Goal: Task Accomplishment & Management: Use online tool/utility

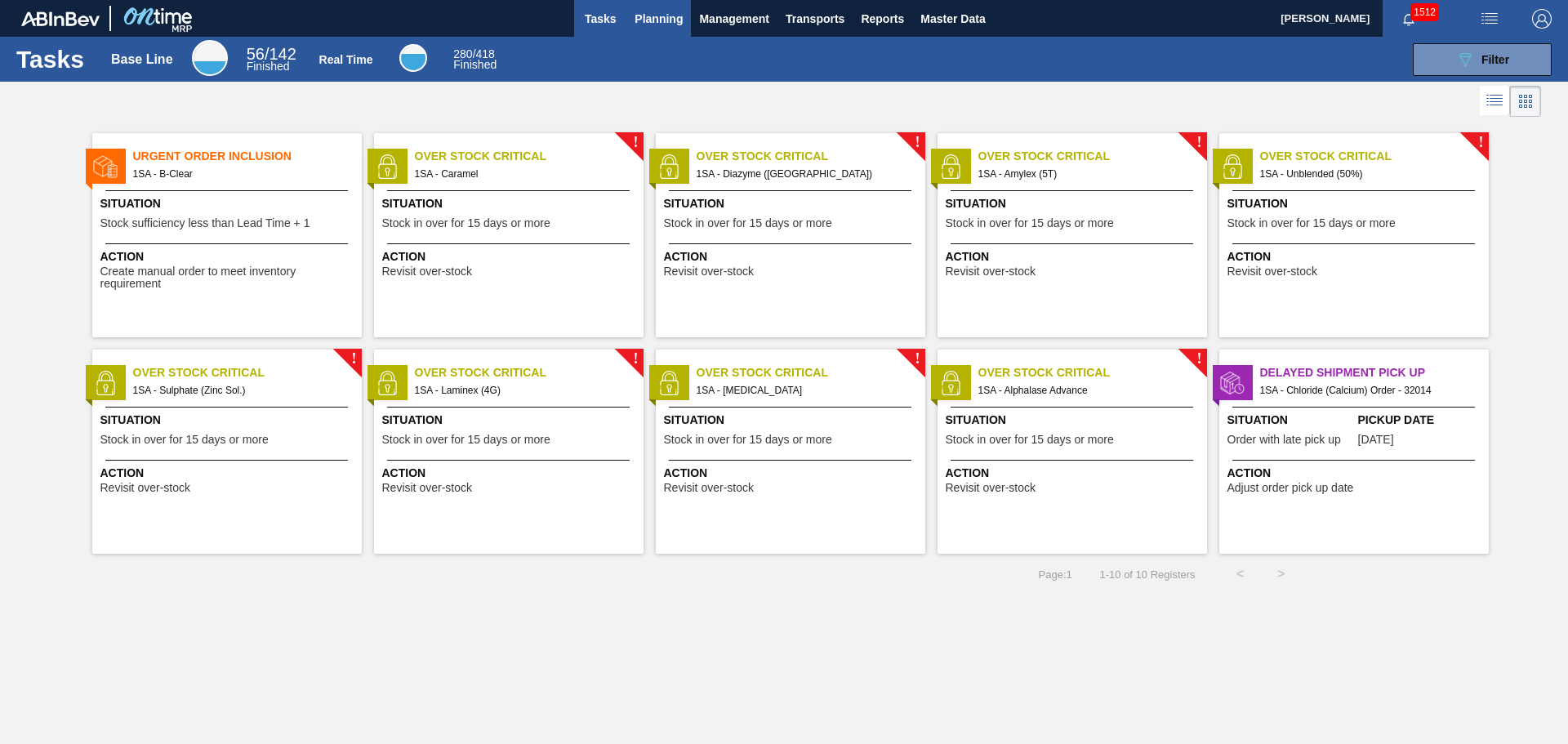
click at [652, 26] on span "Planning" at bounding box center [658, 19] width 48 height 20
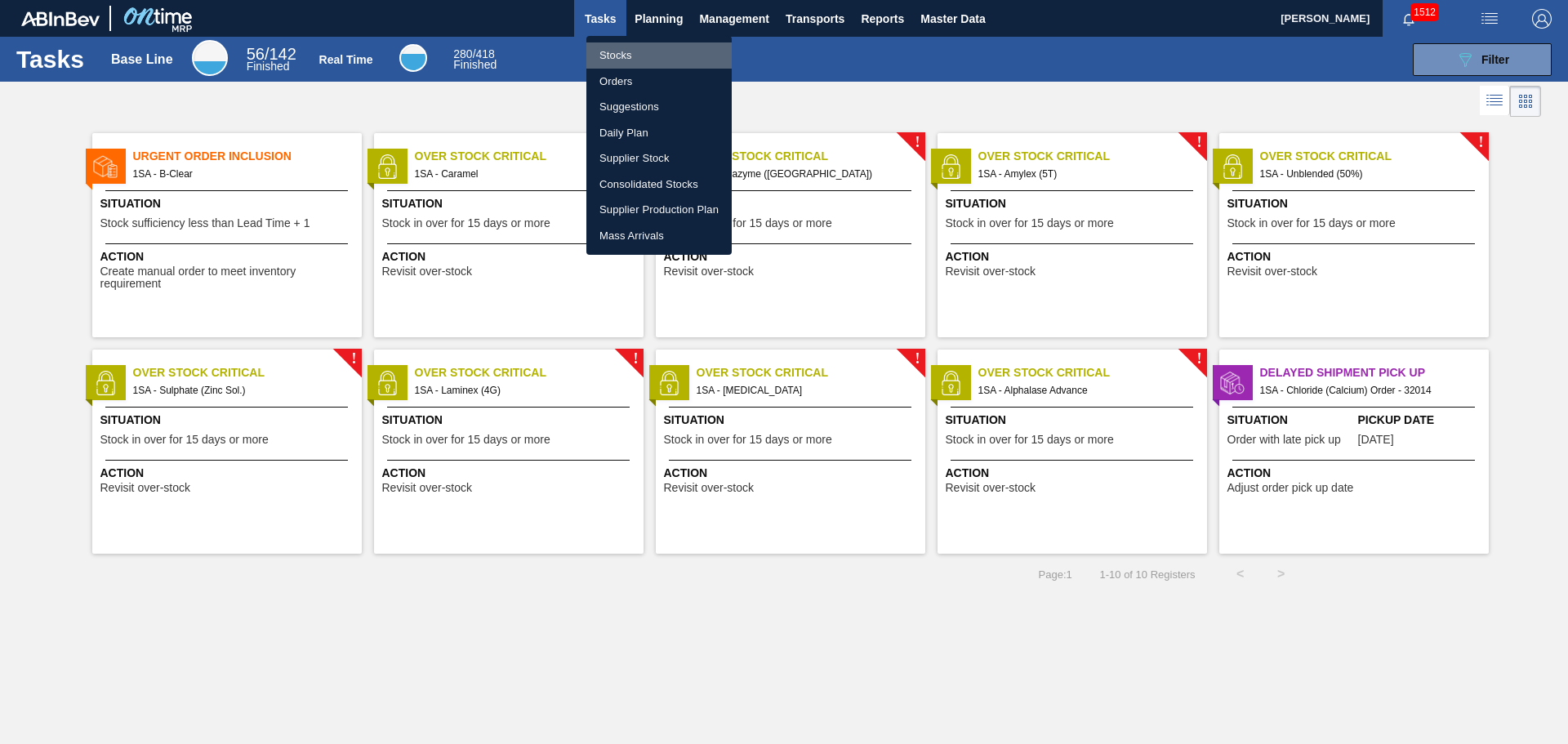
click at [622, 56] on li "Stocks" at bounding box center [659, 55] width 145 height 26
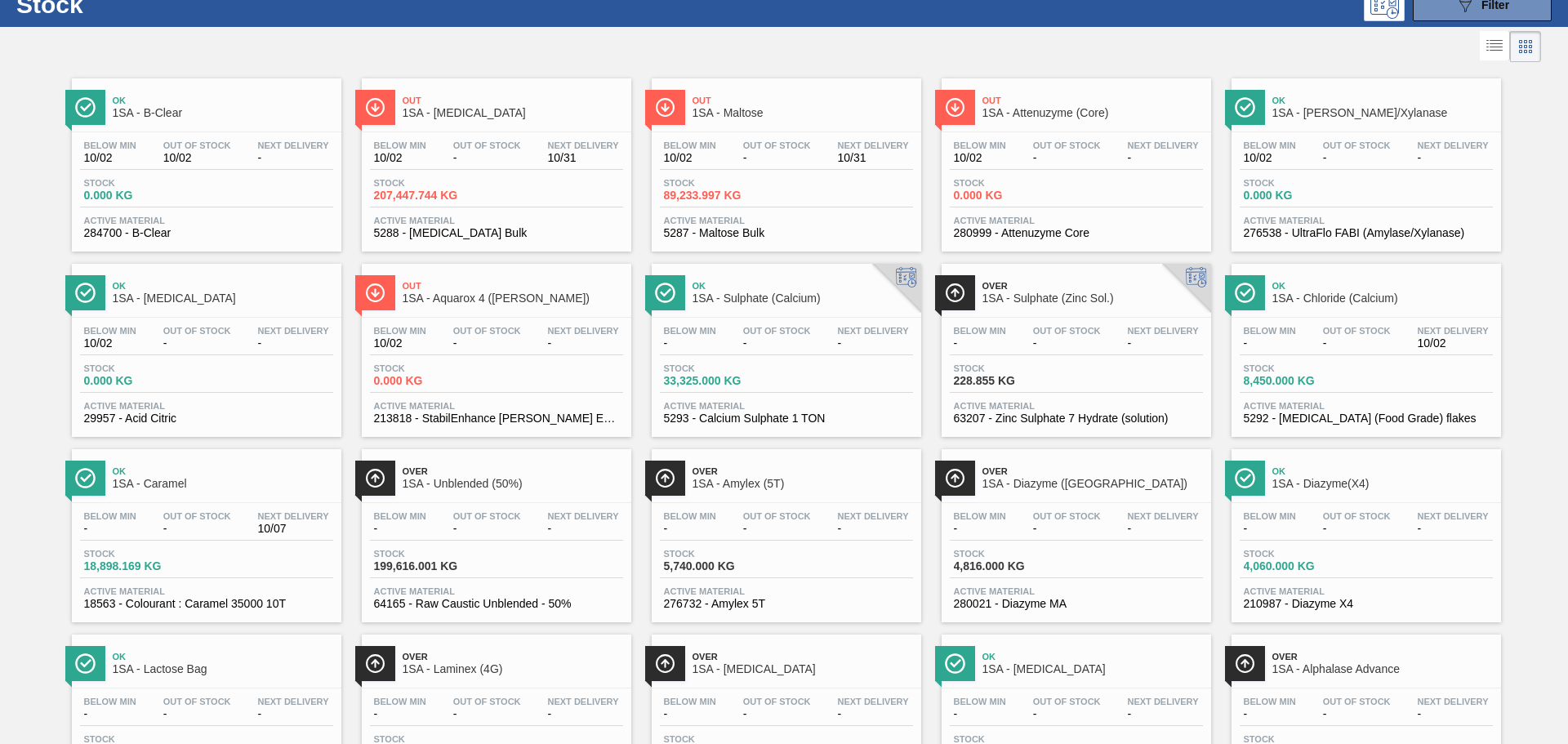
scroll to position [82, 0]
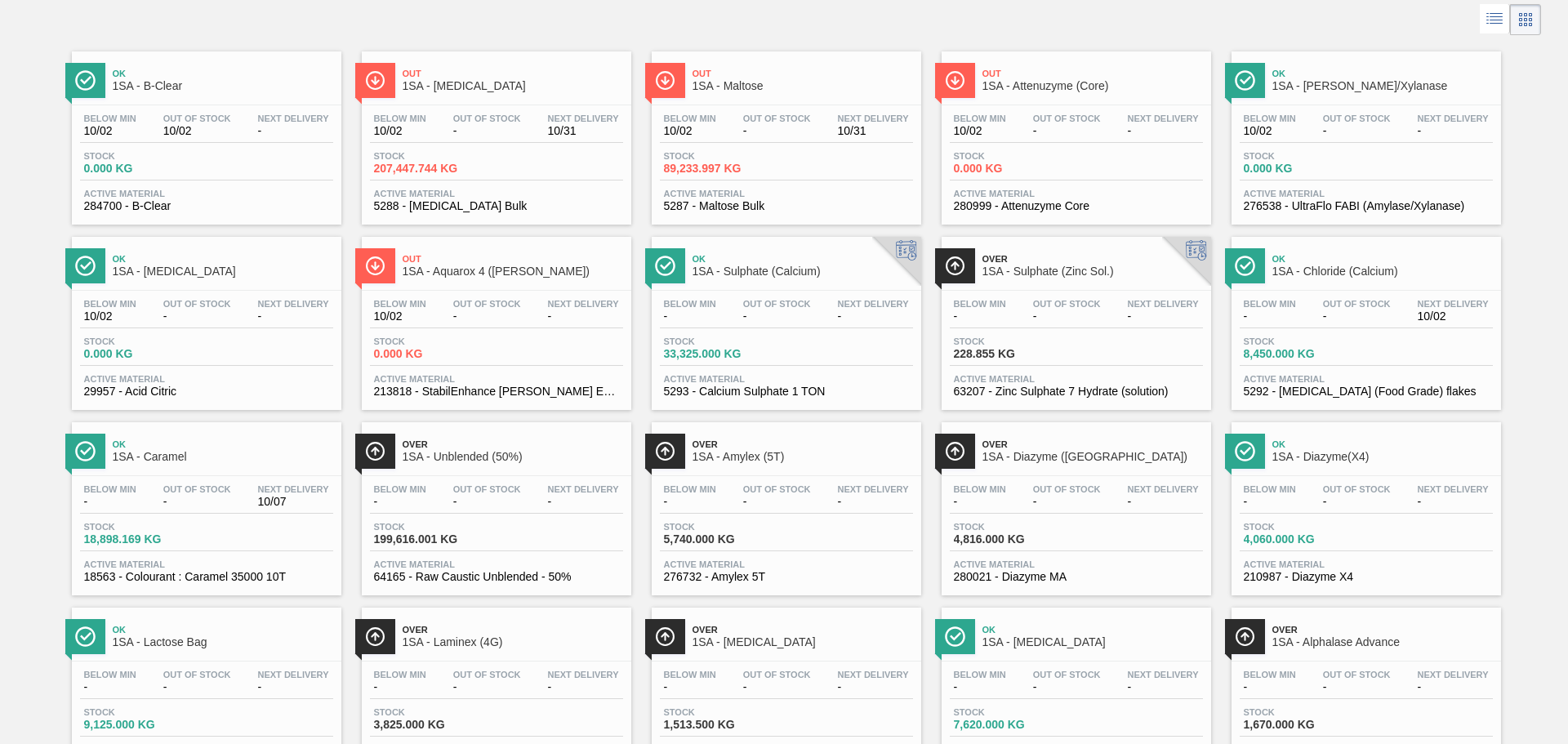
click at [186, 522] on span "Stock" at bounding box center [142, 526] width 114 height 9
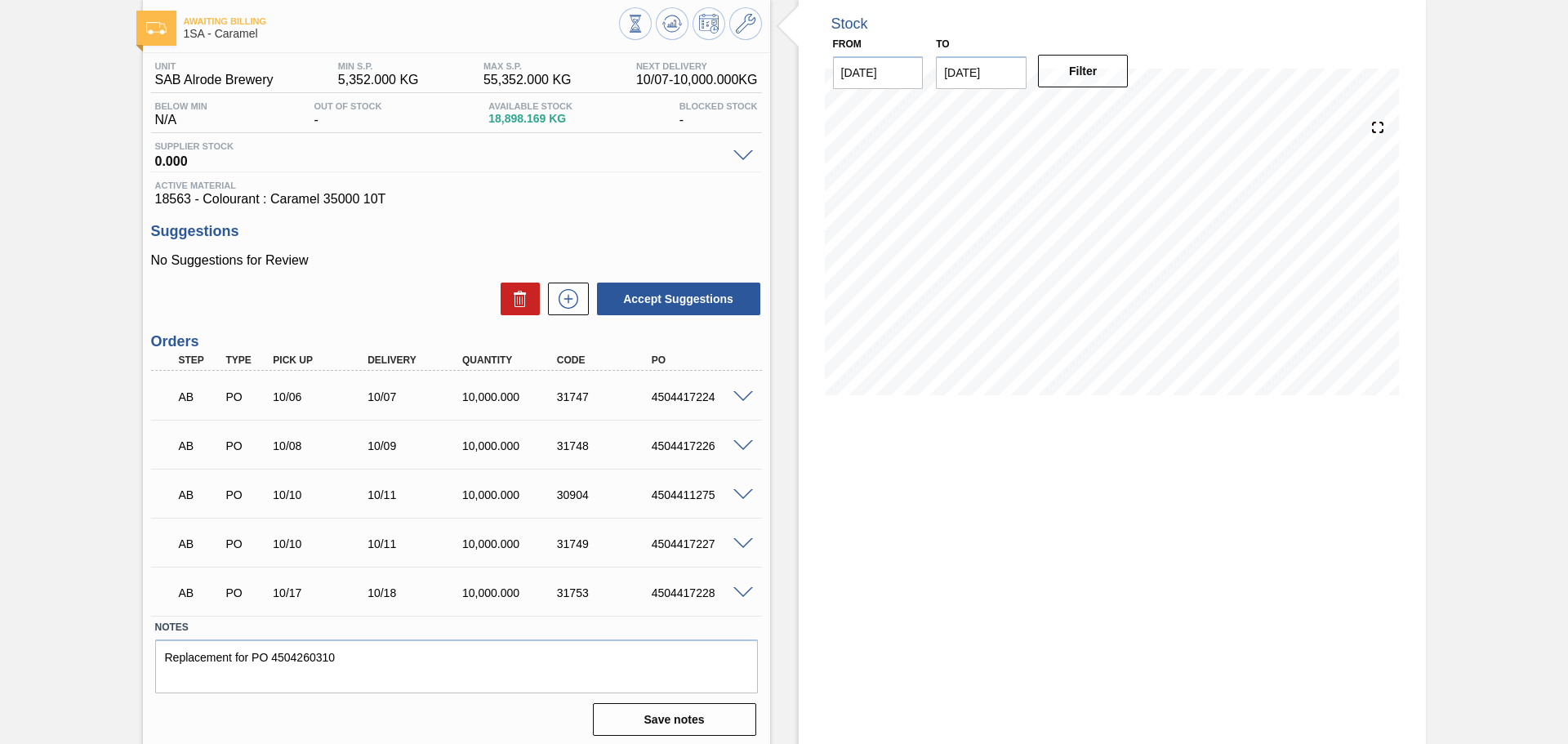
scroll to position [88, 0]
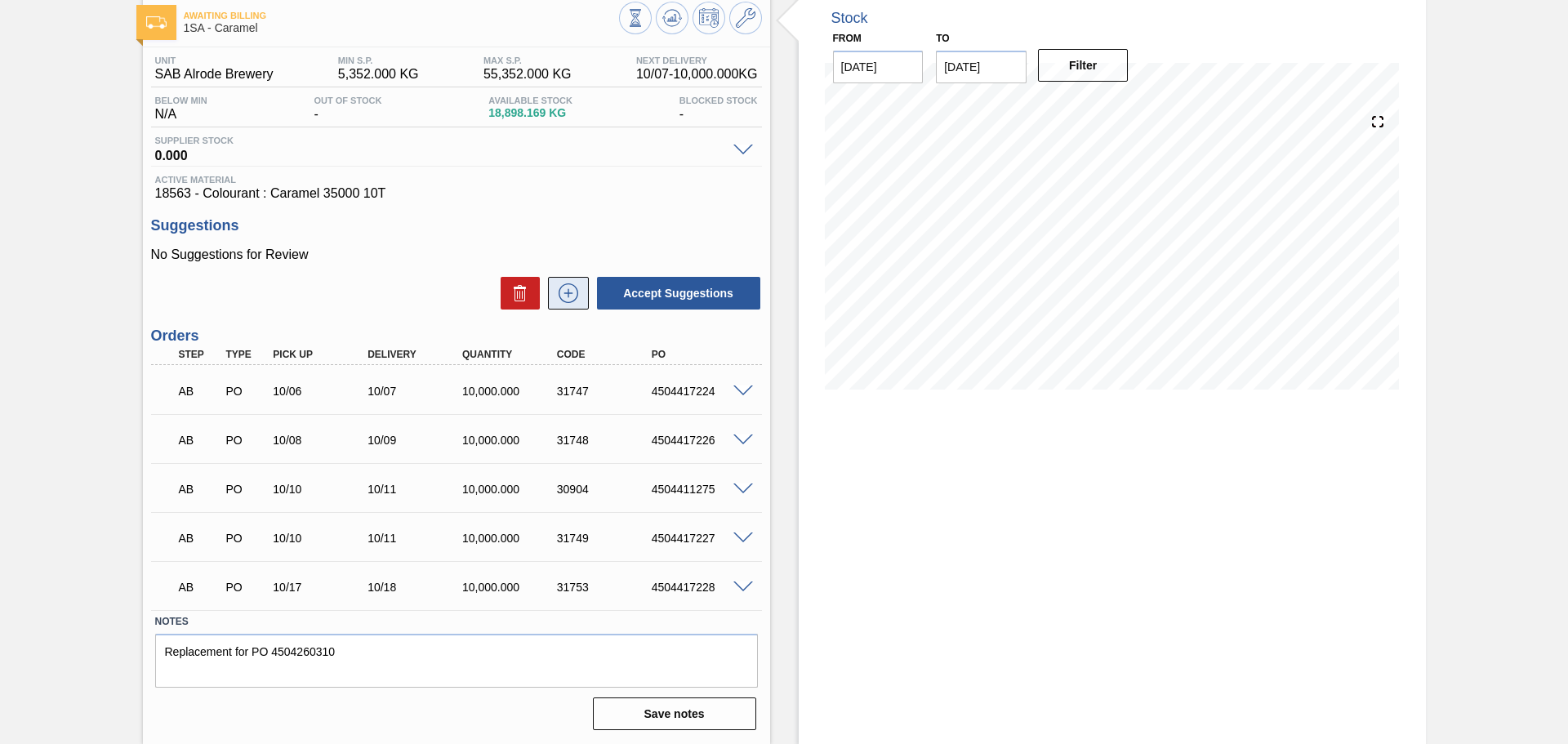
click at [565, 297] on icon at bounding box center [569, 293] width 26 height 20
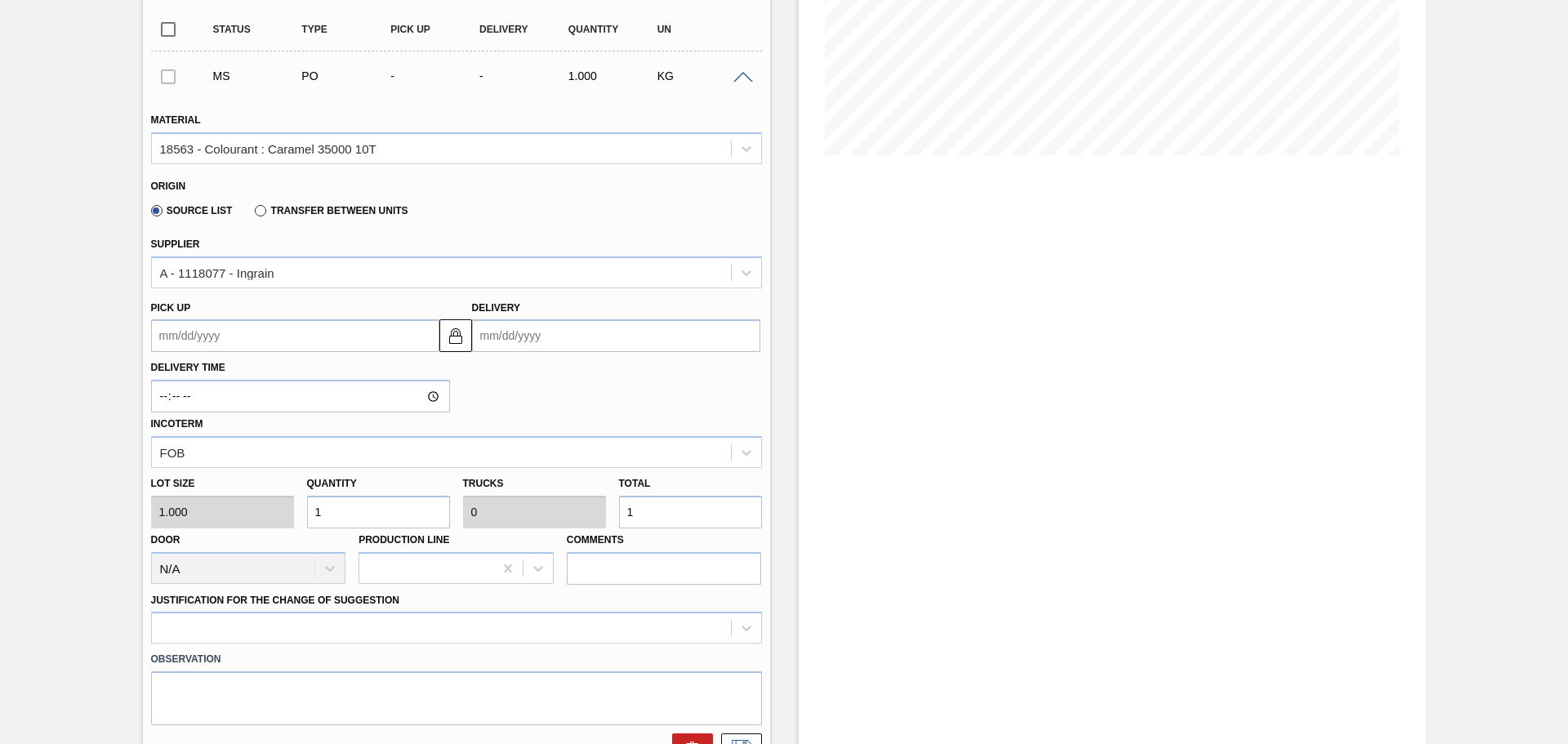
scroll to position [326, 0]
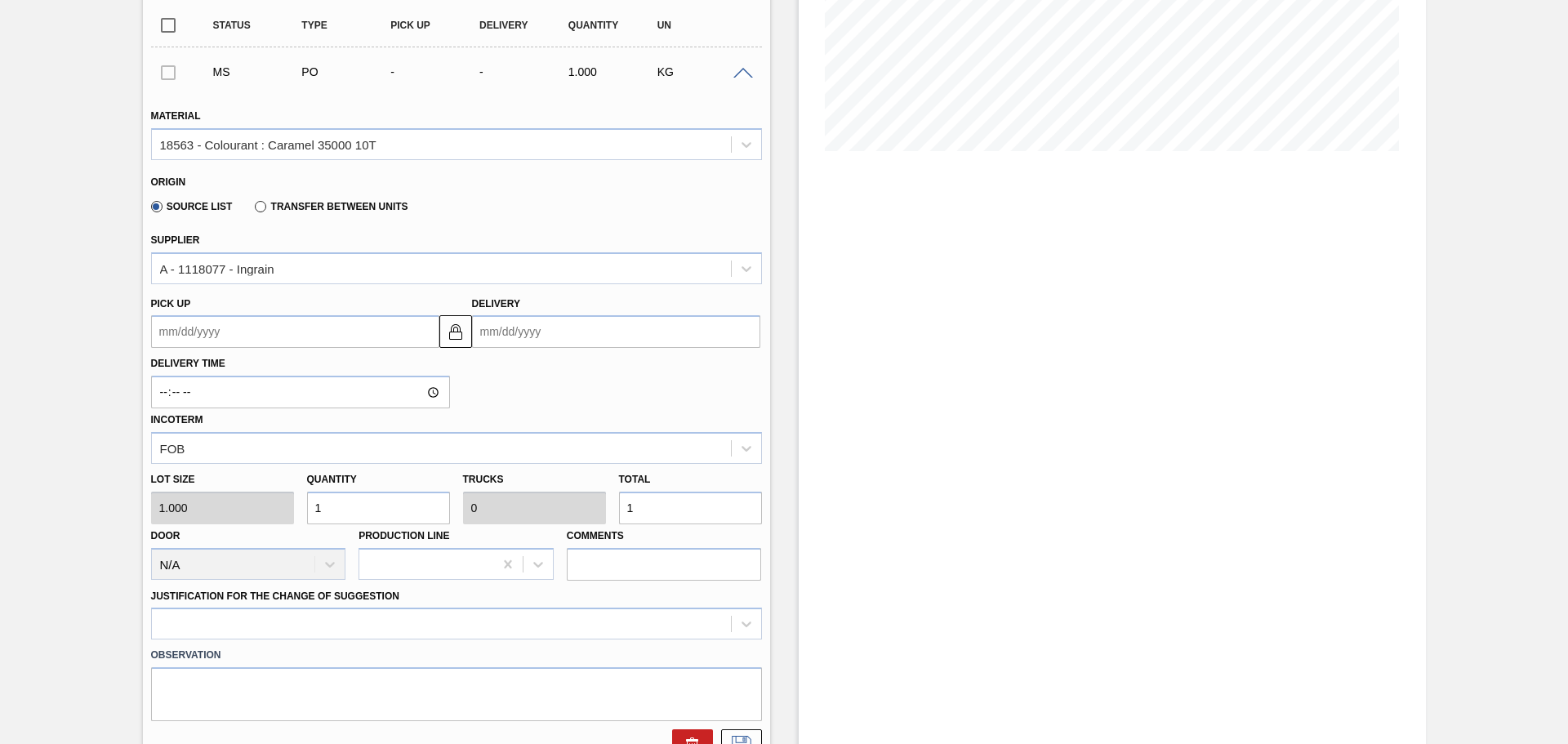
click at [552, 334] on input "Delivery" at bounding box center [616, 331] width 288 height 33
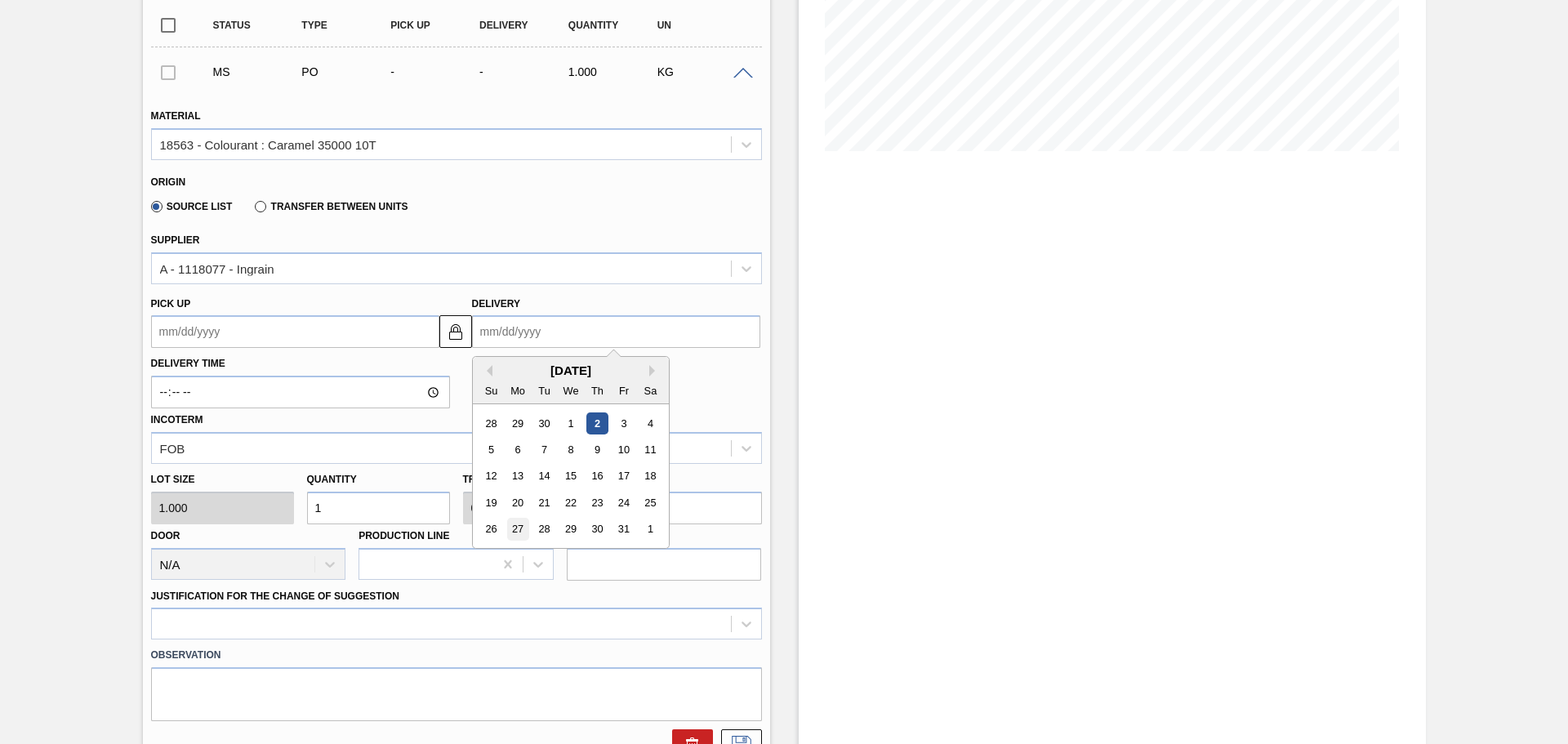
click at [513, 526] on div "27" at bounding box center [517, 529] width 22 height 22
type up3256142375 "[DATE]"
type input "[DATE]"
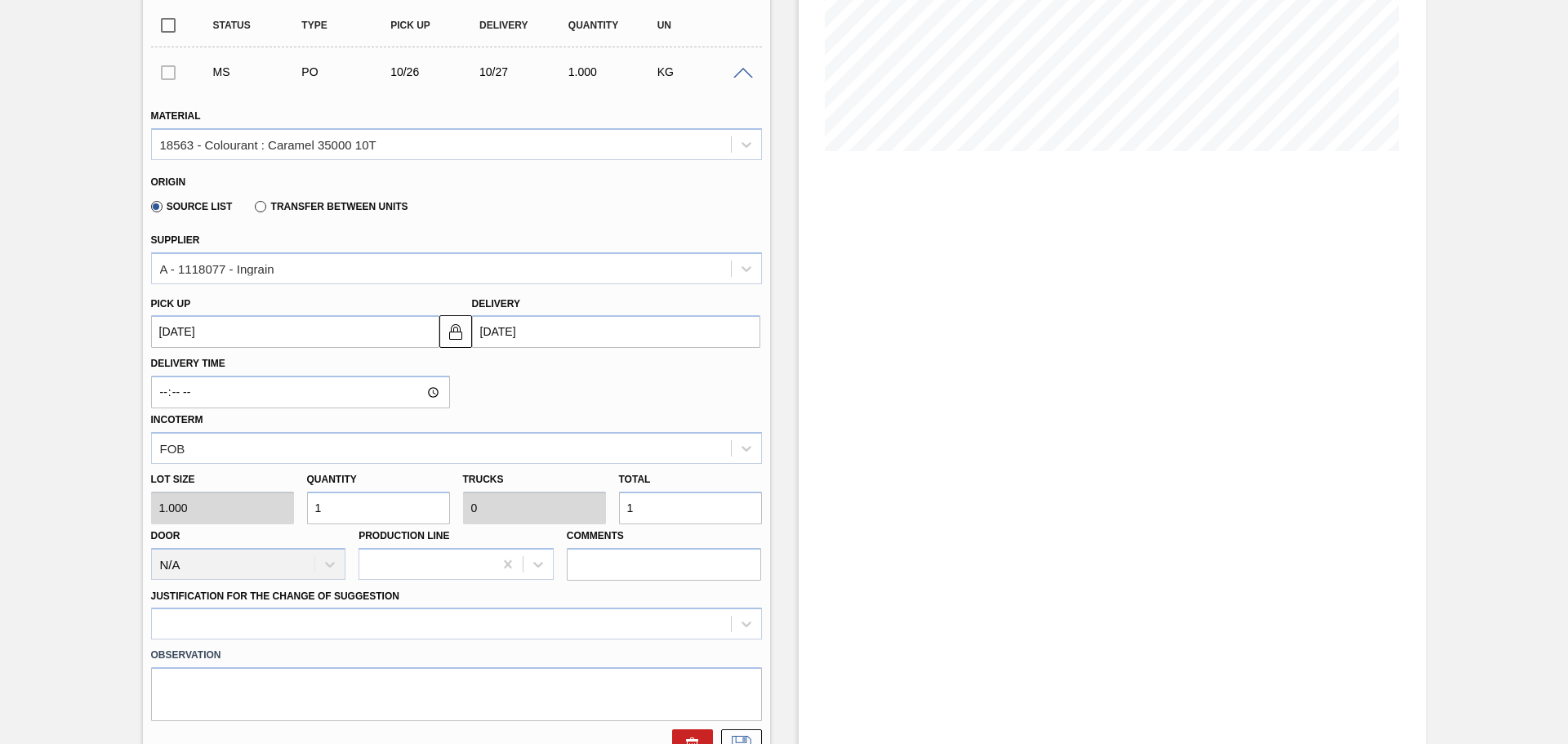
click at [662, 507] on input "1" at bounding box center [691, 508] width 143 height 33
type input "10,000"
type input "1"
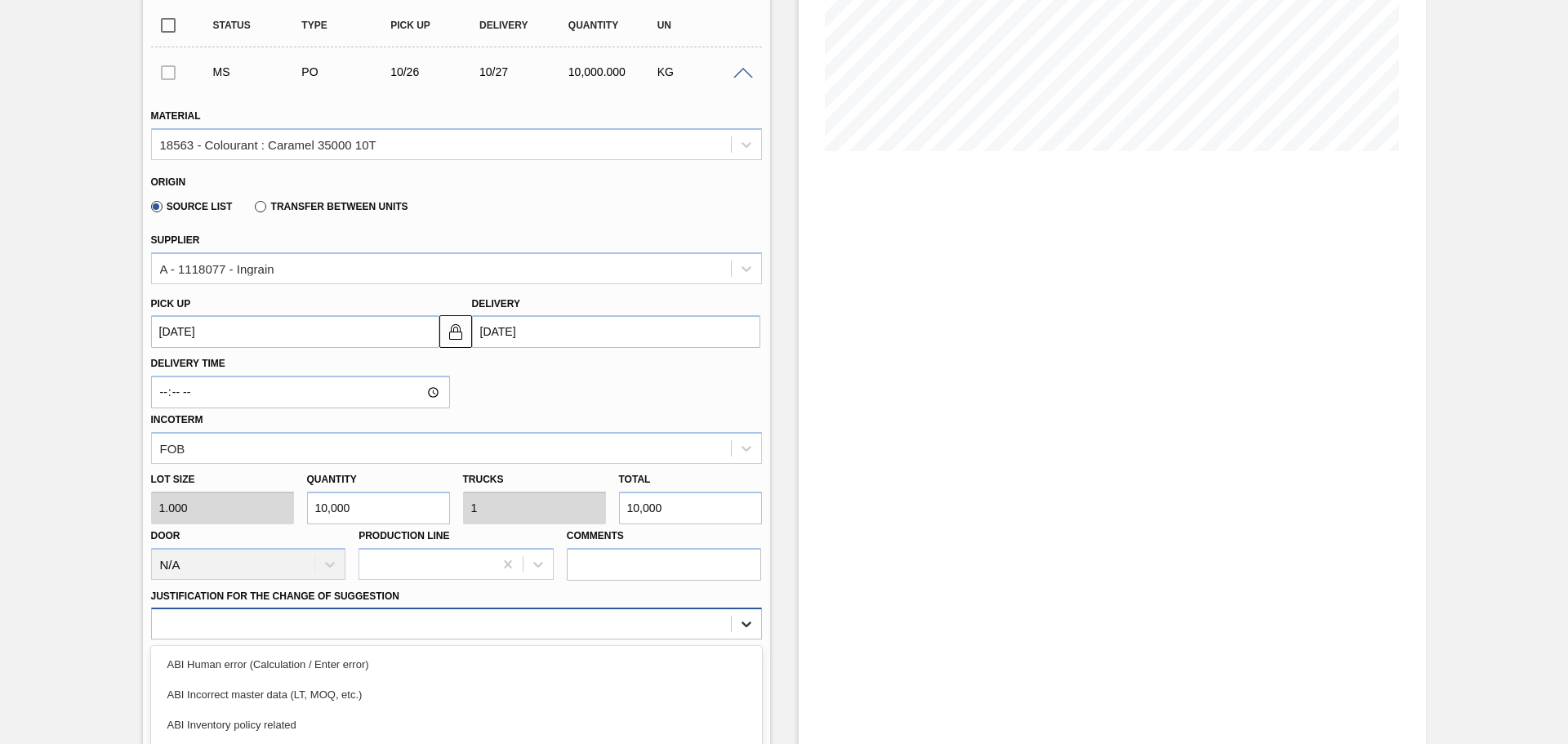
click at [741, 623] on div "option ABI Planning - Graphics change or VBI focused, 5 of 18. 18 results avail…" at bounding box center [456, 624] width 611 height 32
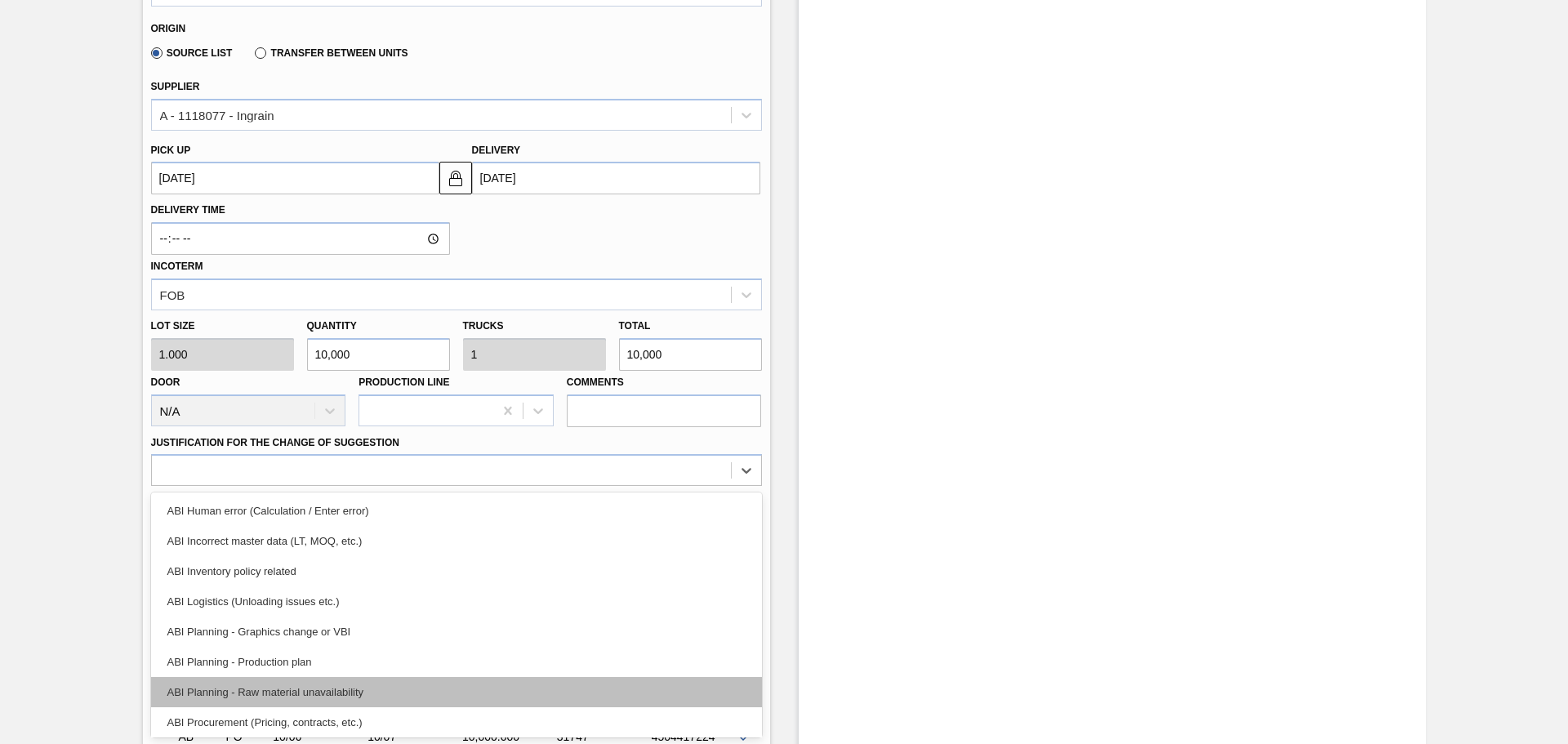
click at [346, 696] on div "ABI Planning - Raw material unavailability" at bounding box center [456, 692] width 611 height 30
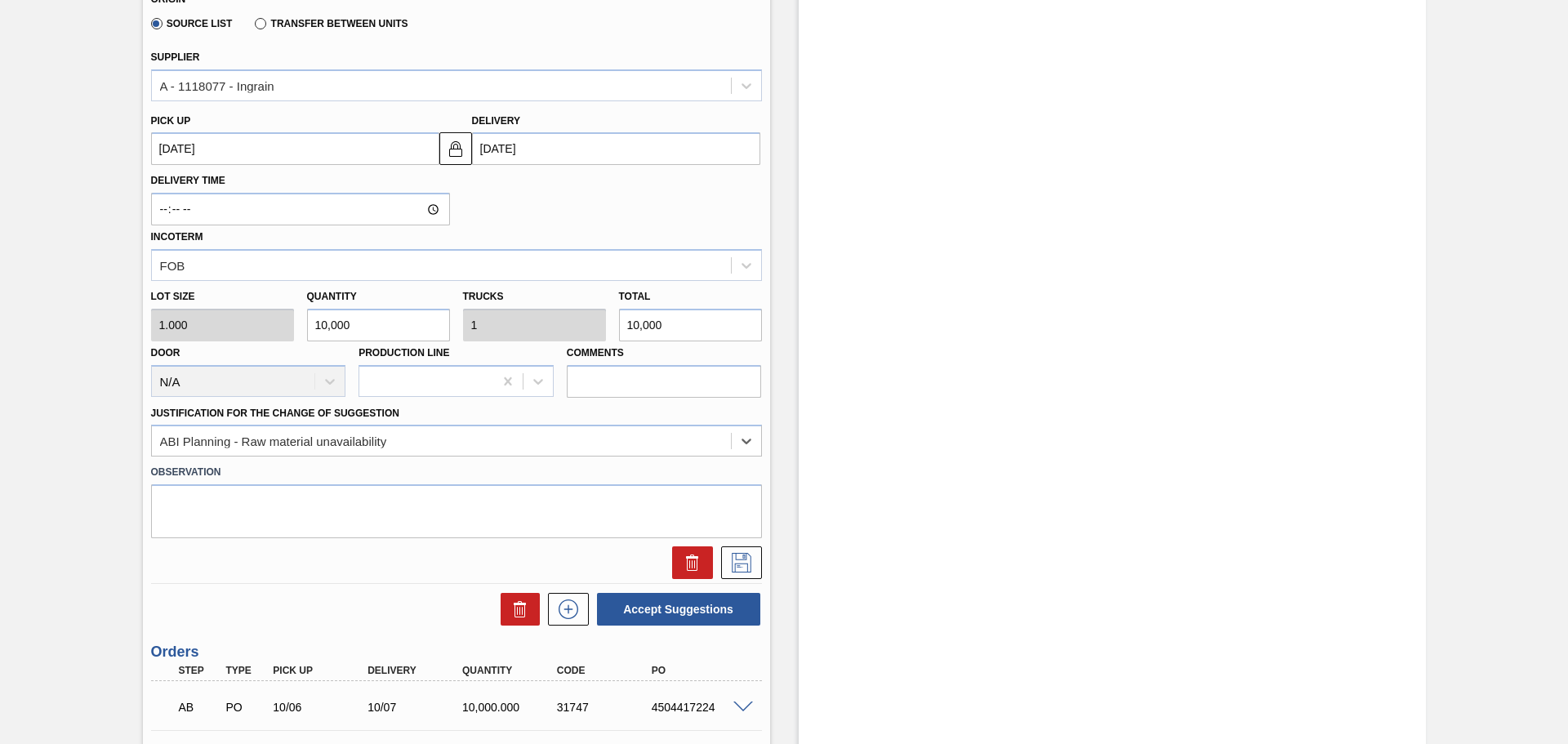
scroll to position [562, 0]
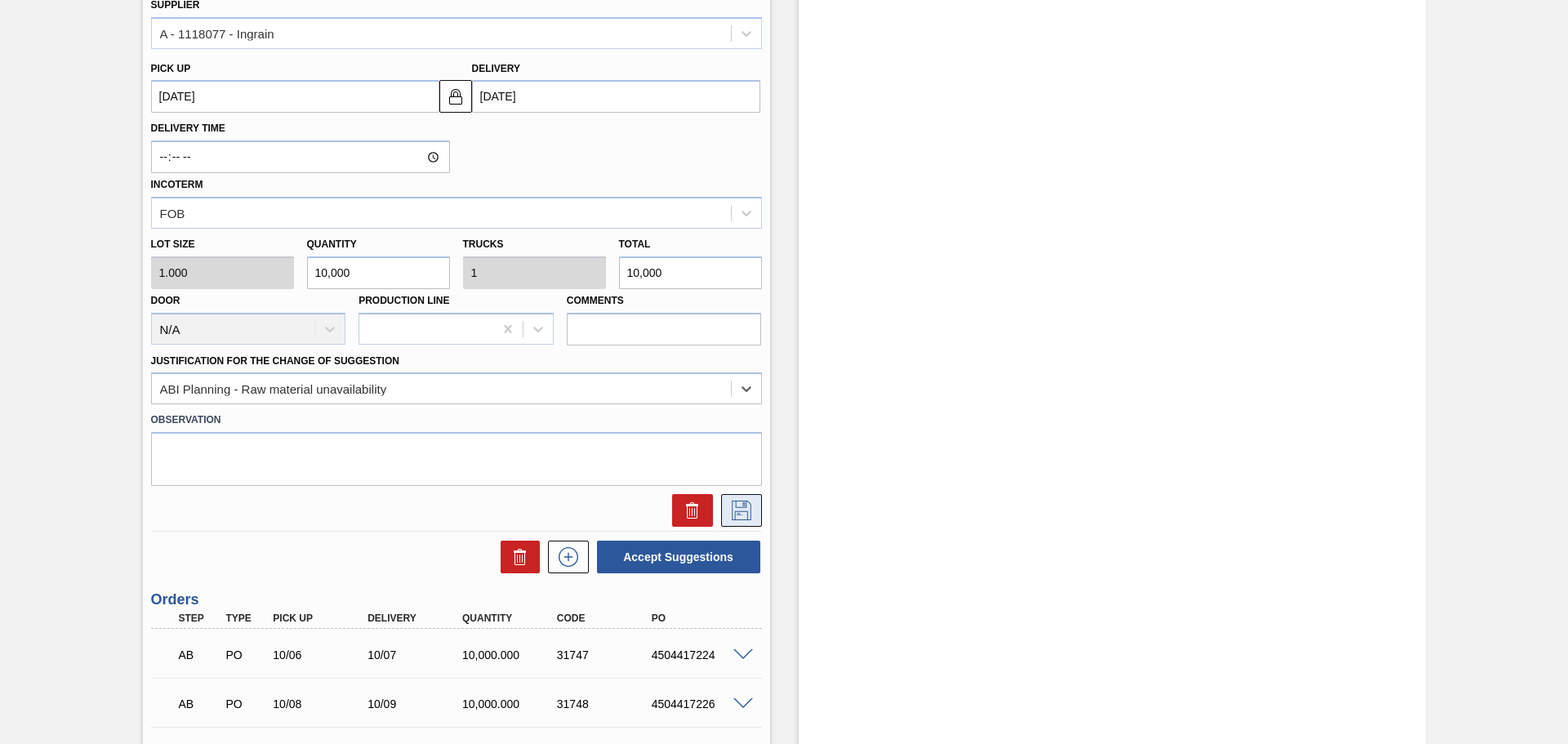
click at [741, 514] on icon at bounding box center [741, 510] width 26 height 20
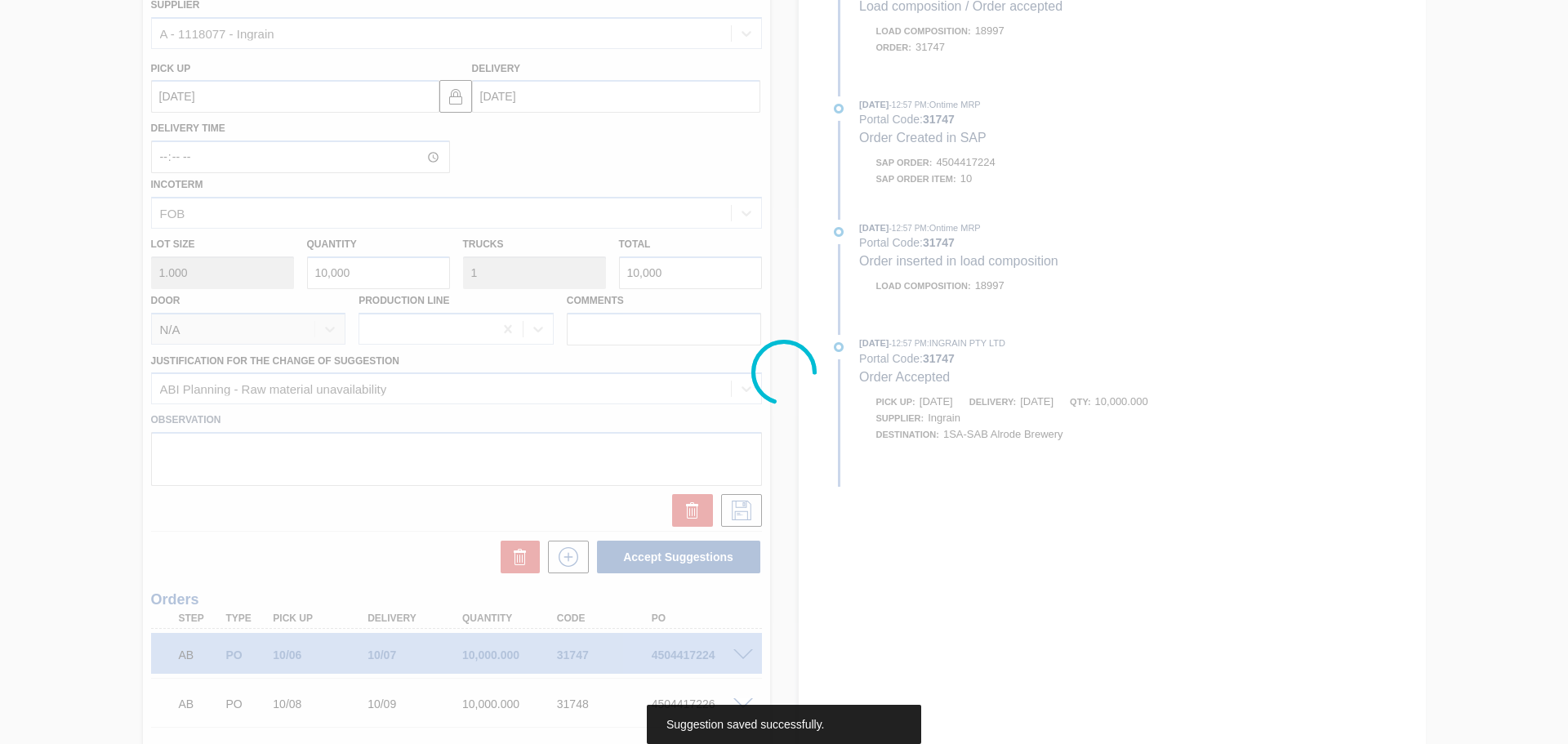
scroll to position [156, 0]
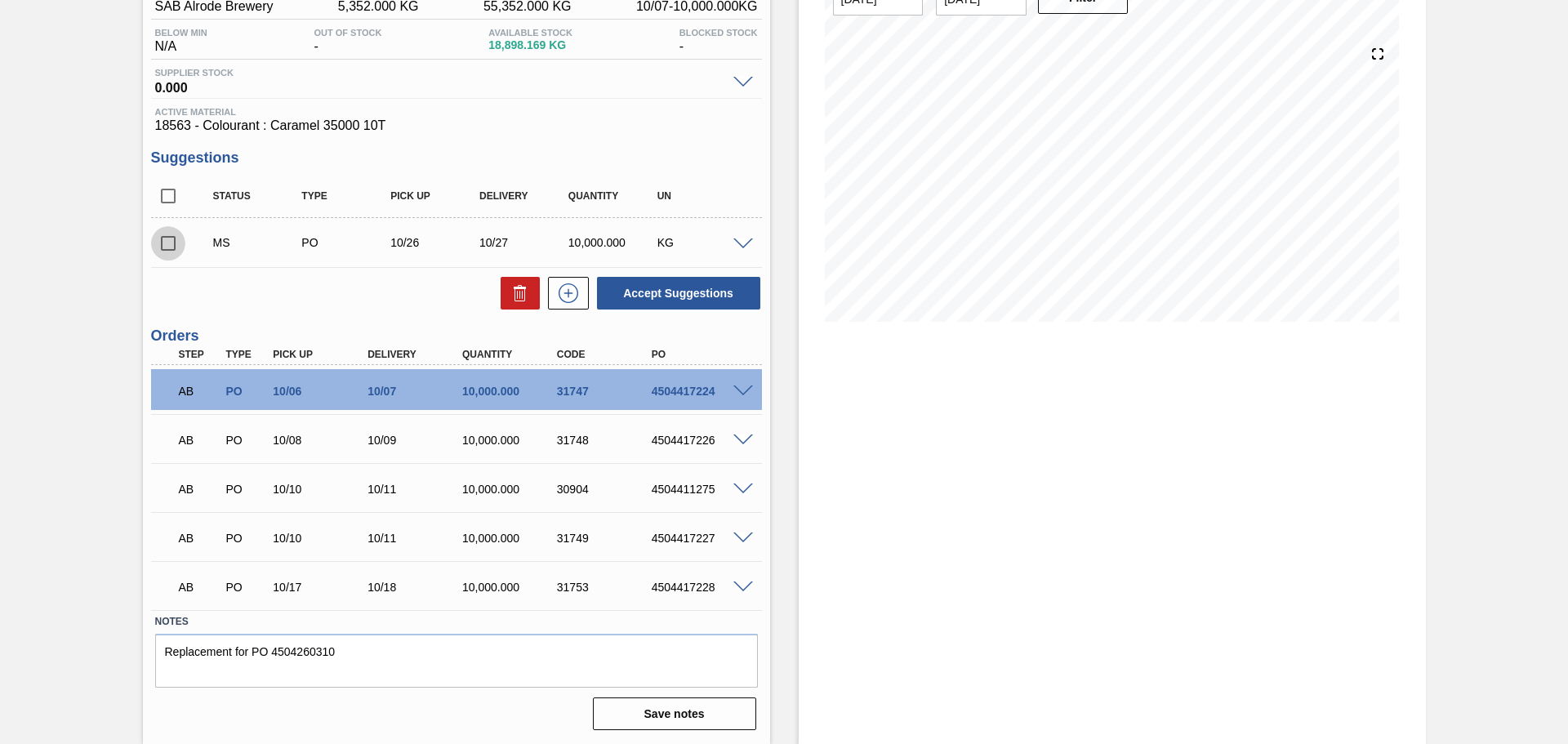
click at [163, 238] on input "checkbox" at bounding box center [168, 243] width 35 height 35
click at [676, 290] on button "Accept Suggestions" at bounding box center [678, 293] width 163 height 33
checkbox input "false"
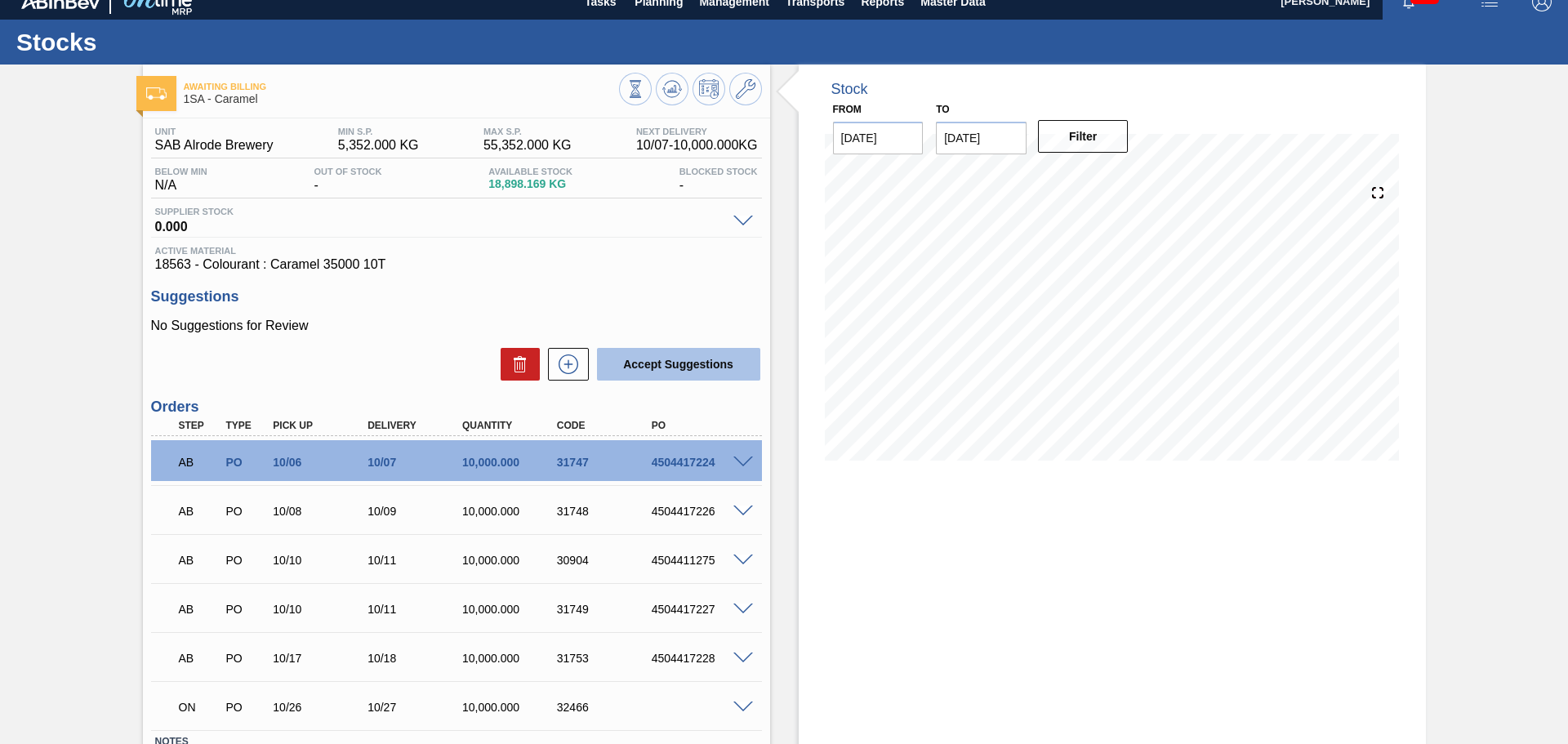
scroll to position [0, 0]
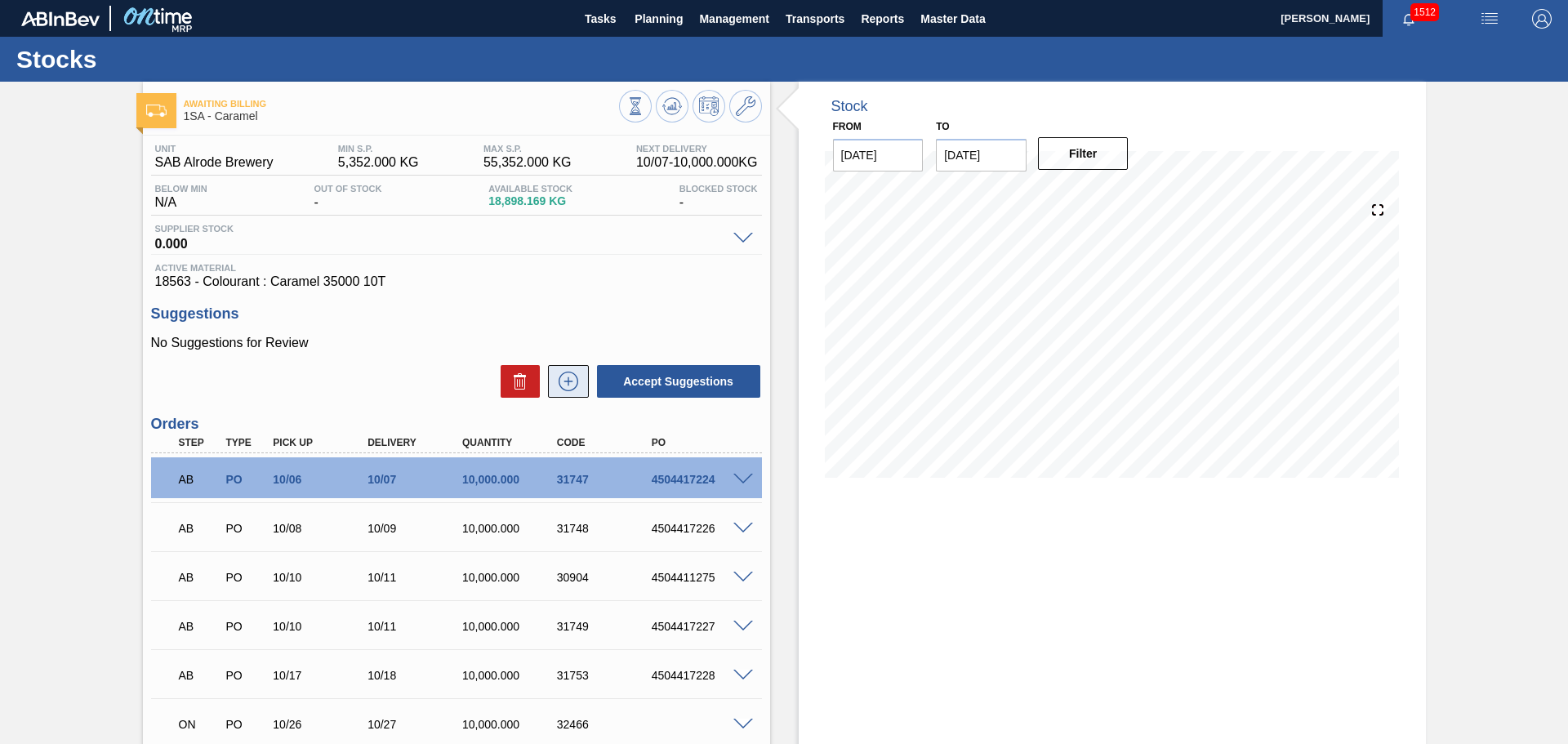
click at [571, 380] on icon at bounding box center [569, 381] width 26 height 20
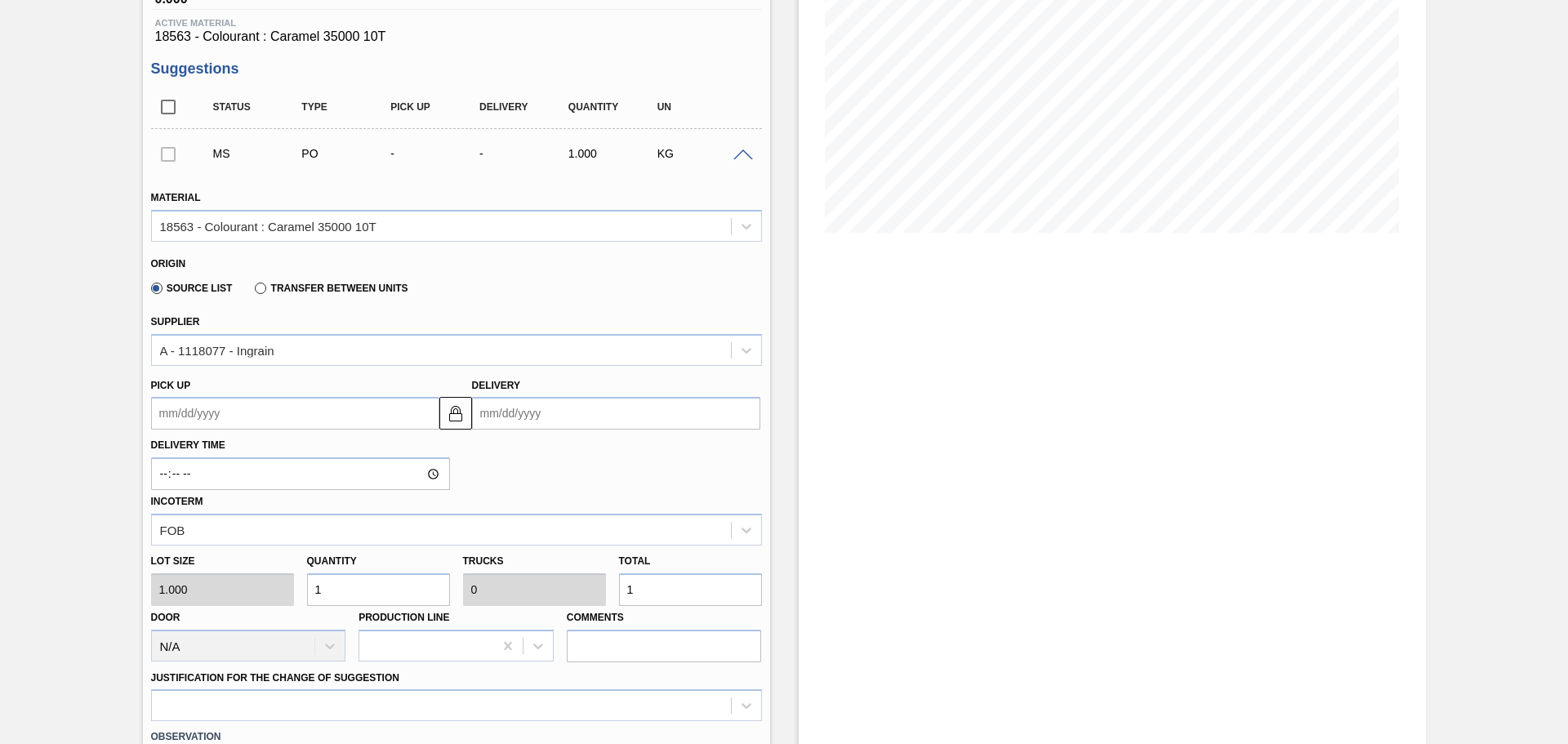
scroll to position [326, 0]
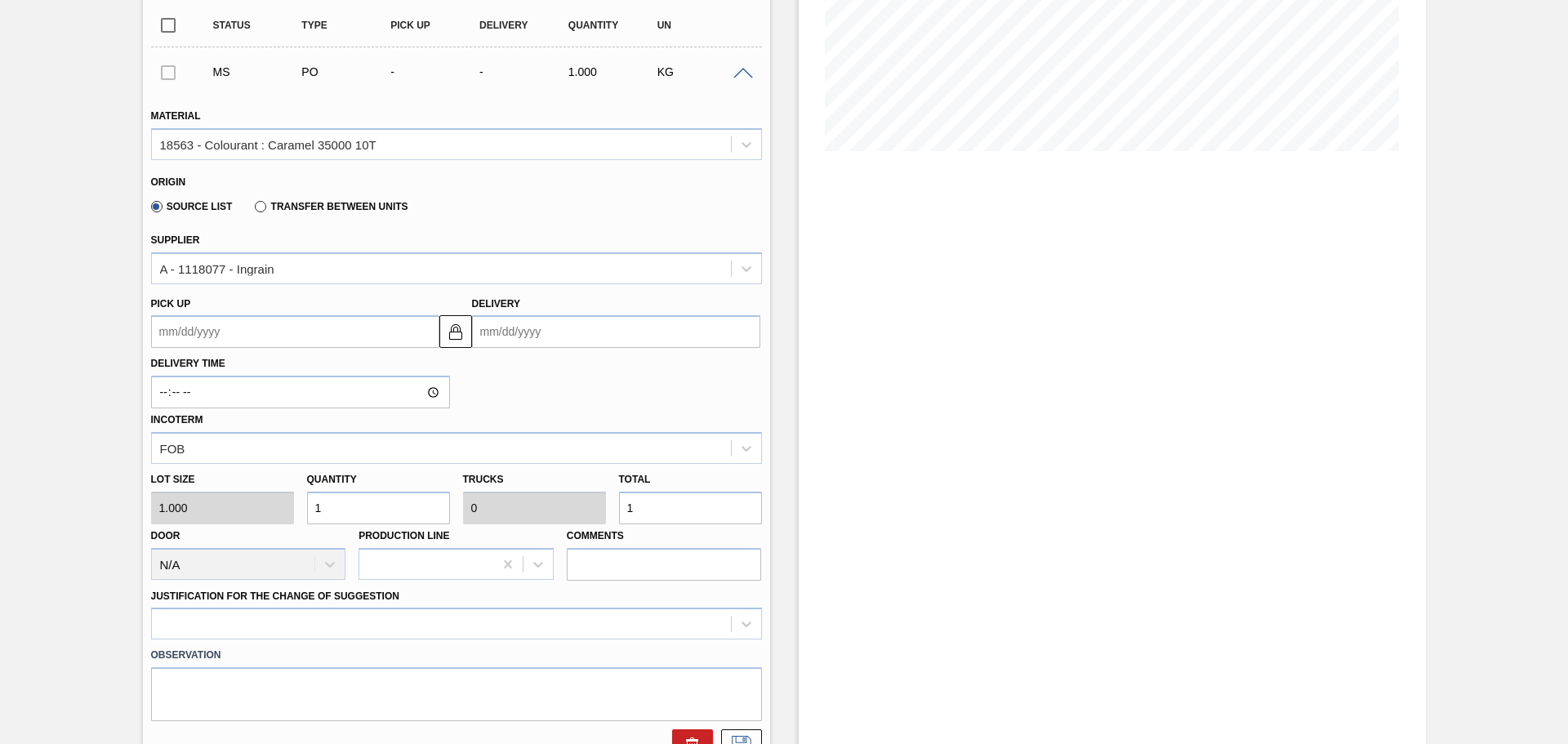
click at [512, 334] on input "Delivery" at bounding box center [616, 331] width 288 height 33
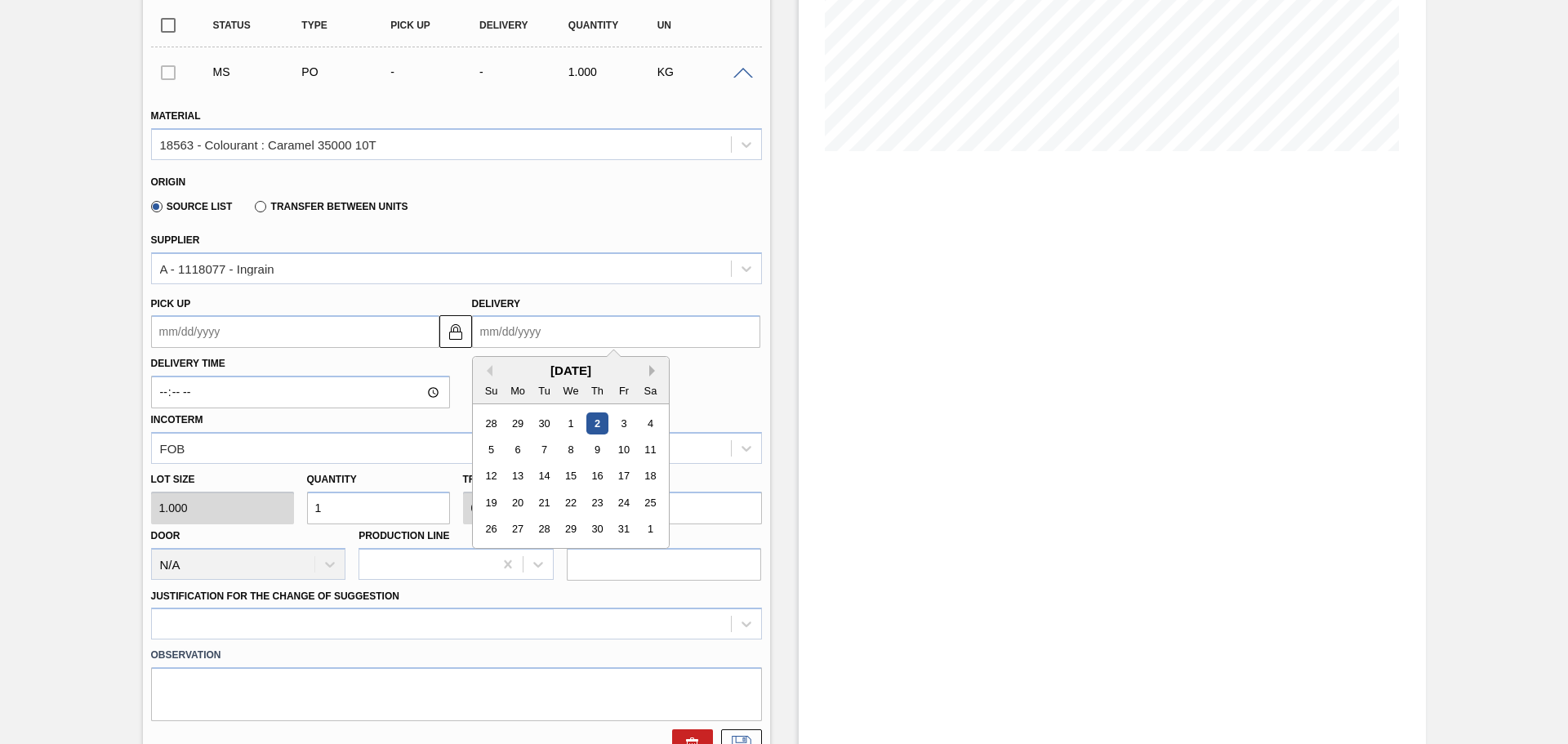
click at [649, 372] on button "Next Month" at bounding box center [655, 371] width 11 height 11
click at [486, 451] on div "2" at bounding box center [491, 448] width 22 height 22
type up3256142376 "[DATE]"
type input "[DATE]"
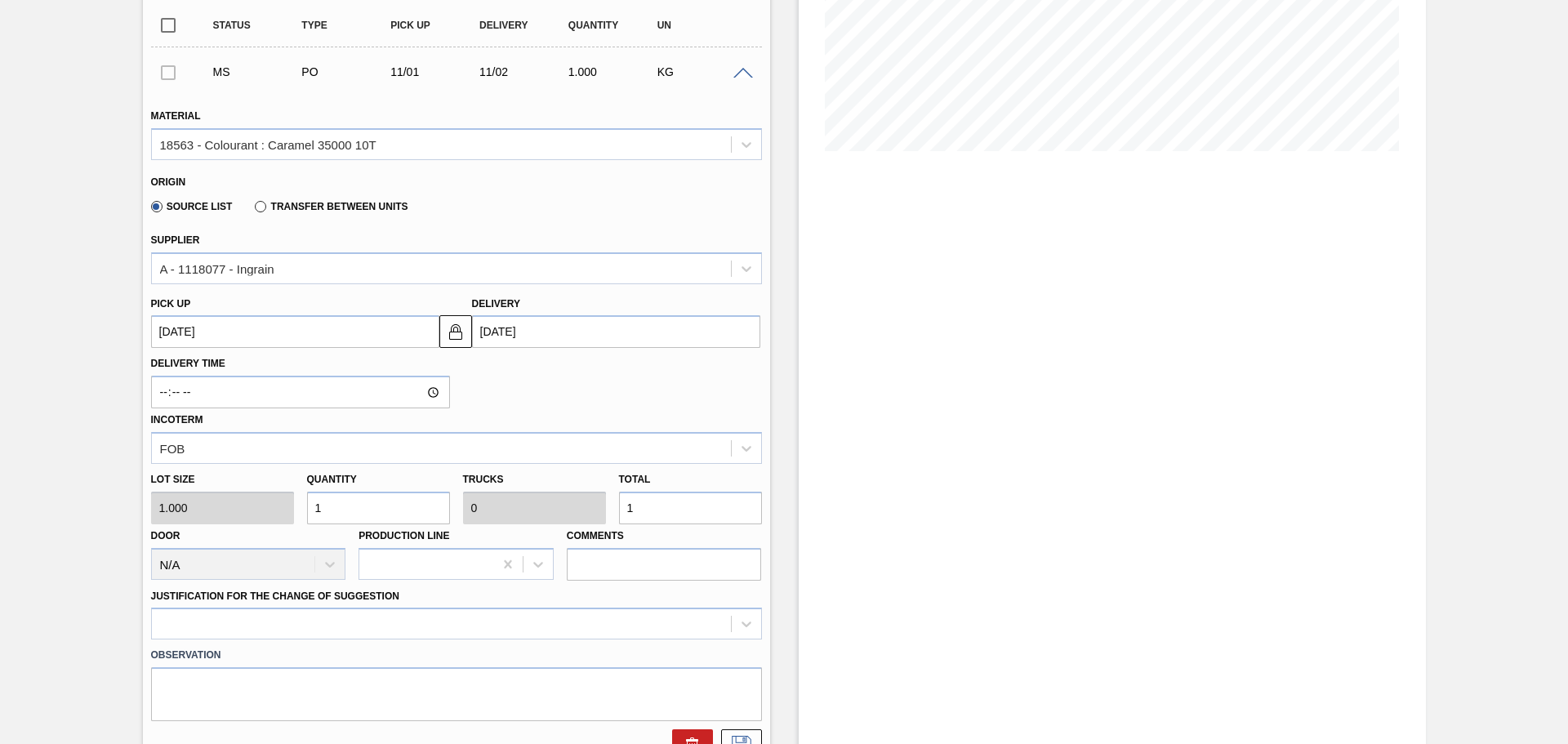
click at [655, 509] on input "1" at bounding box center [691, 508] width 143 height 33
type input "10,000"
type input "1"
click at [736, 624] on div at bounding box center [456, 624] width 611 height 32
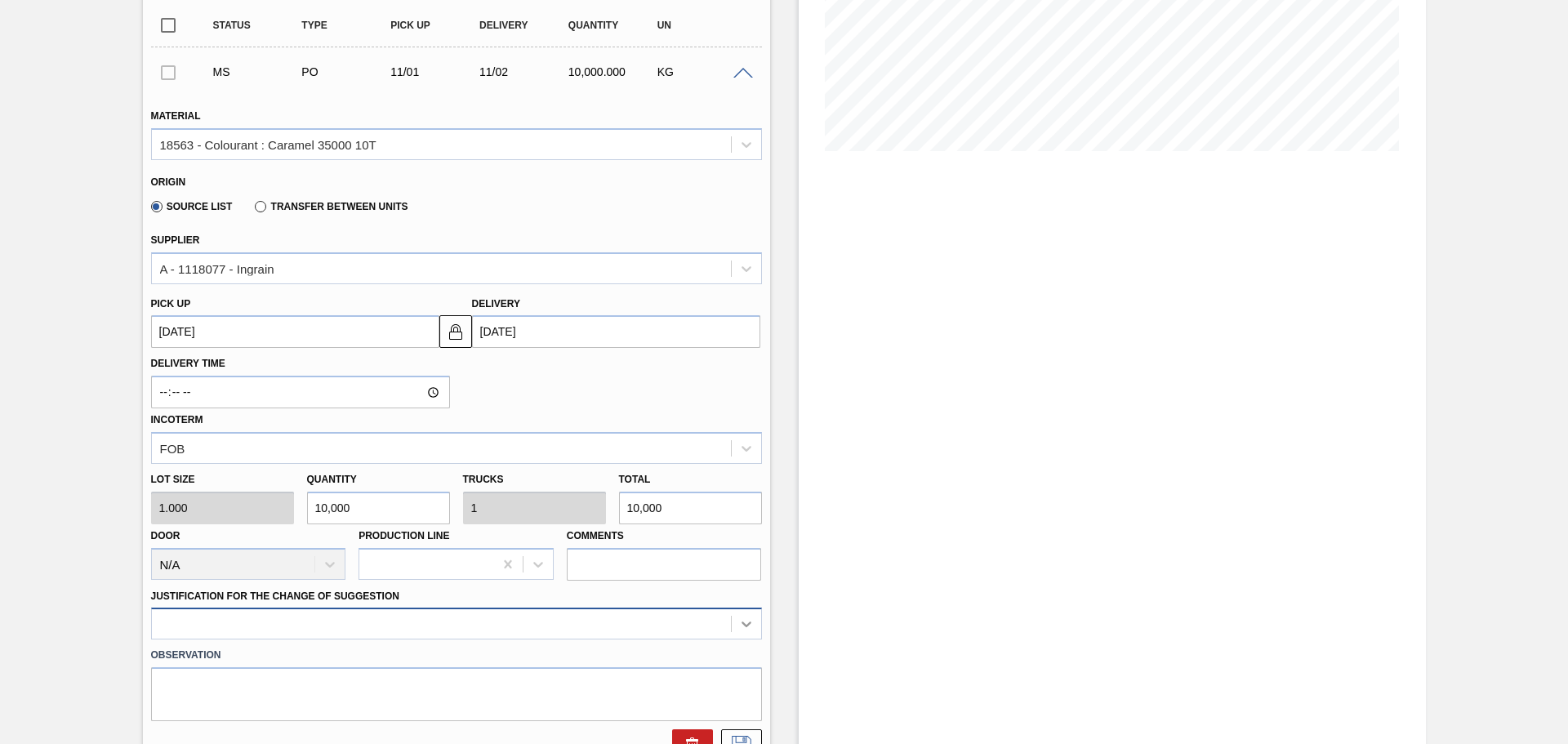
scroll to position [480, 0]
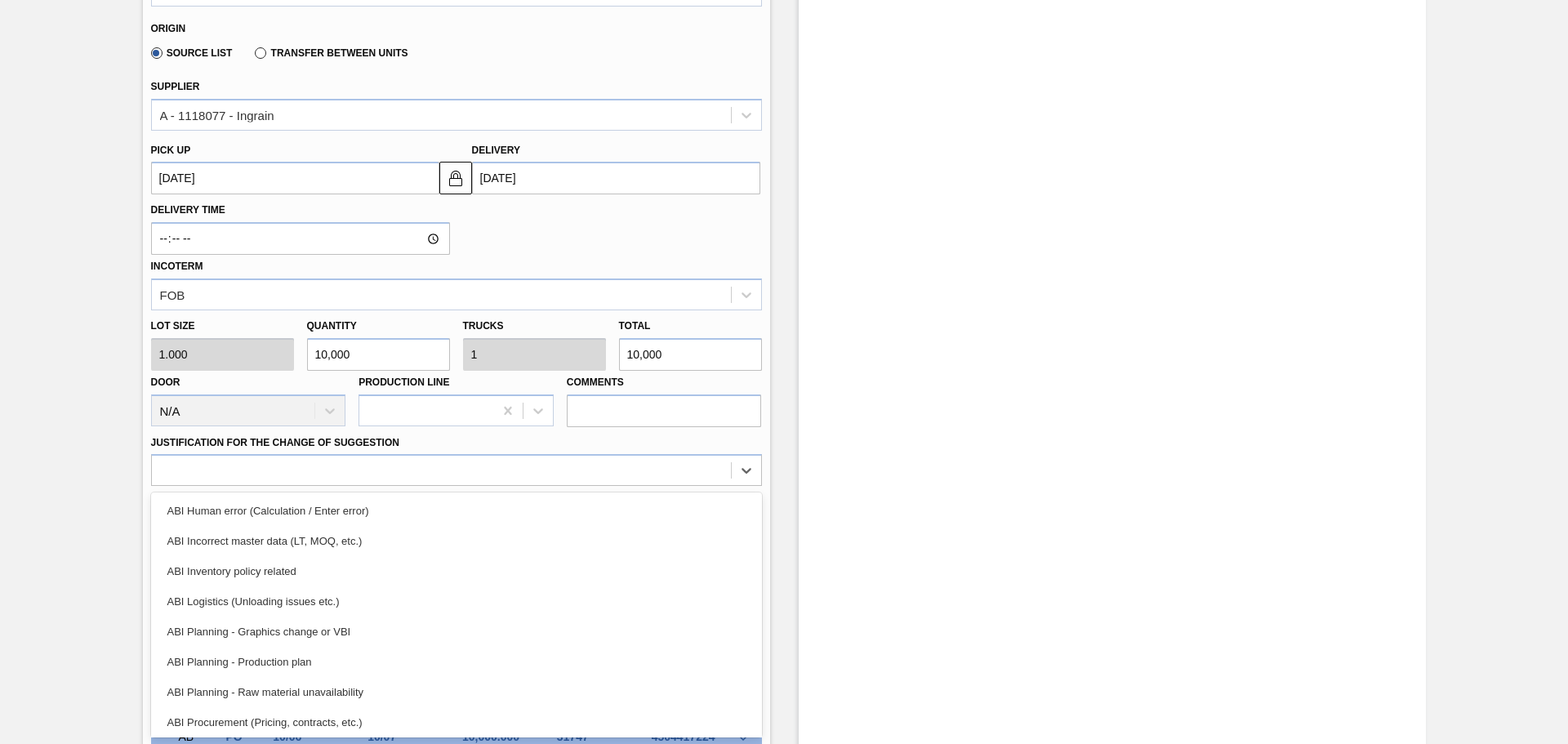
click at [328, 693] on div "ABI Planning - Raw material unavailability" at bounding box center [456, 692] width 611 height 30
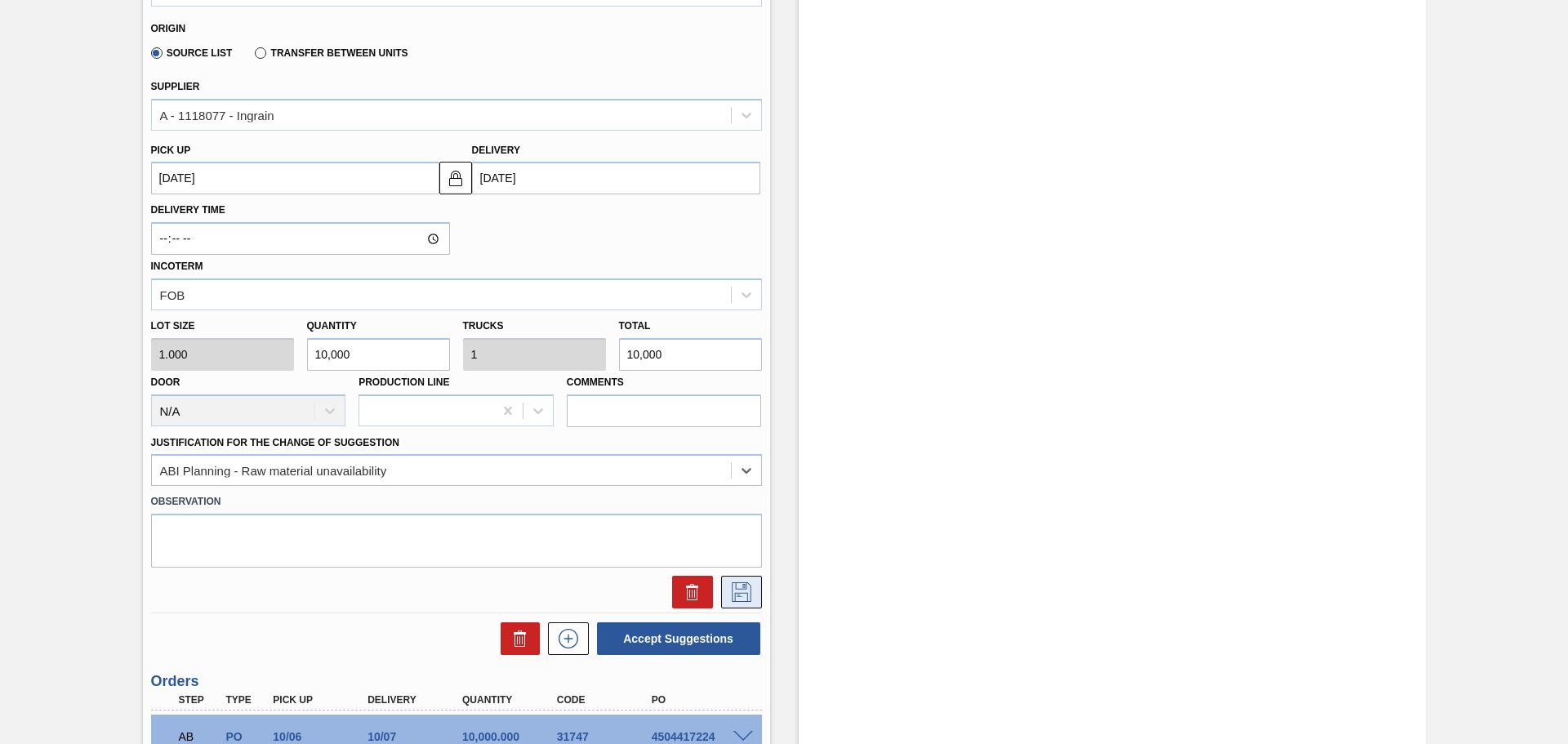
click at [732, 597] on icon at bounding box center [741, 592] width 20 height 20
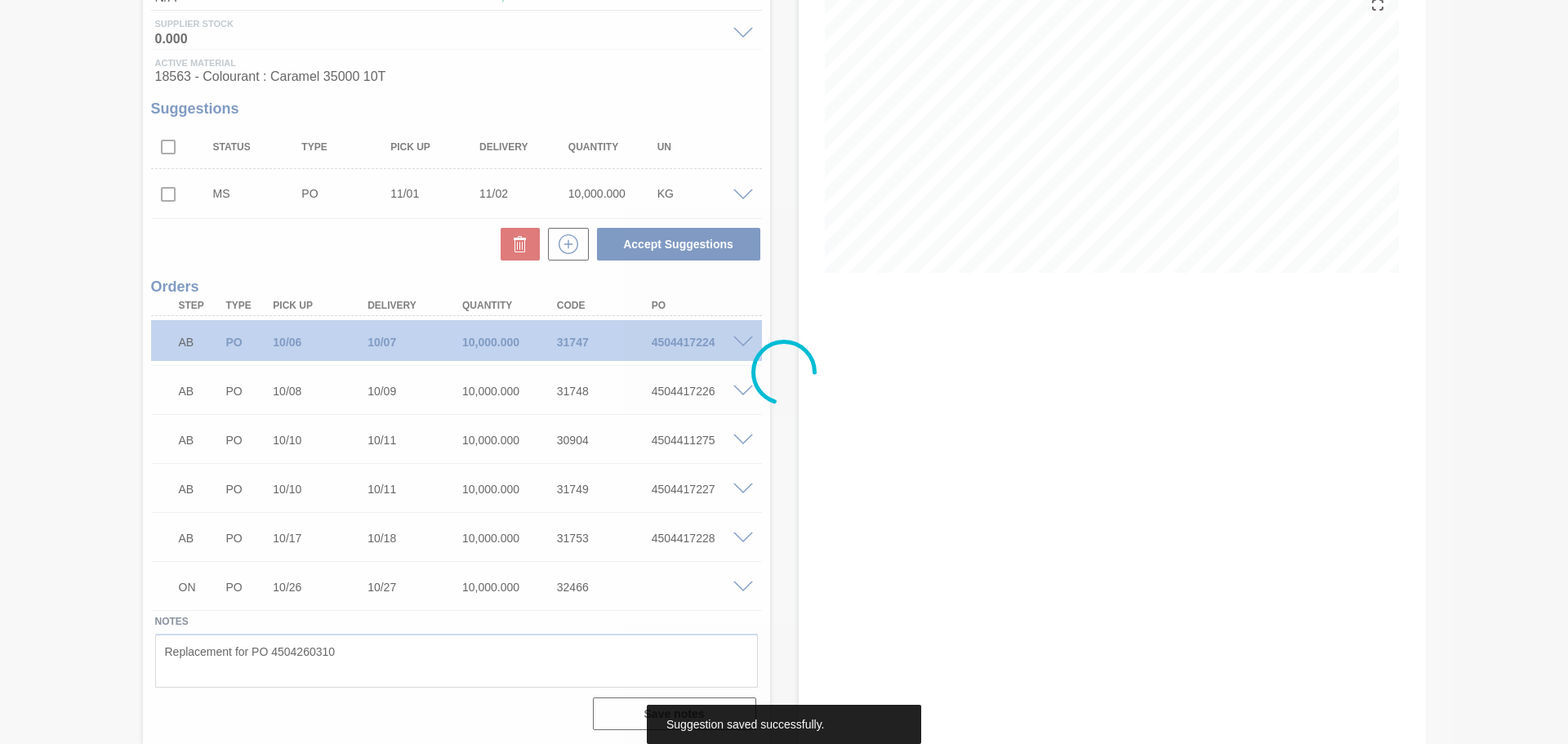
scroll to position [205, 0]
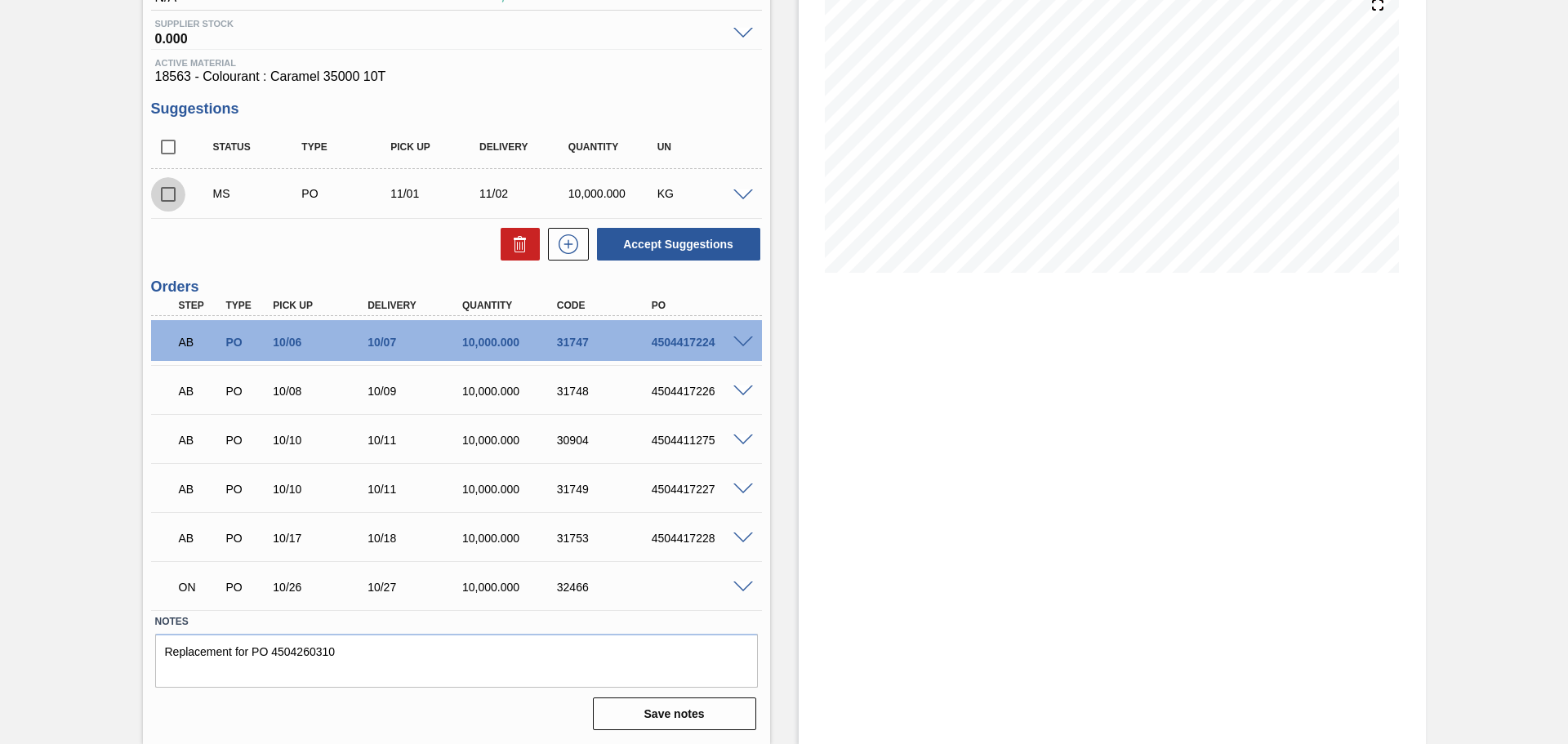
click at [166, 197] on input "checkbox" at bounding box center [168, 194] width 35 height 35
click at [658, 247] on button "Accept Suggestions" at bounding box center [678, 244] width 163 height 33
checkbox input "false"
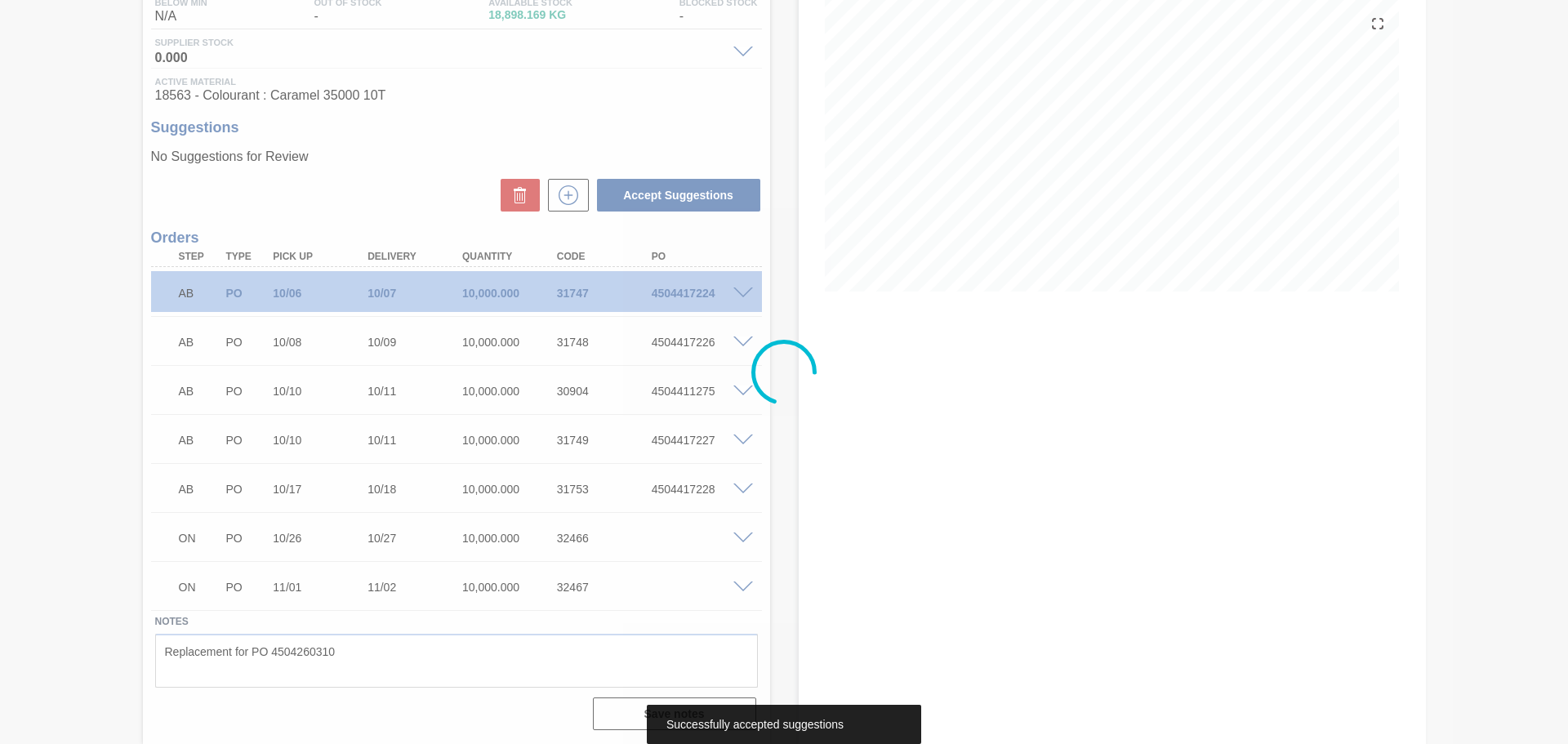
scroll to position [186, 0]
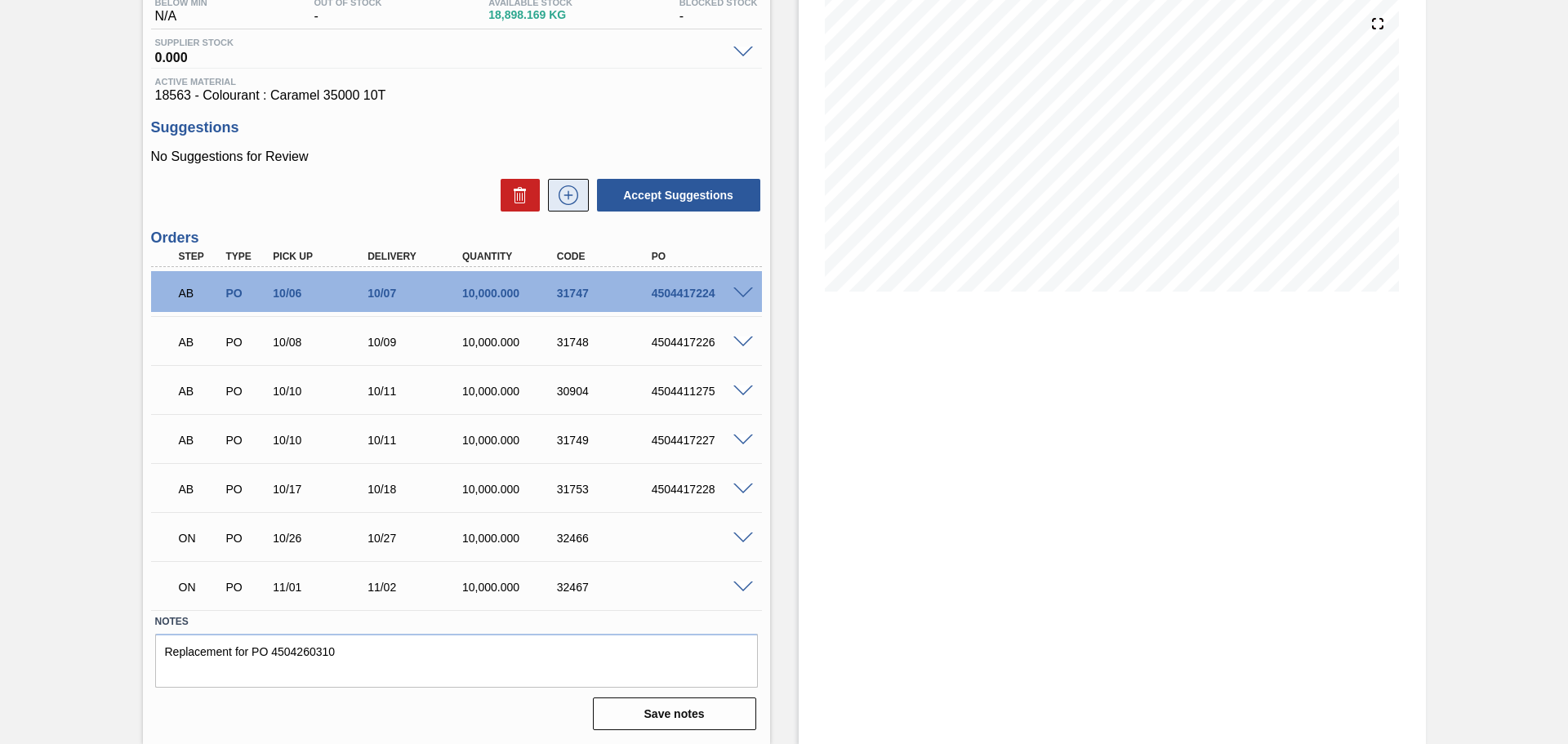
click at [570, 200] on icon at bounding box center [569, 195] width 26 height 20
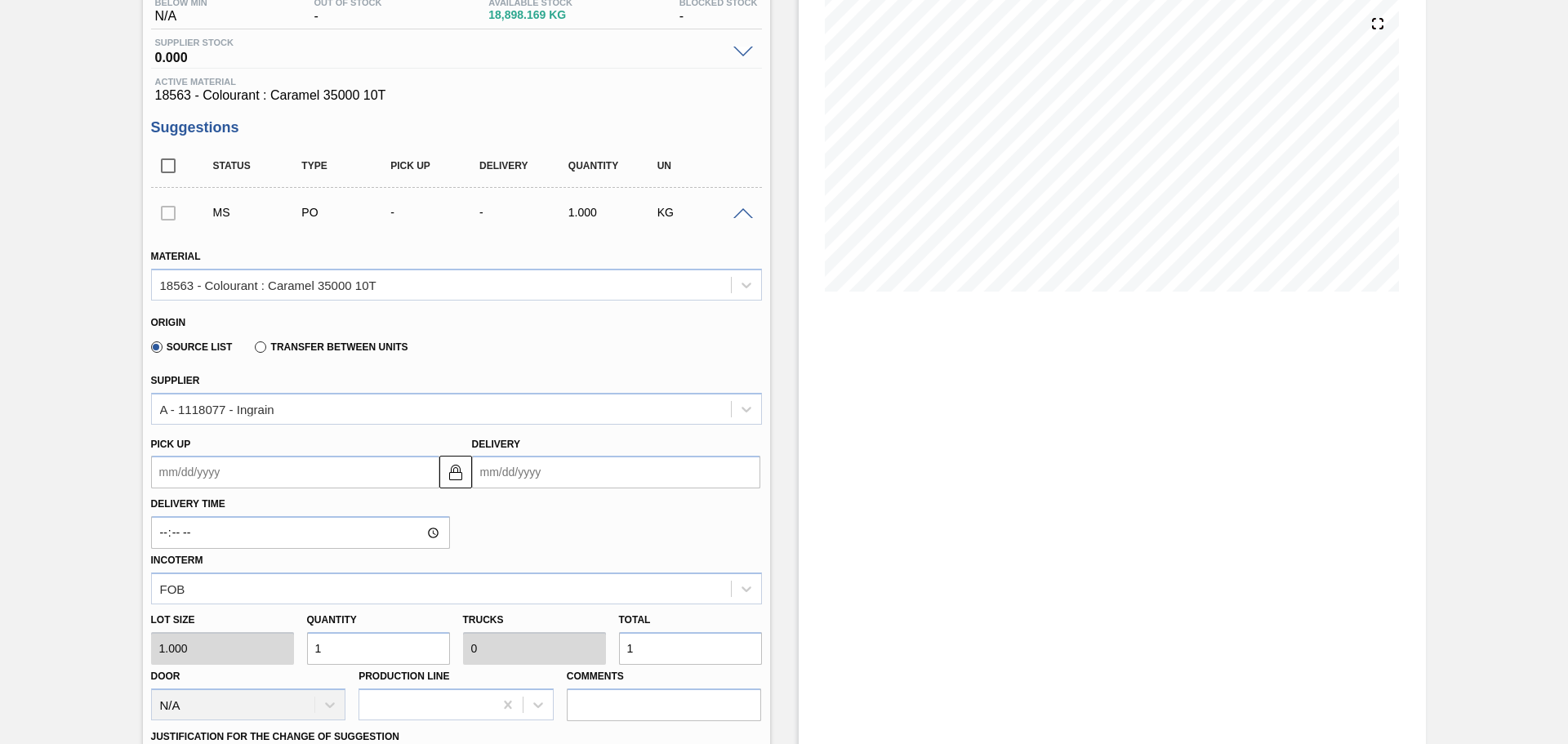
click at [532, 479] on input "Delivery" at bounding box center [616, 472] width 288 height 33
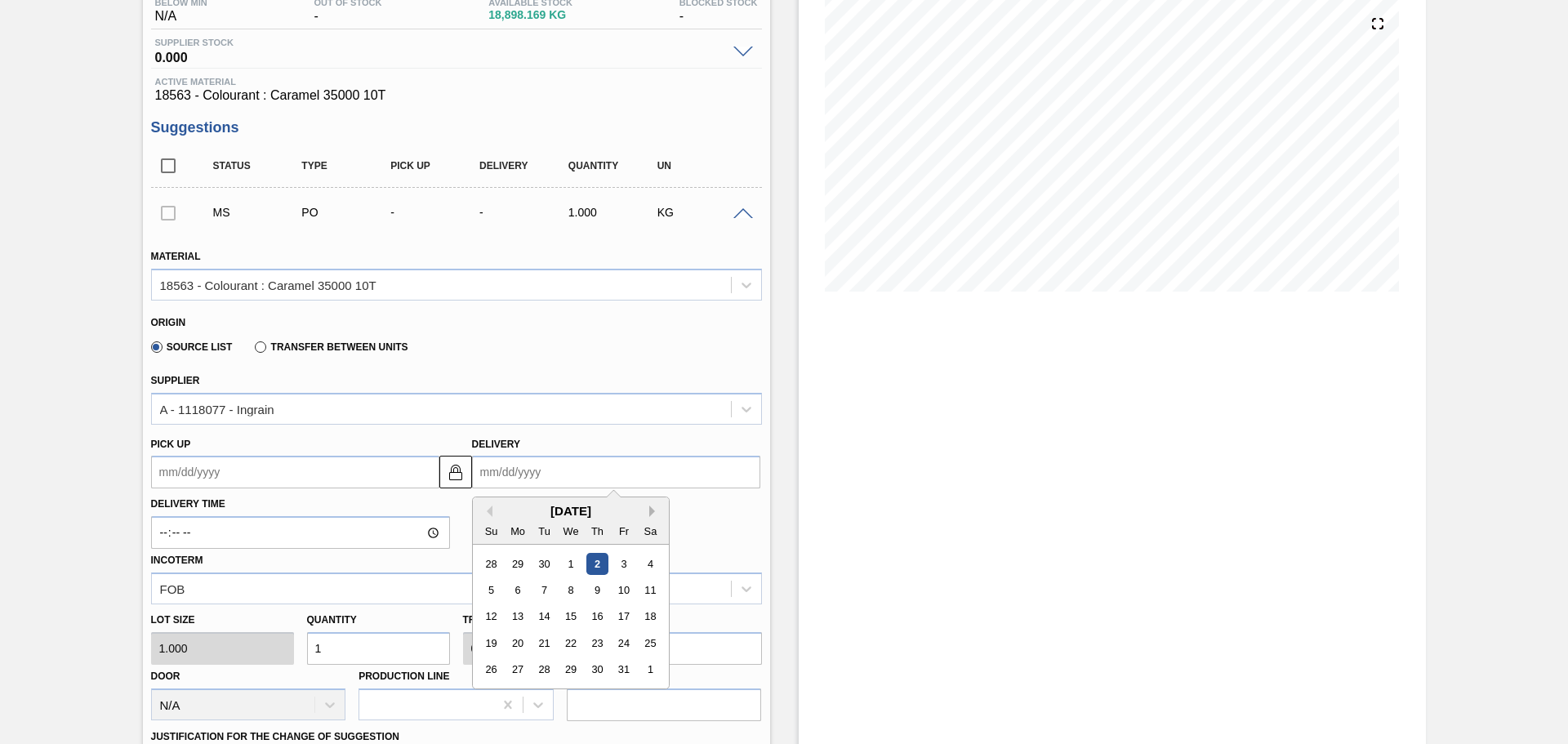
click at [650, 510] on button "Next Month" at bounding box center [655, 511] width 11 height 11
click at [566, 591] on div "5" at bounding box center [570, 589] width 22 height 22
type up3256142377 "[DATE]"
type input "[DATE]"
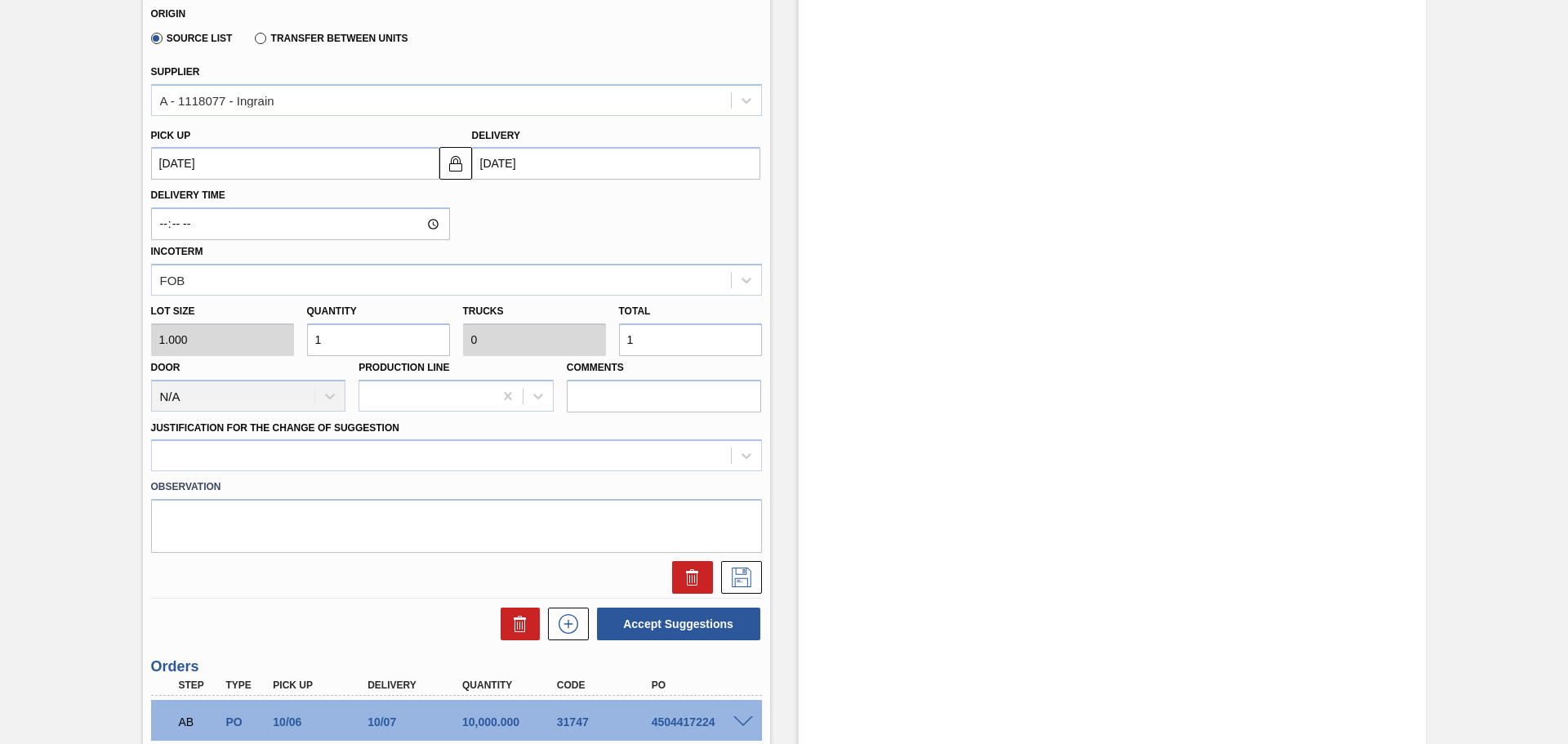
scroll to position [513, 0]
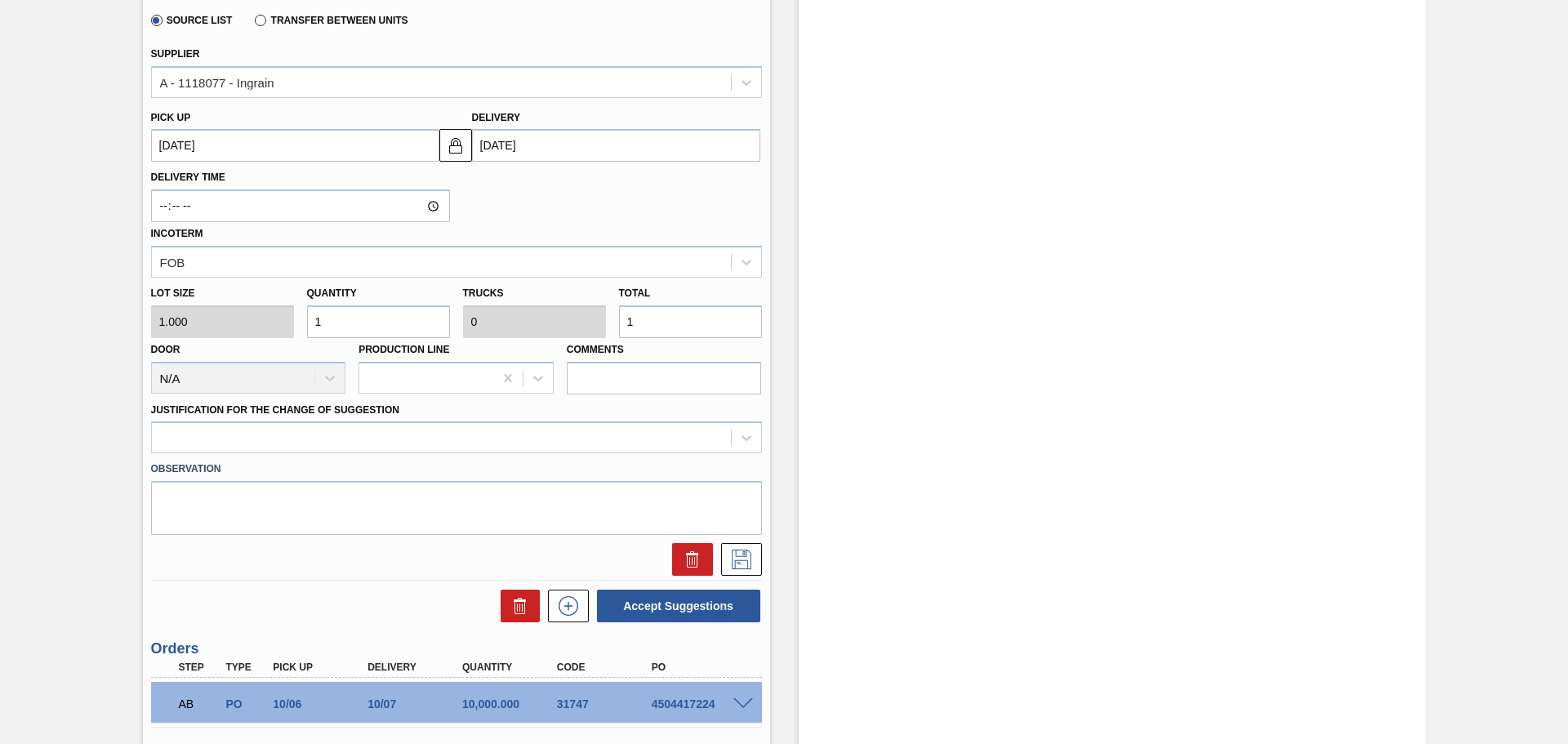
drag, startPoint x: 657, startPoint y: 322, endPoint x: 665, endPoint y: 361, distance: 39.8
click at [657, 322] on input "1" at bounding box center [691, 322] width 143 height 33
type input "10,000"
type input "1"
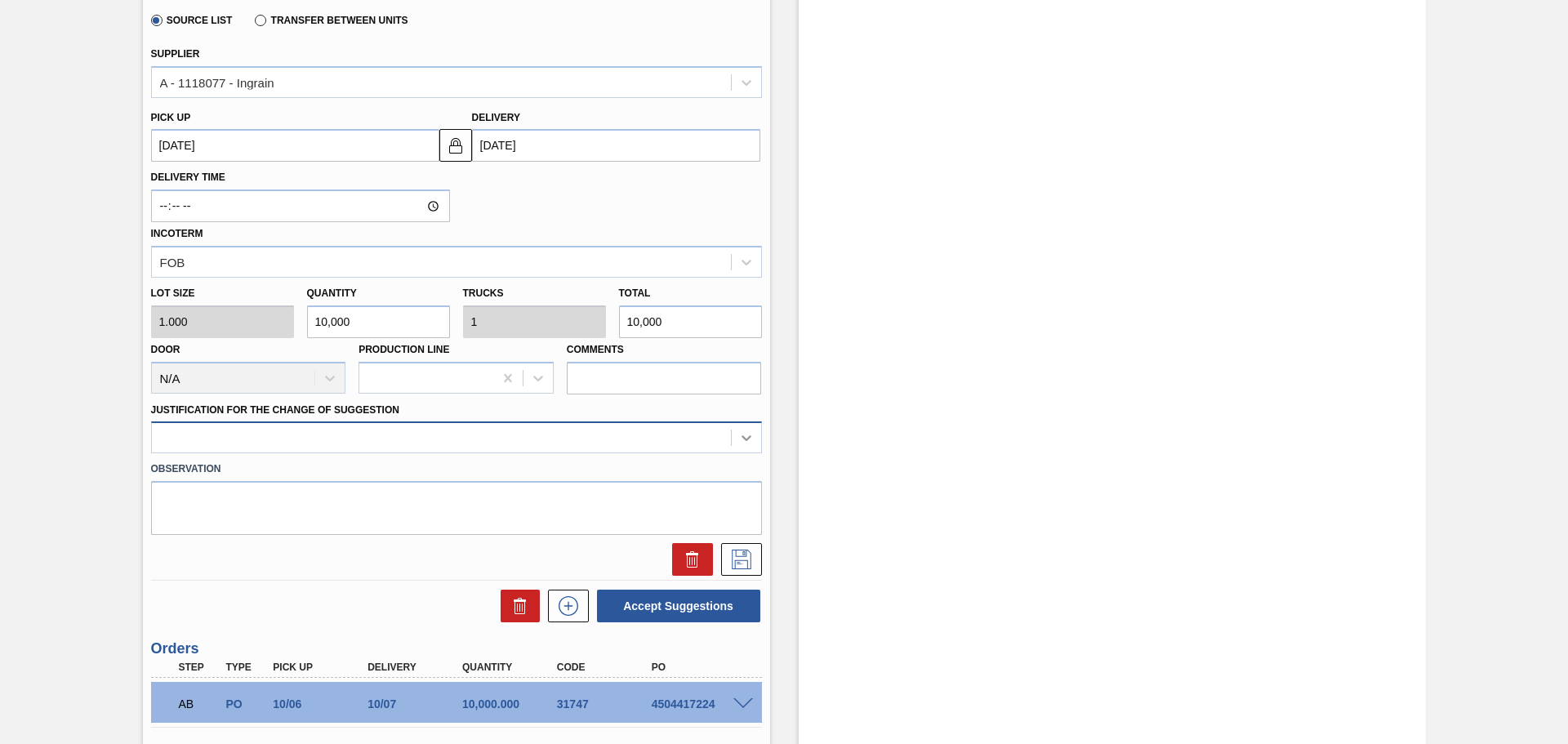
click at [738, 441] on icon at bounding box center [746, 437] width 16 height 16
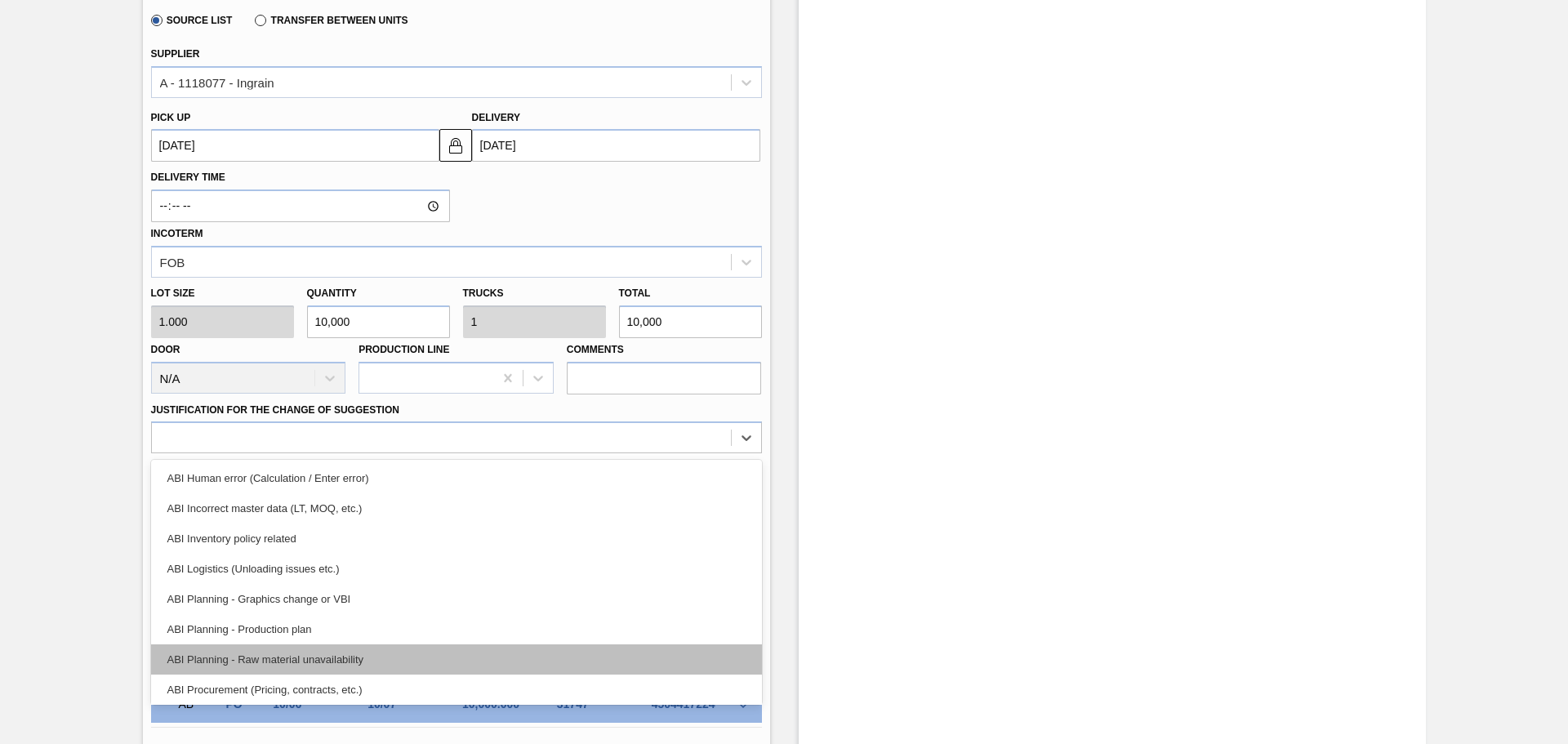
click at [345, 656] on div "ABI Planning - Raw material unavailability" at bounding box center [456, 660] width 611 height 30
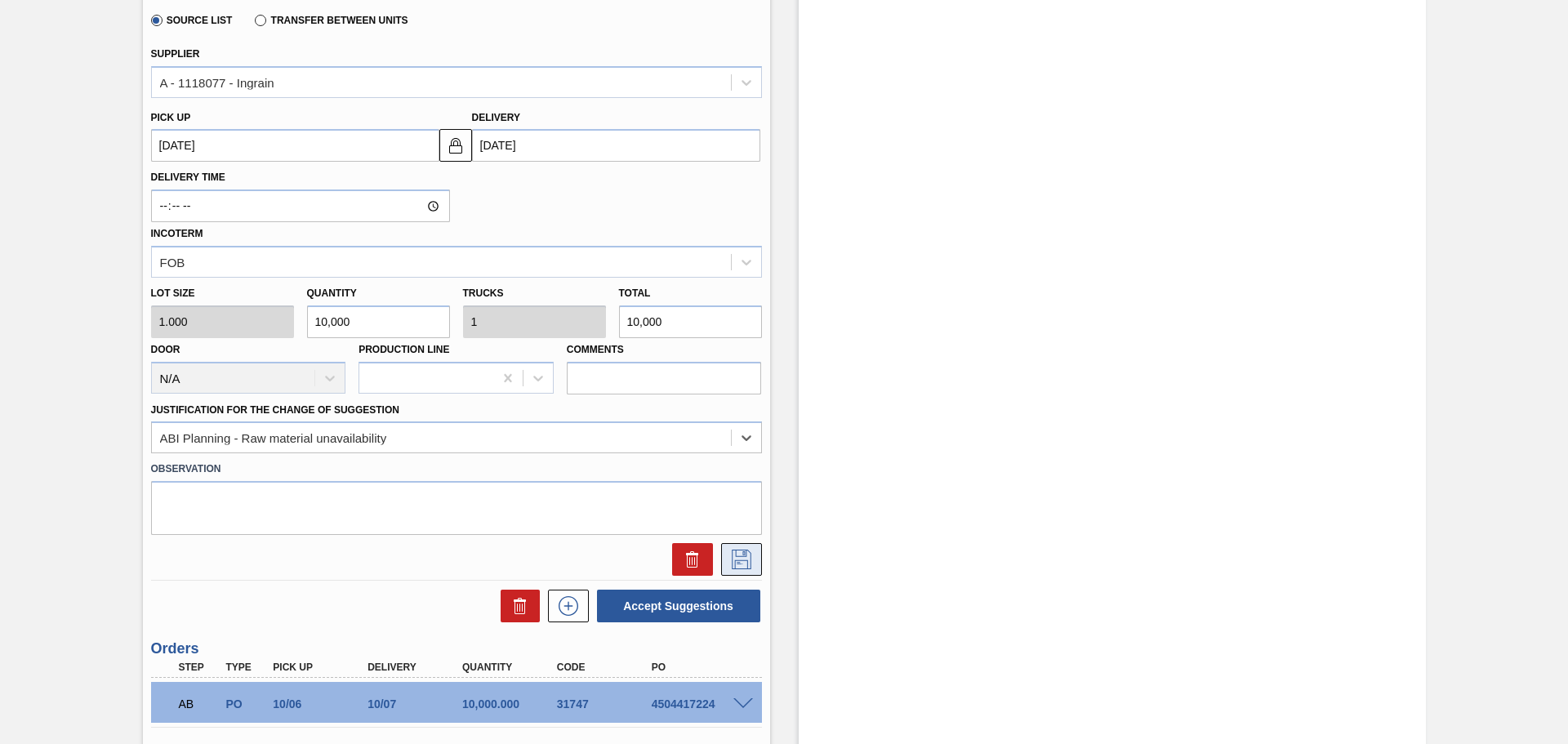
click at [740, 561] on icon at bounding box center [741, 559] width 26 height 20
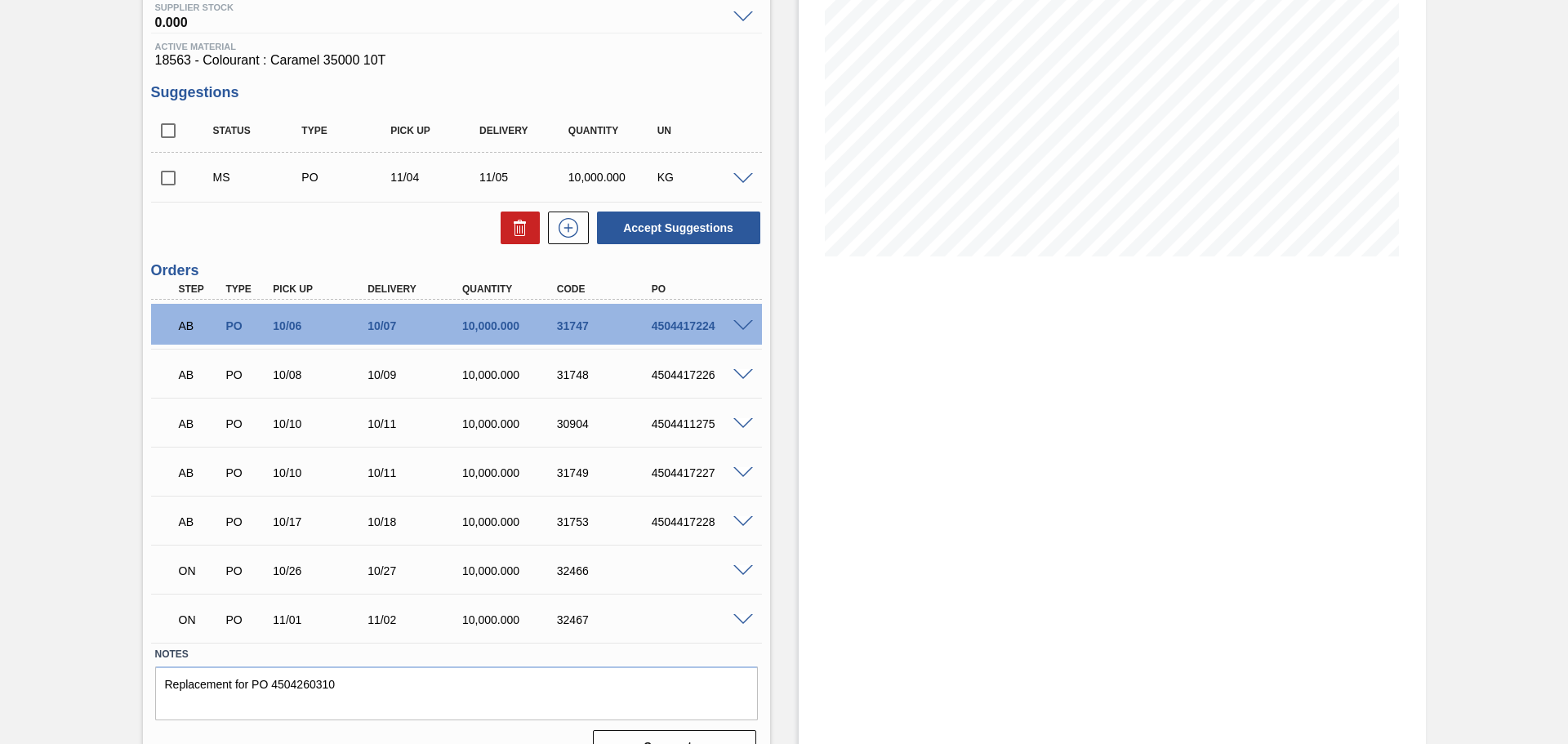
scroll to position [254, 0]
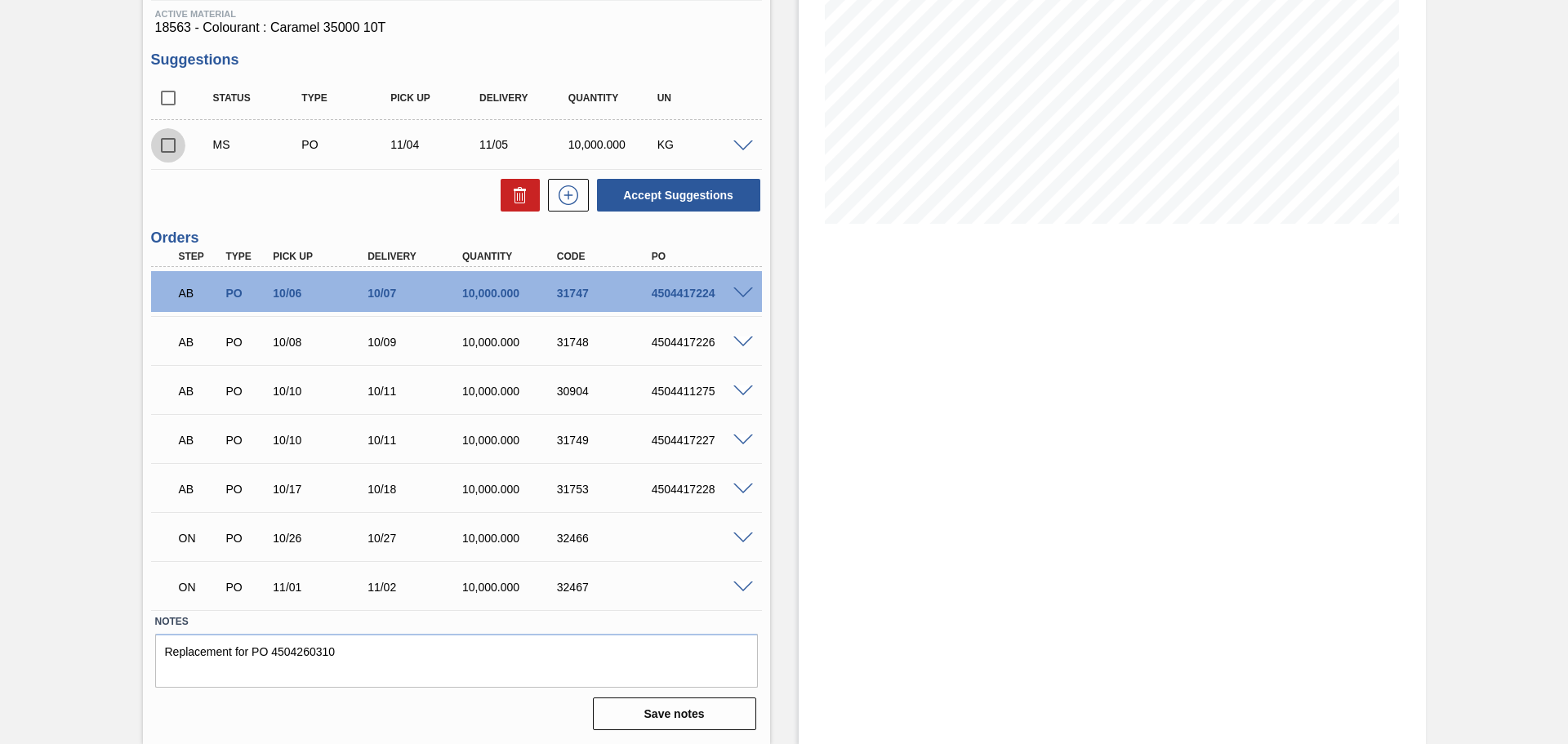
click at [168, 147] on input "checkbox" at bounding box center [168, 145] width 35 height 35
click at [673, 205] on button "Accept Suggestions" at bounding box center [678, 195] width 163 height 33
checkbox input "false"
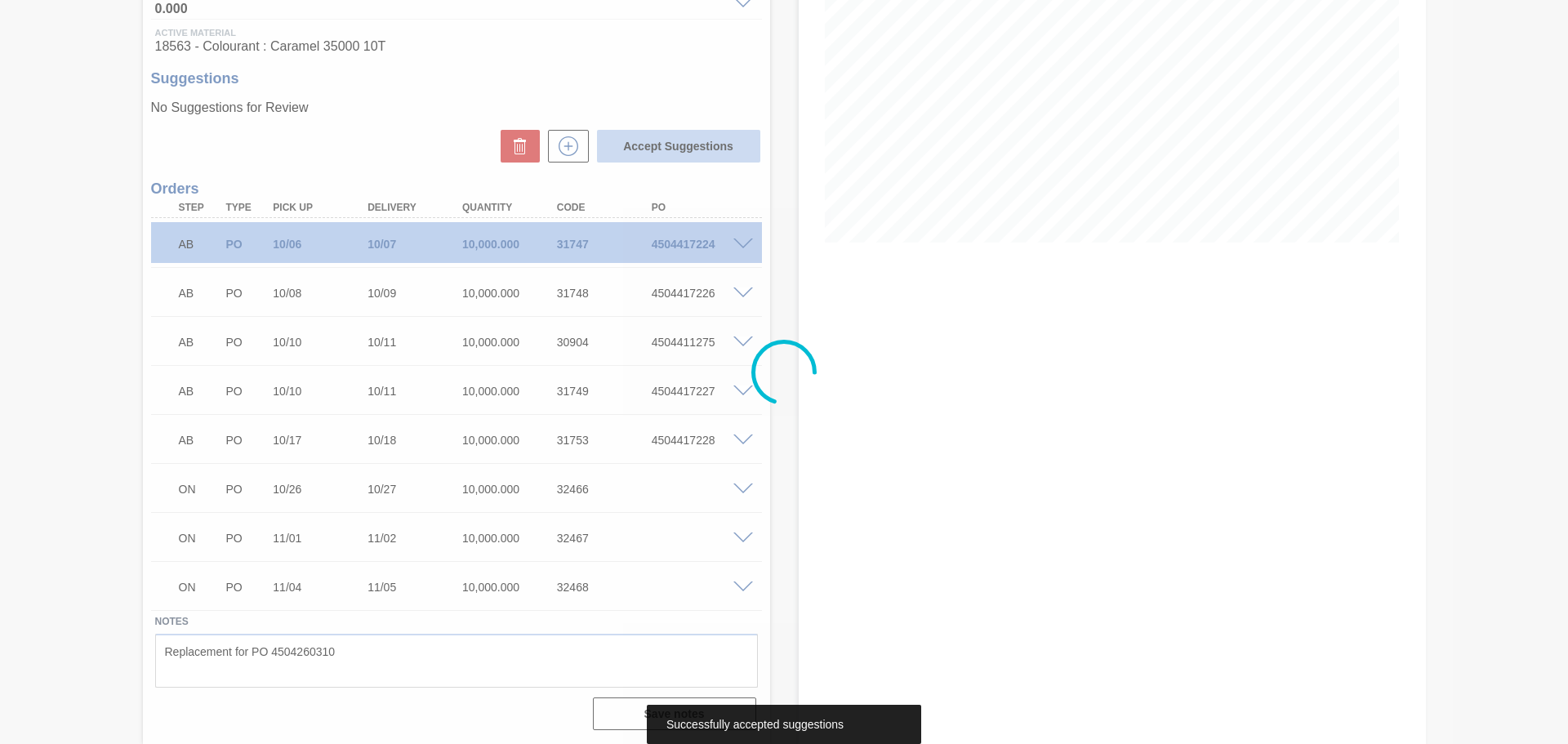
scroll to position [235, 0]
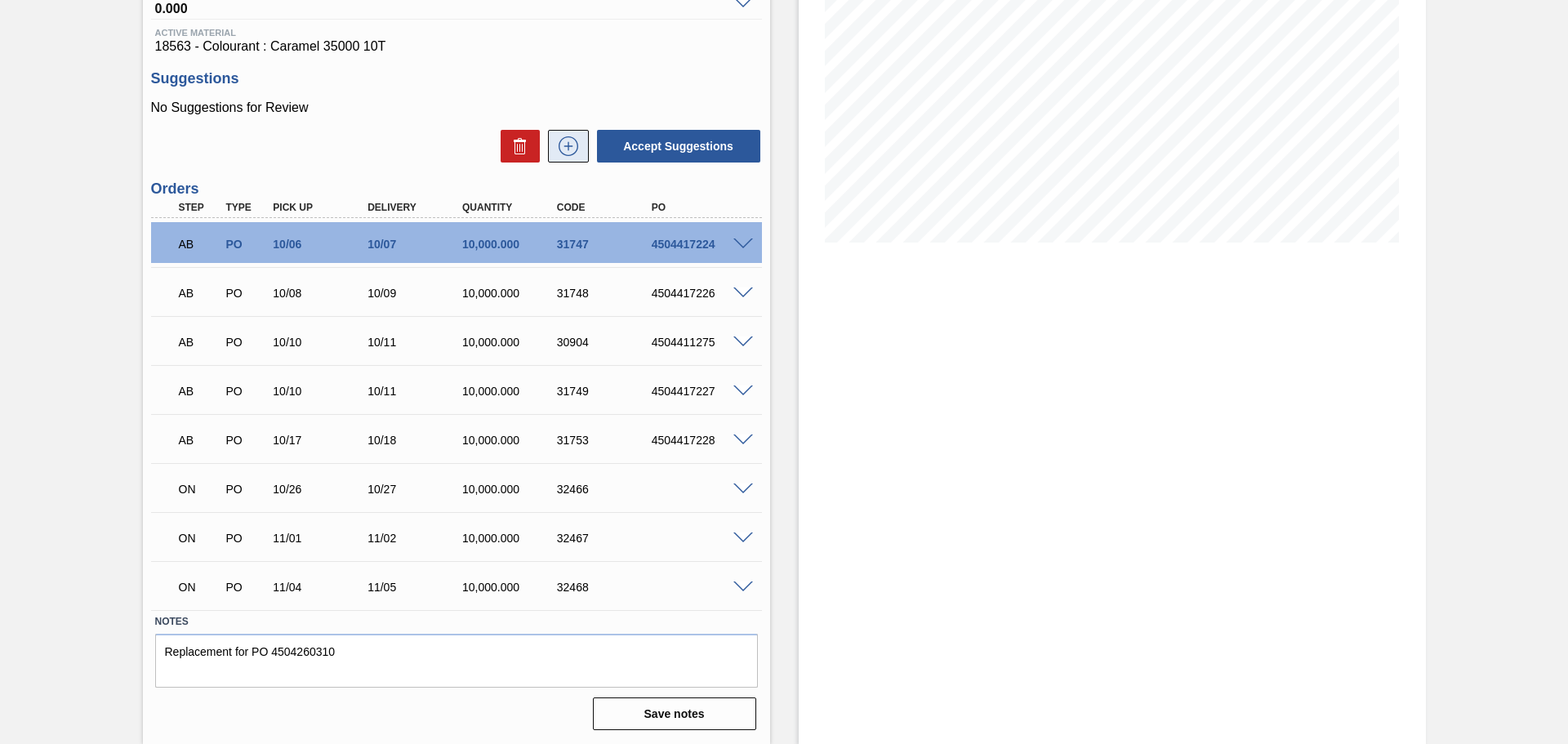
click at [571, 144] on icon at bounding box center [569, 145] width 26 height 20
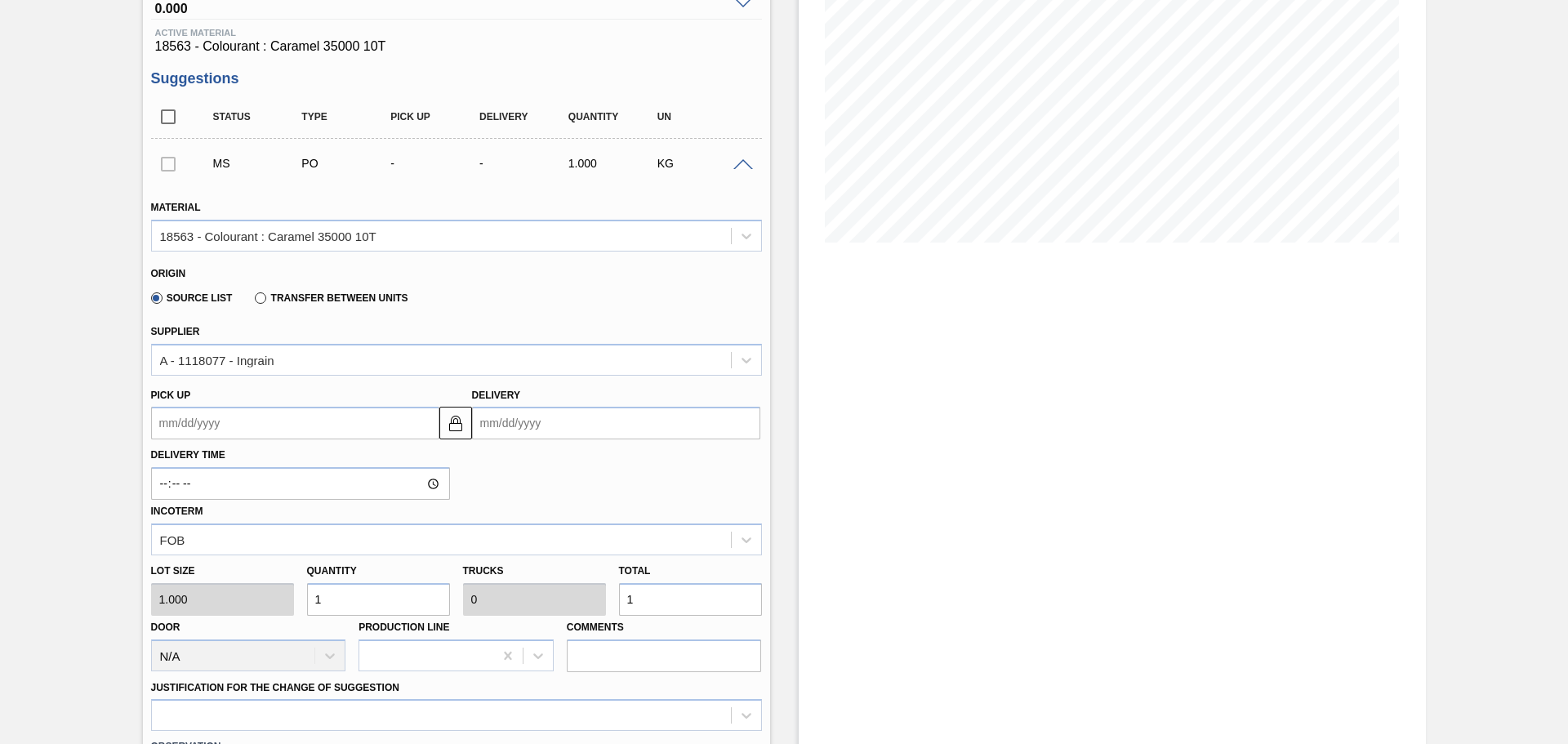
click at [510, 423] on input "Delivery" at bounding box center [616, 422] width 288 height 33
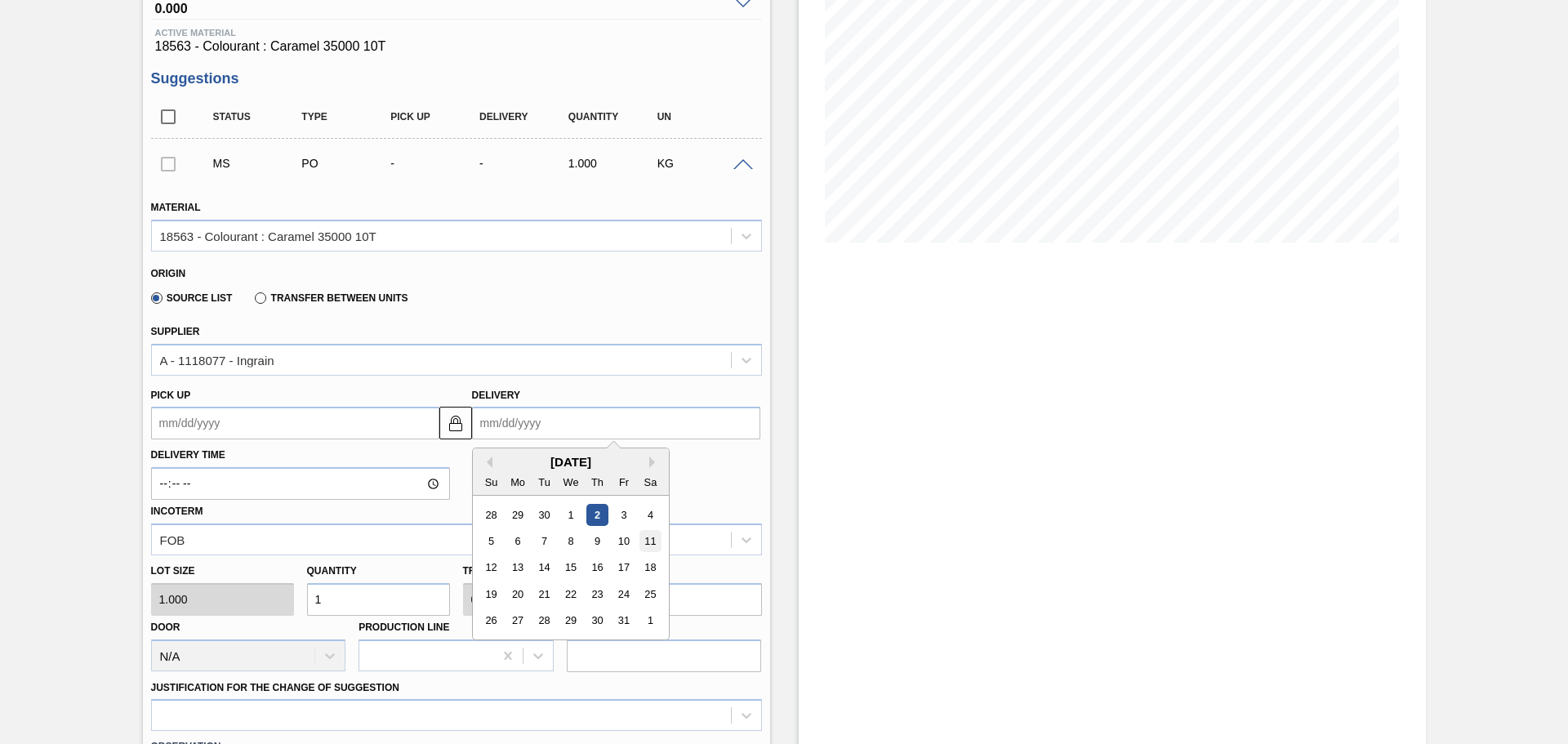
click at [641, 543] on div "11" at bounding box center [649, 540] width 22 height 22
type up3256142378 "[DATE]"
type input "[DATE]"
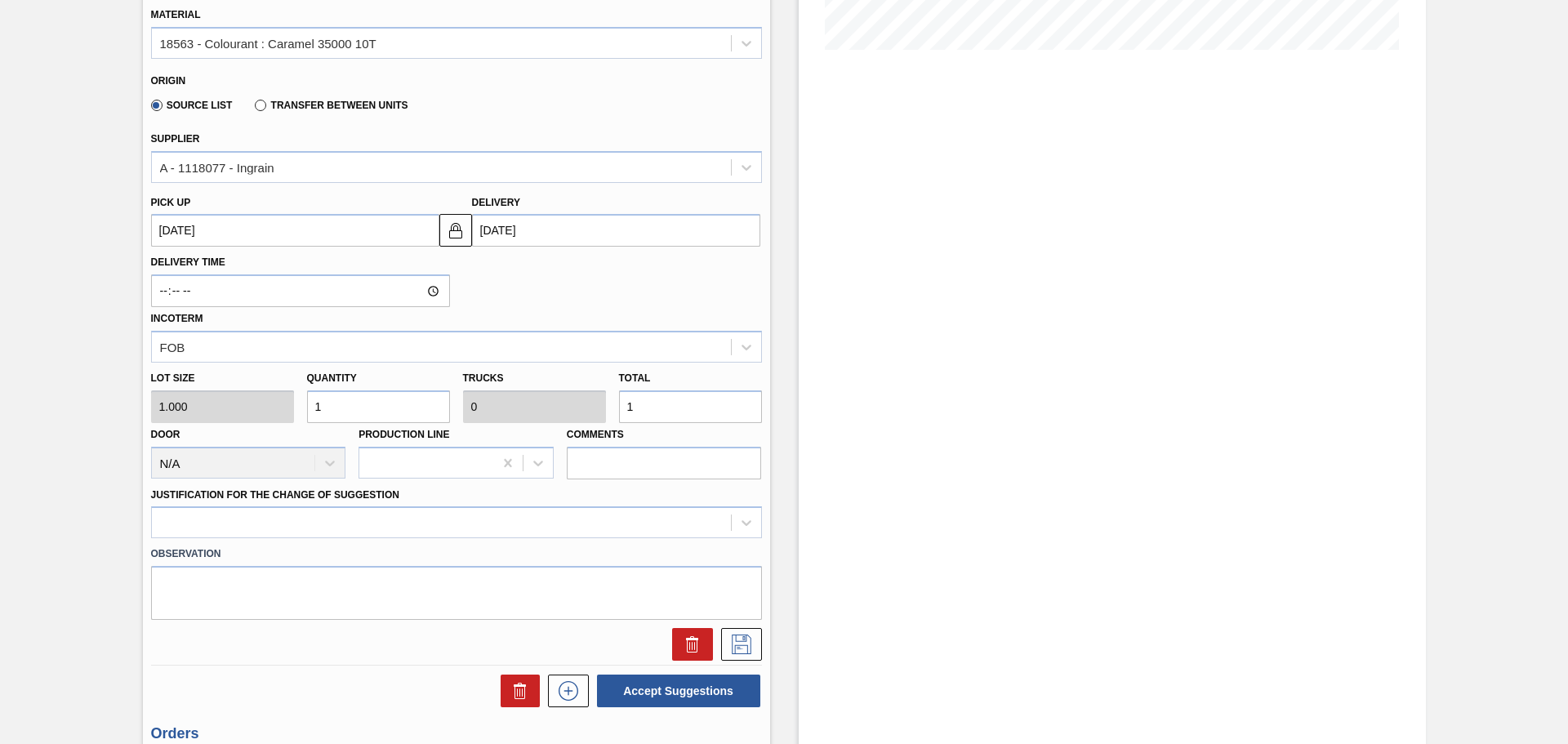
scroll to position [480, 0]
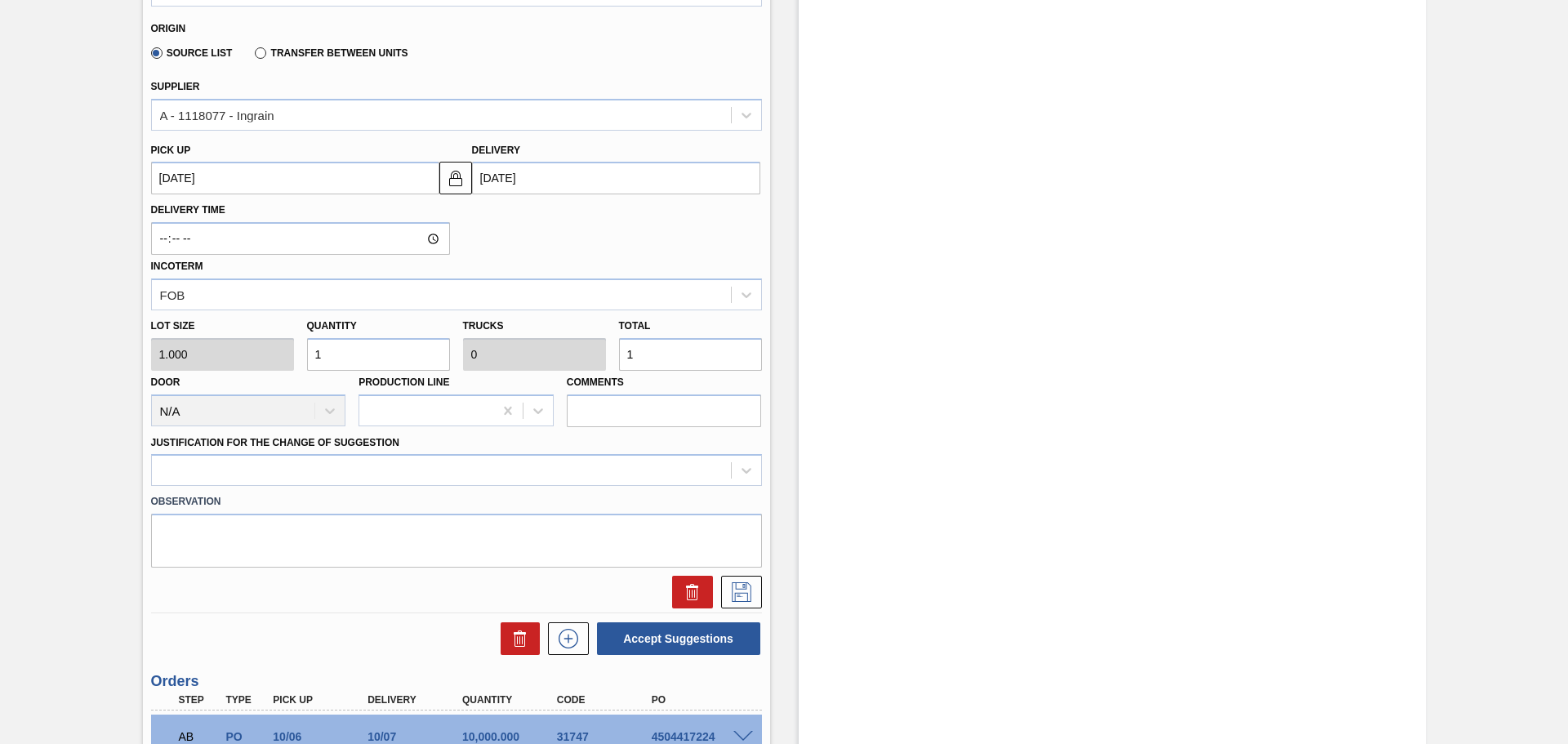
click at [647, 343] on input "1" at bounding box center [691, 354] width 143 height 33
type input "10,000"
type input "1"
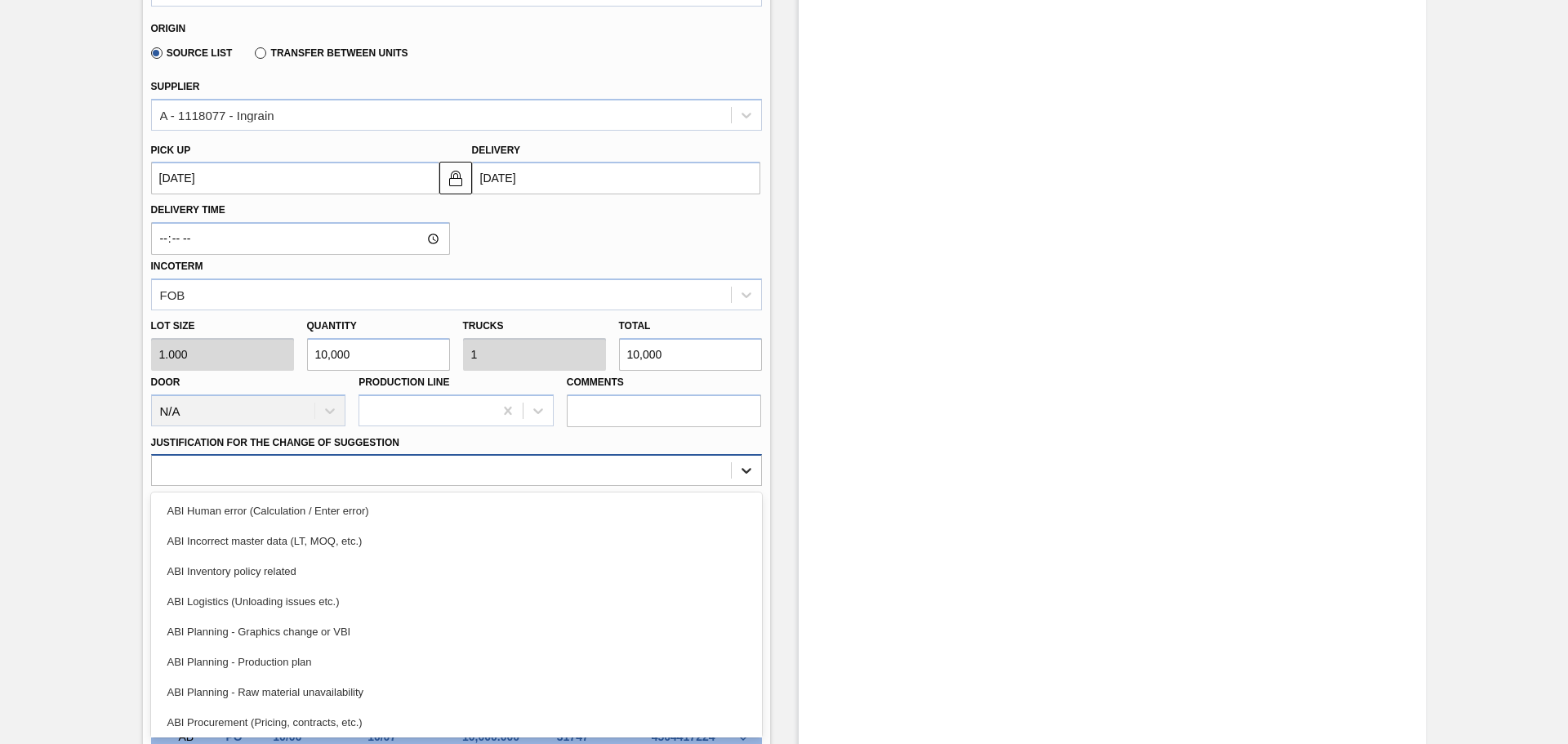
click at [744, 472] on icon at bounding box center [746, 472] width 9 height 6
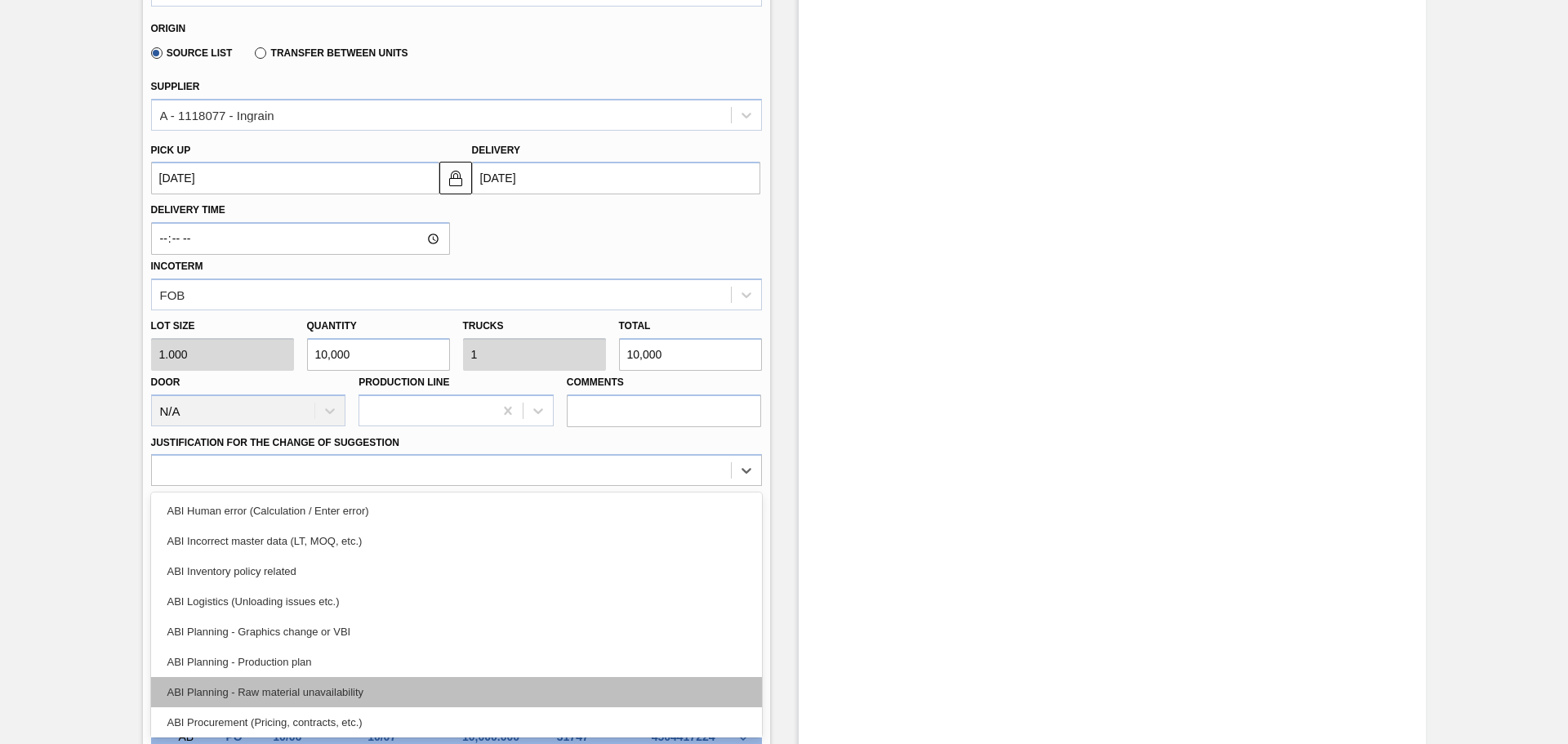
click at [340, 698] on div "ABI Planning - Raw material unavailability" at bounding box center [456, 692] width 611 height 30
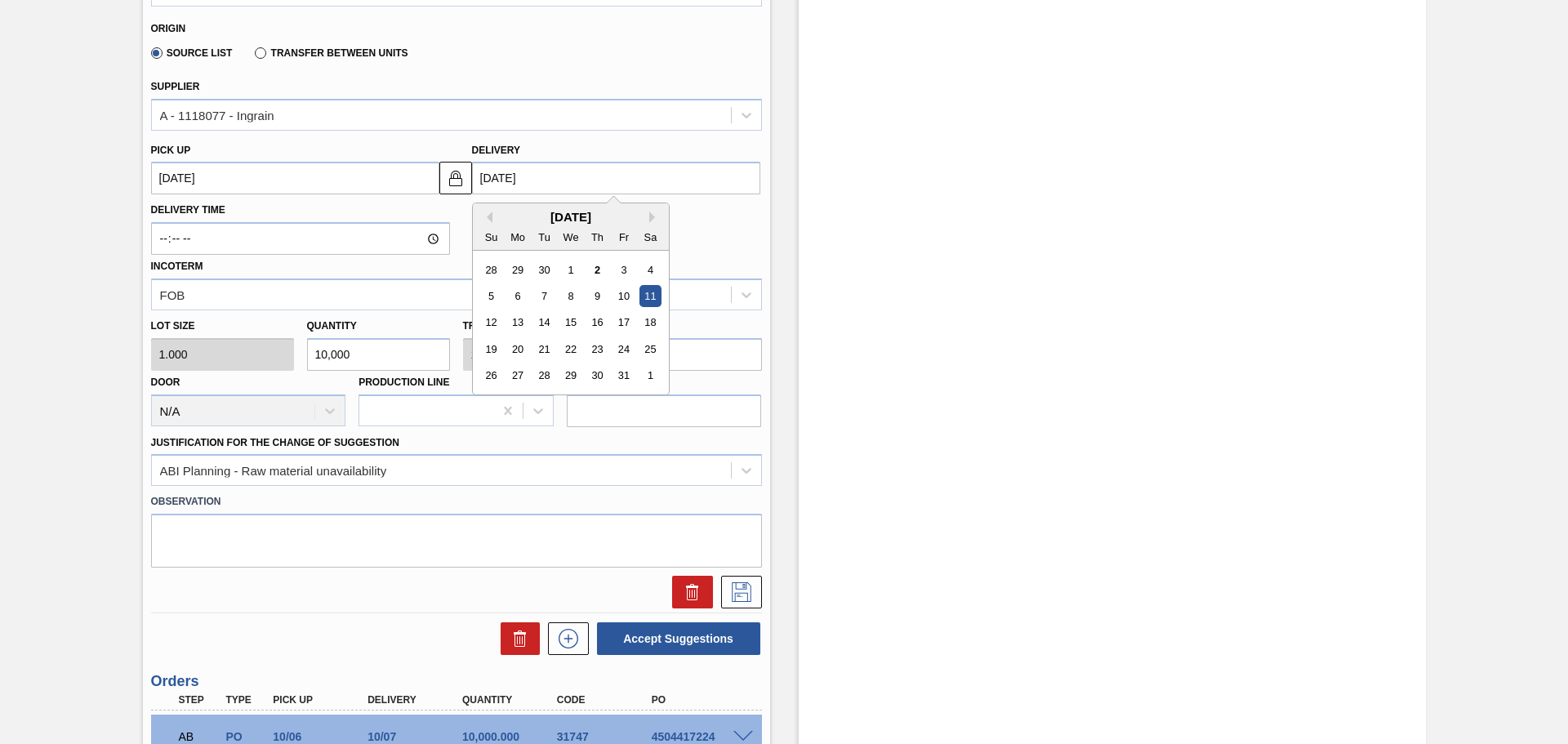
click at [514, 179] on input "[DATE]" at bounding box center [616, 177] width 288 height 33
click at [650, 218] on button "Next Month" at bounding box center [655, 217] width 11 height 11
click at [545, 323] on div "11" at bounding box center [542, 322] width 22 height 22
type up3256142378 "[DATE]"
type input "[DATE]"
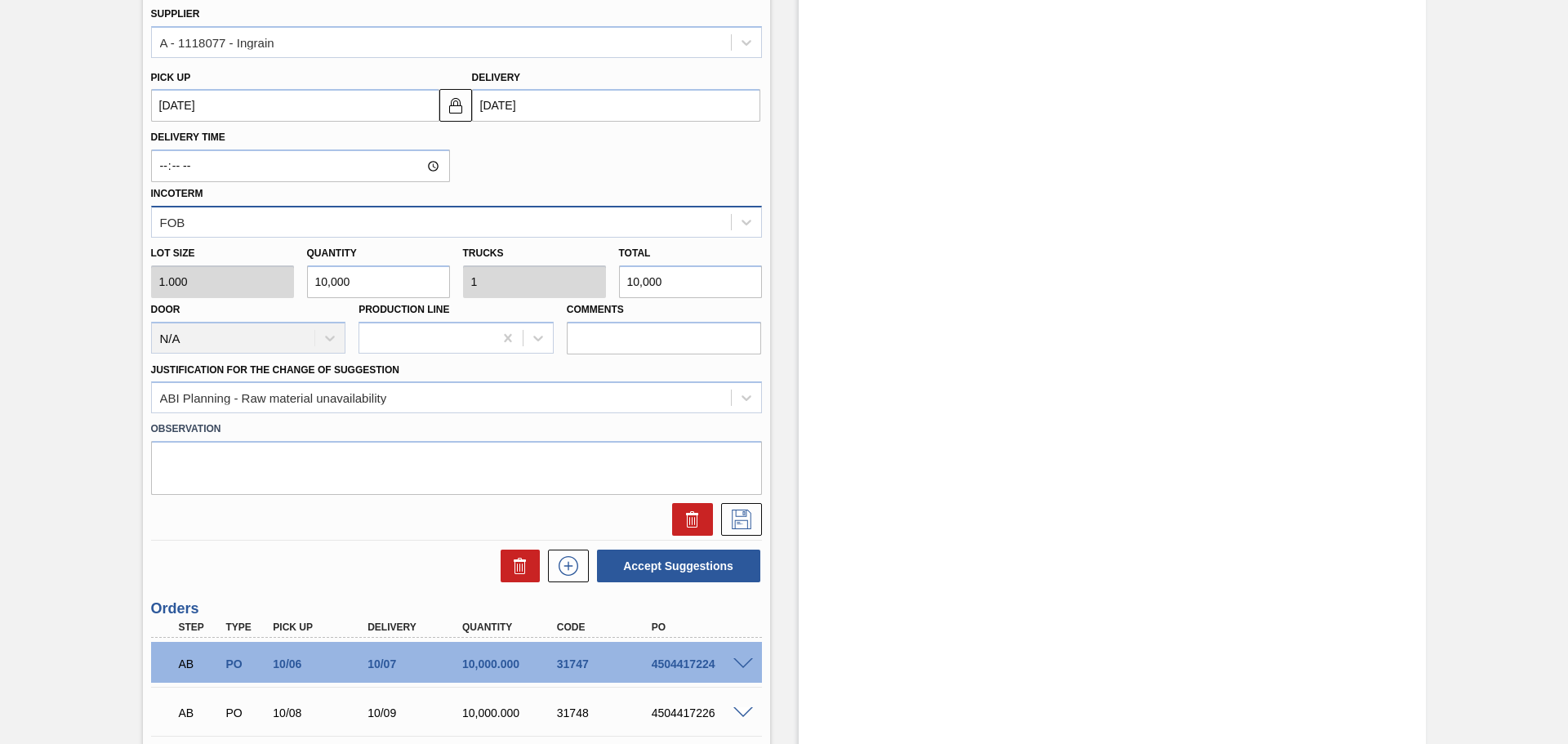
scroll to position [564, 0]
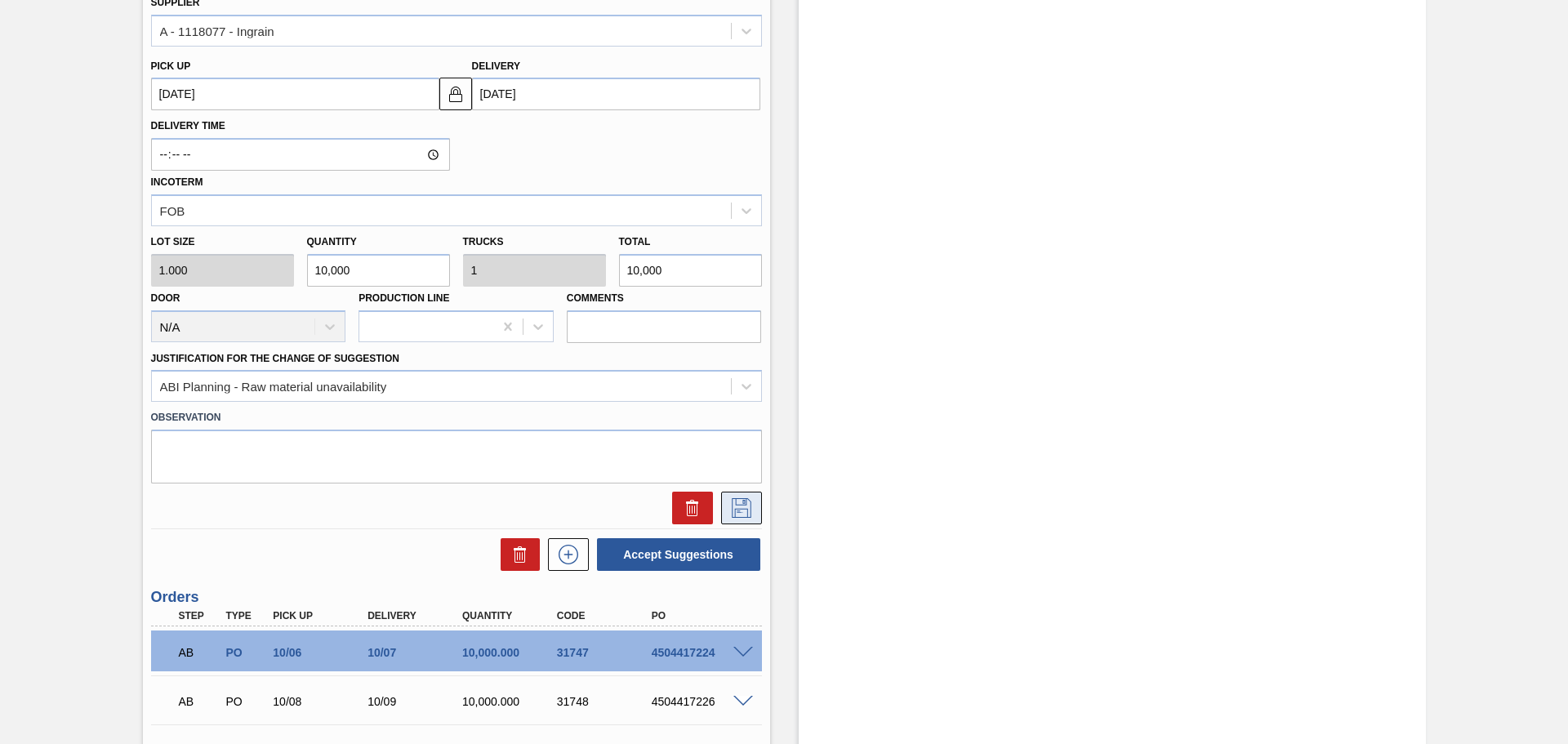
click at [732, 513] on icon at bounding box center [741, 508] width 26 height 20
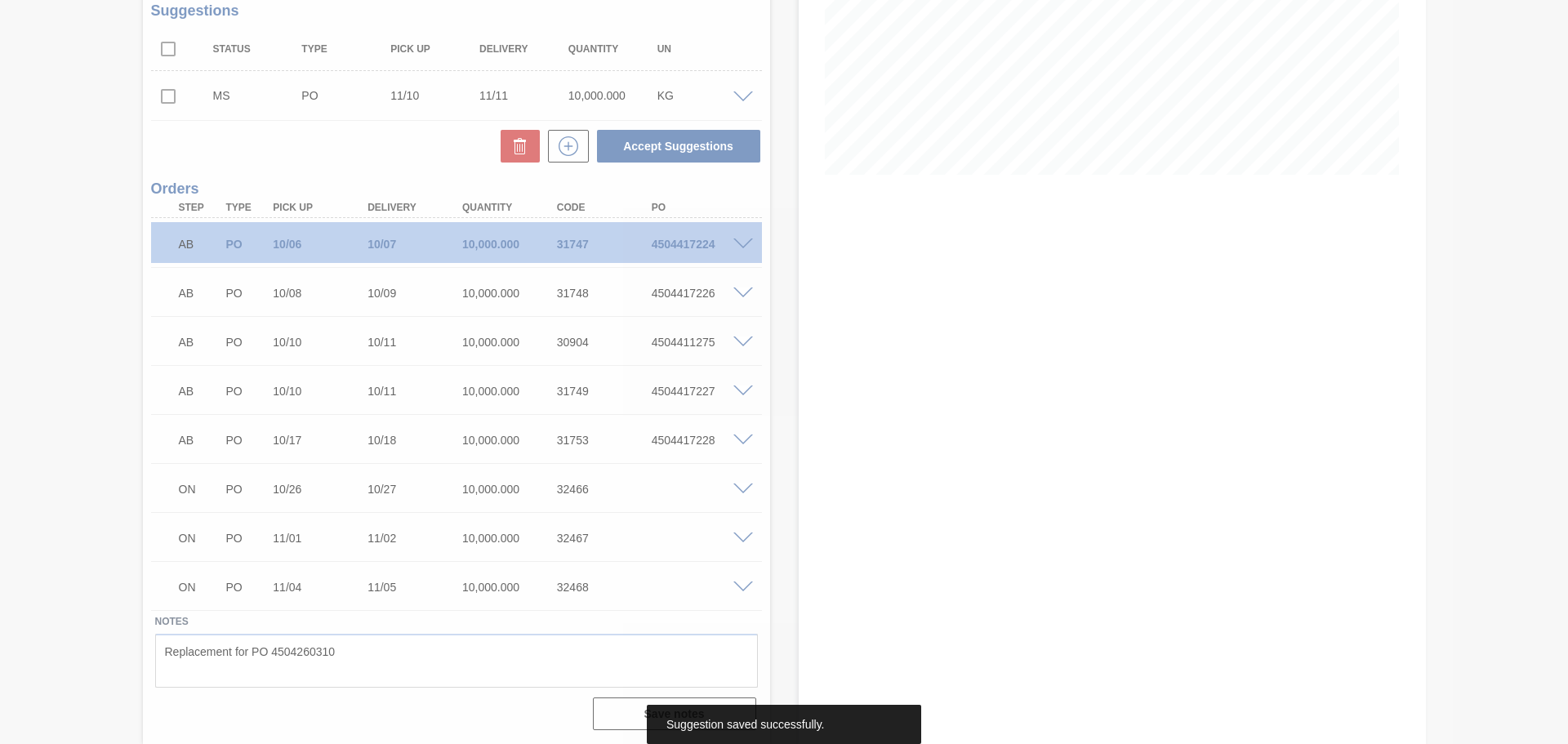
scroll to position [303, 0]
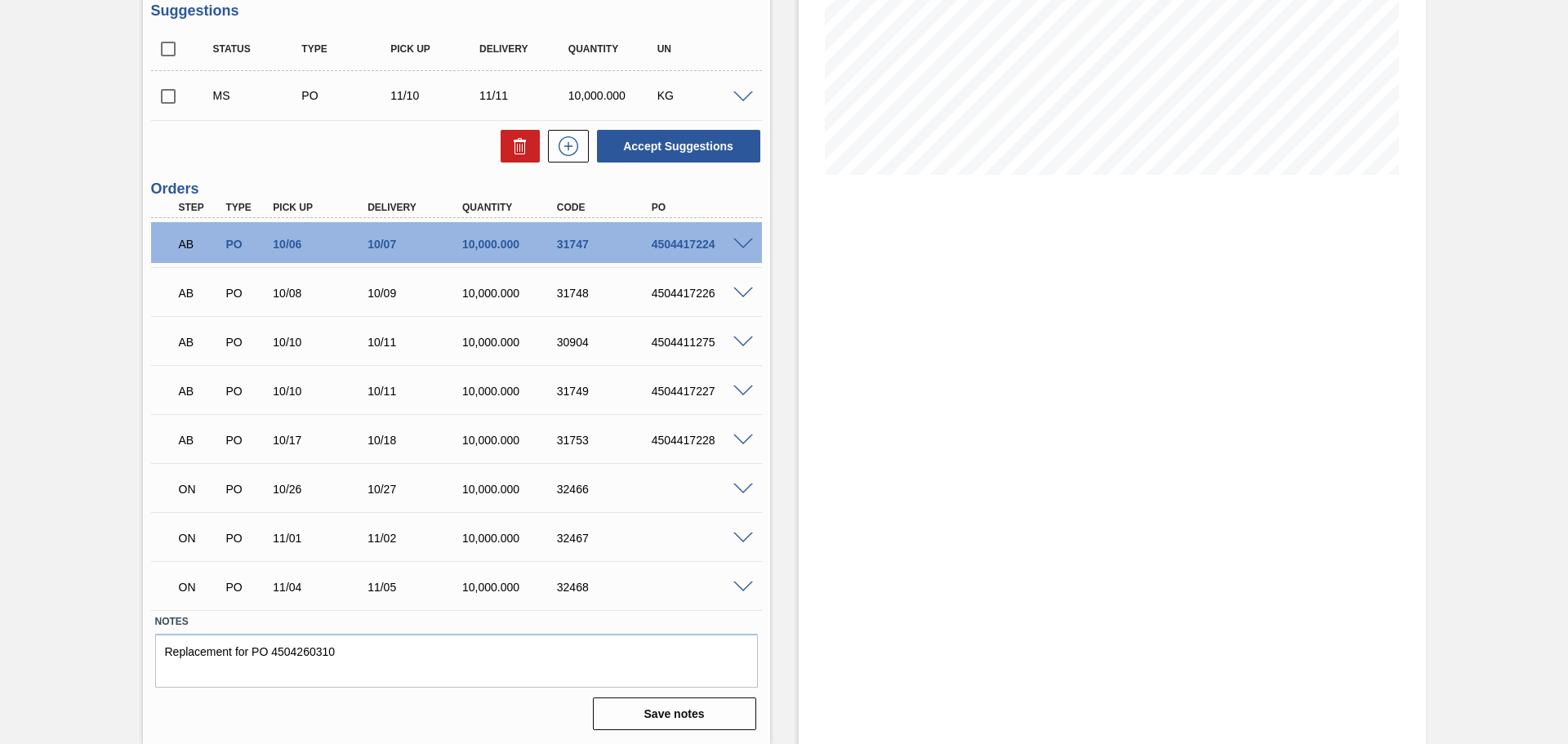
click at [171, 96] on input "checkbox" at bounding box center [168, 96] width 35 height 35
click at [668, 149] on button "Accept Suggestions" at bounding box center [678, 145] width 163 height 33
checkbox input "false"
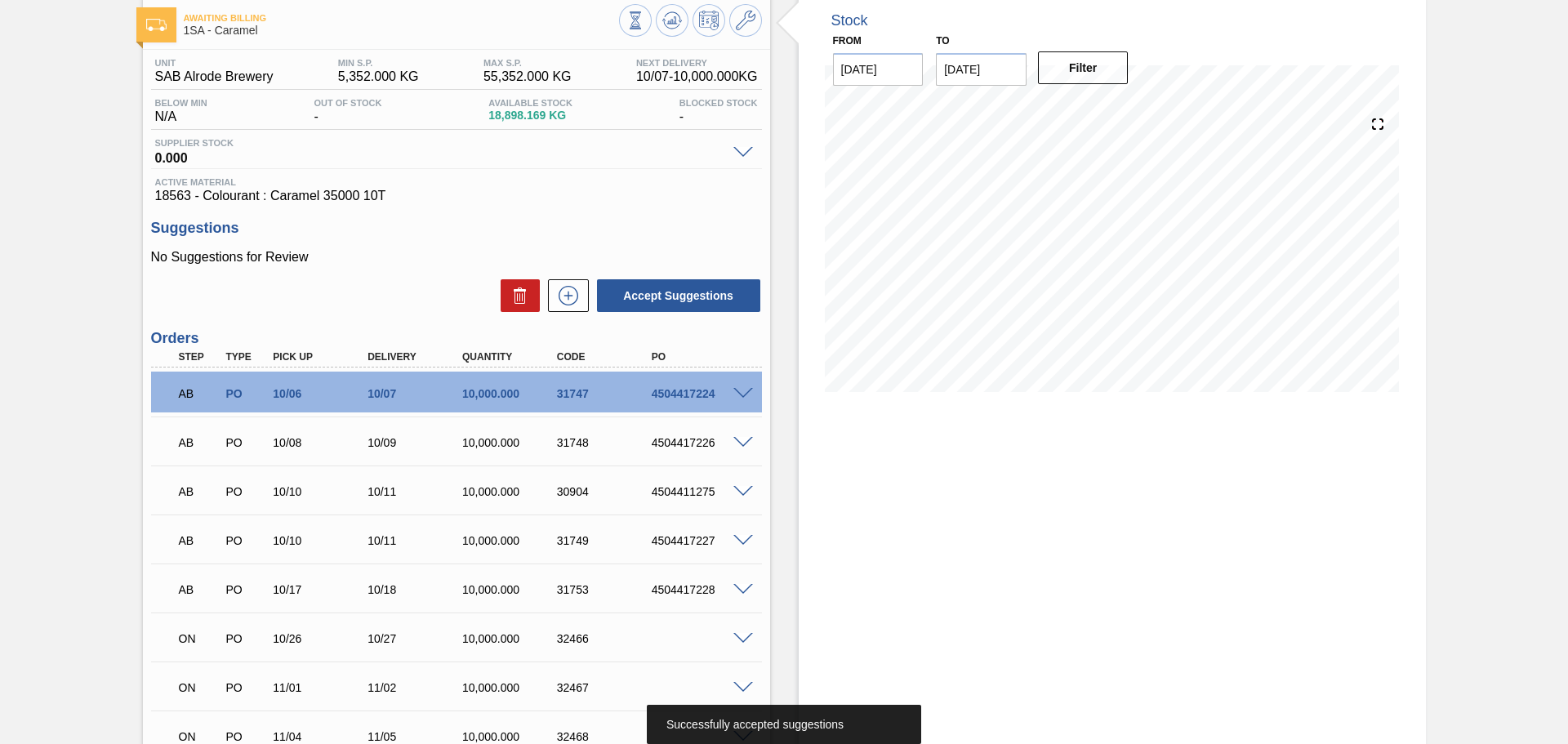
scroll to position [39, 0]
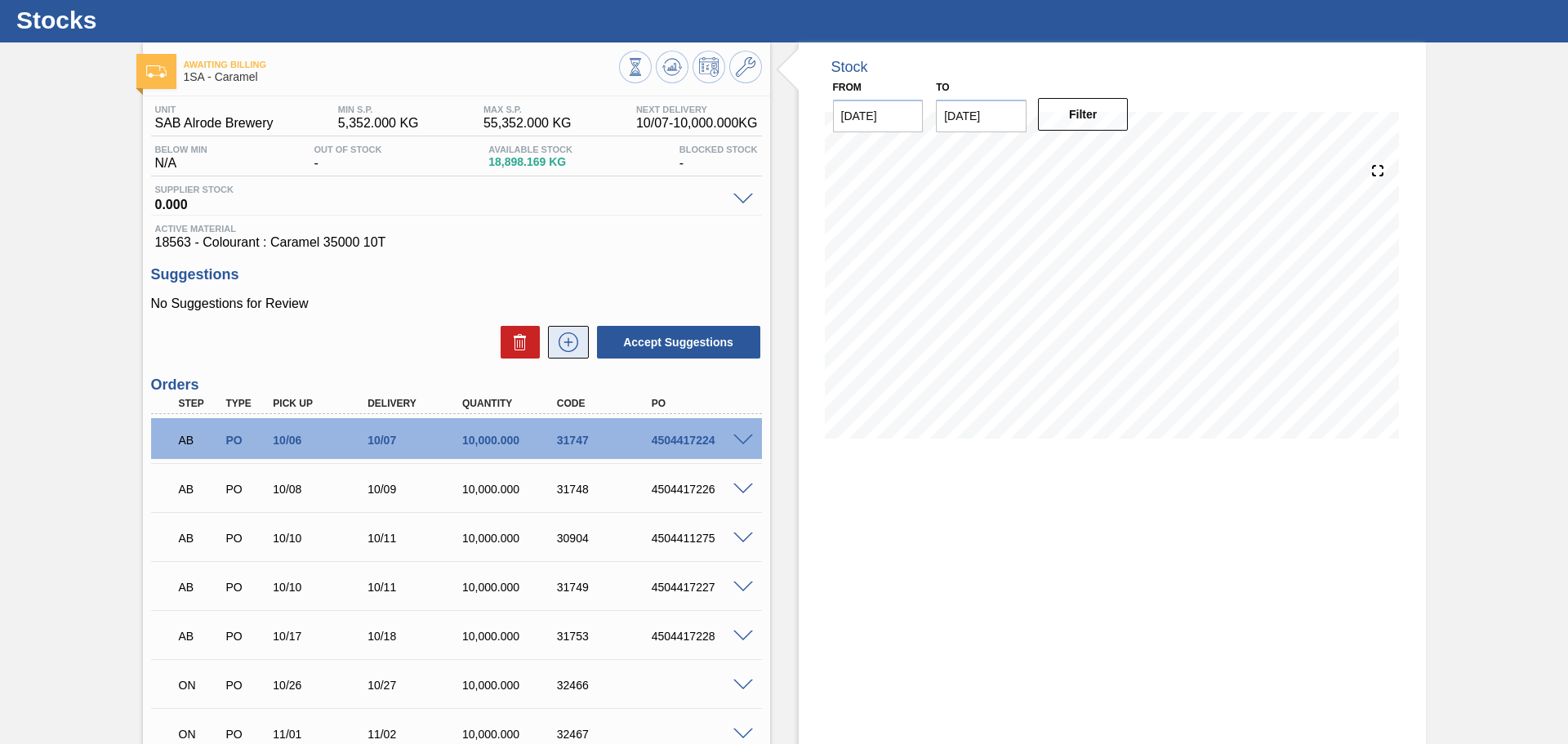
click at [564, 342] on icon at bounding box center [569, 342] width 26 height 20
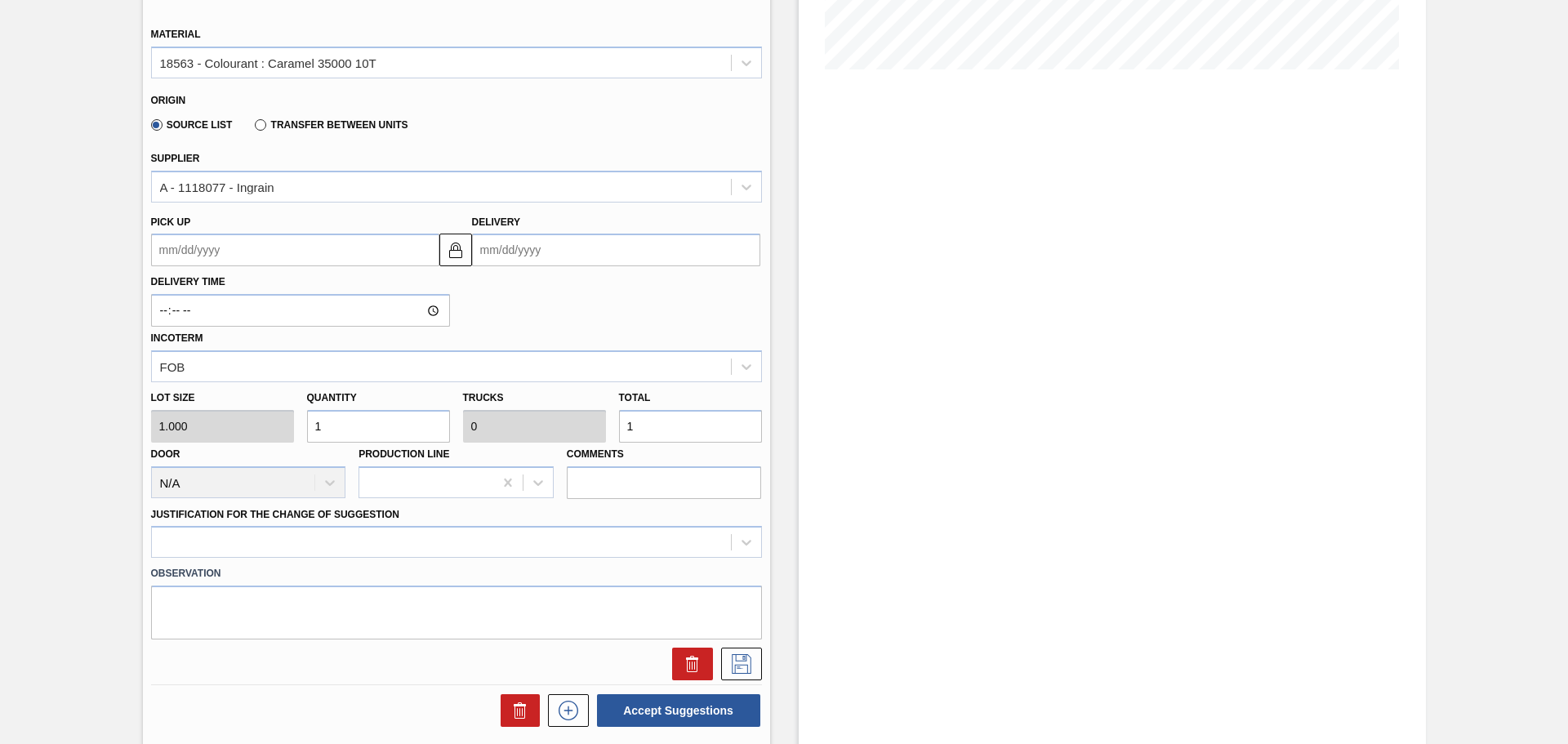
scroll to position [448, 0]
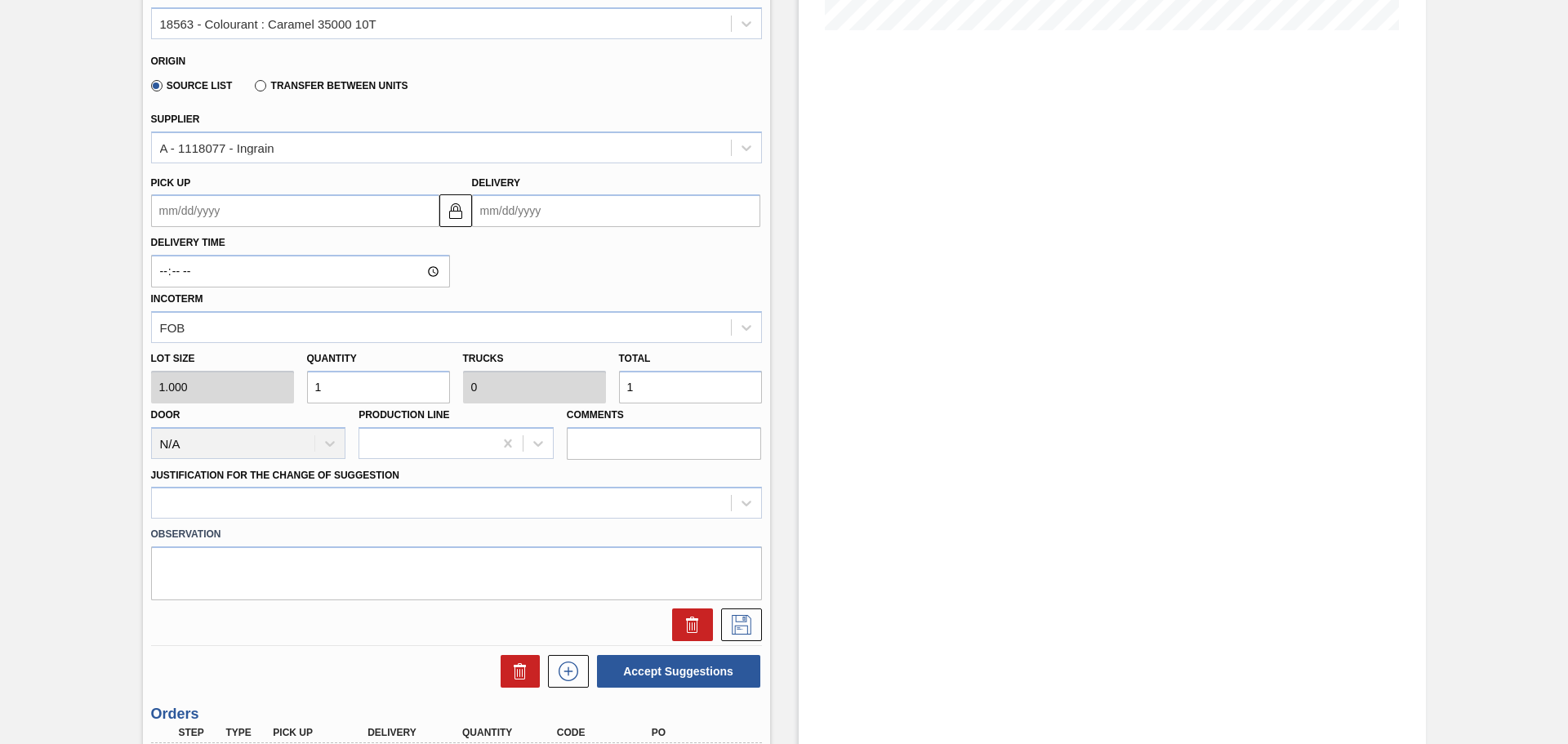
click at [513, 217] on input "Delivery" at bounding box center [616, 210] width 288 height 33
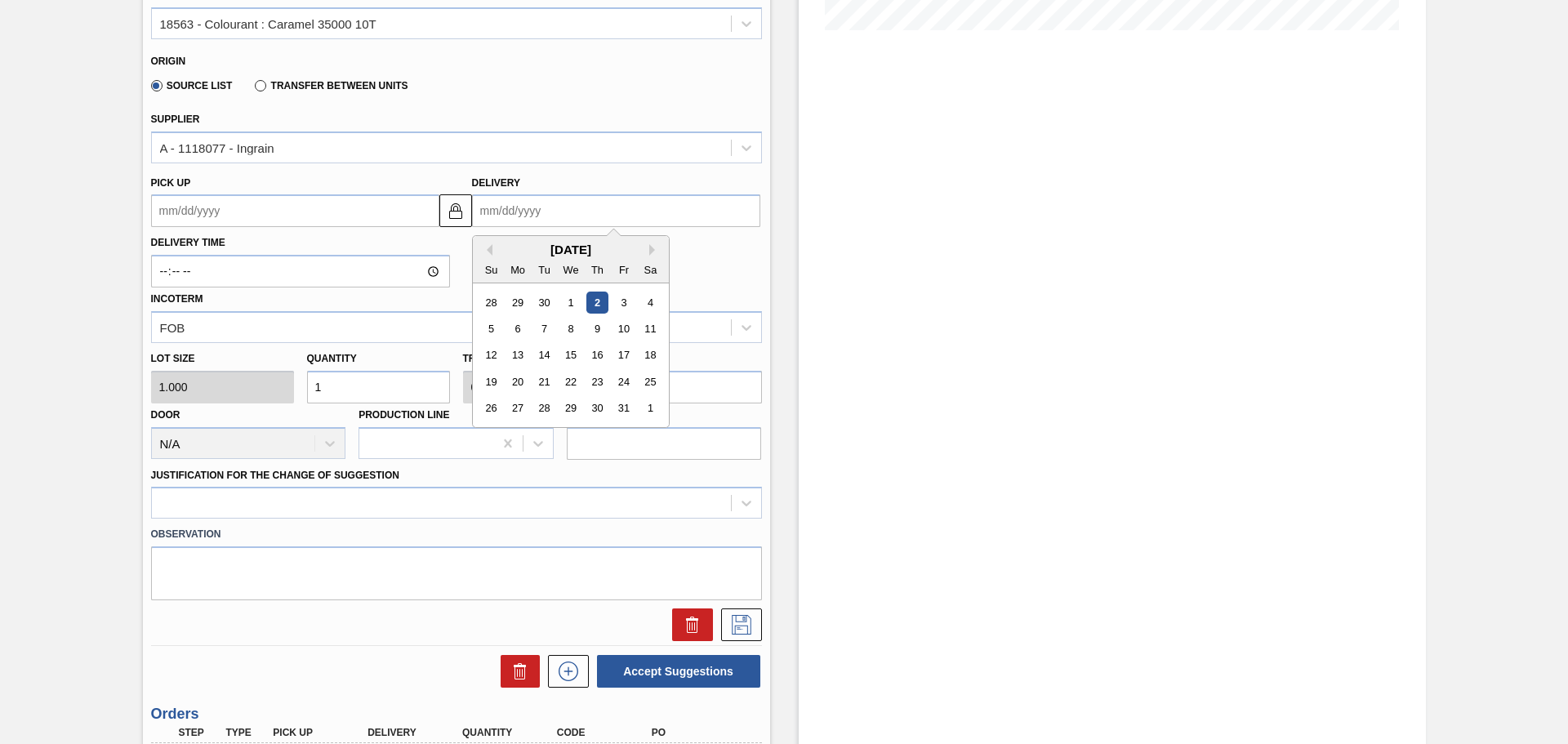
click at [647, 252] on div "[DATE]" at bounding box center [571, 249] width 196 height 14
click at [649, 249] on button "Next Month" at bounding box center [655, 250] width 11 height 11
click at [500, 381] on div "16" at bounding box center [491, 381] width 22 height 22
type up3256174264 "[DATE]"
type input "[DATE]"
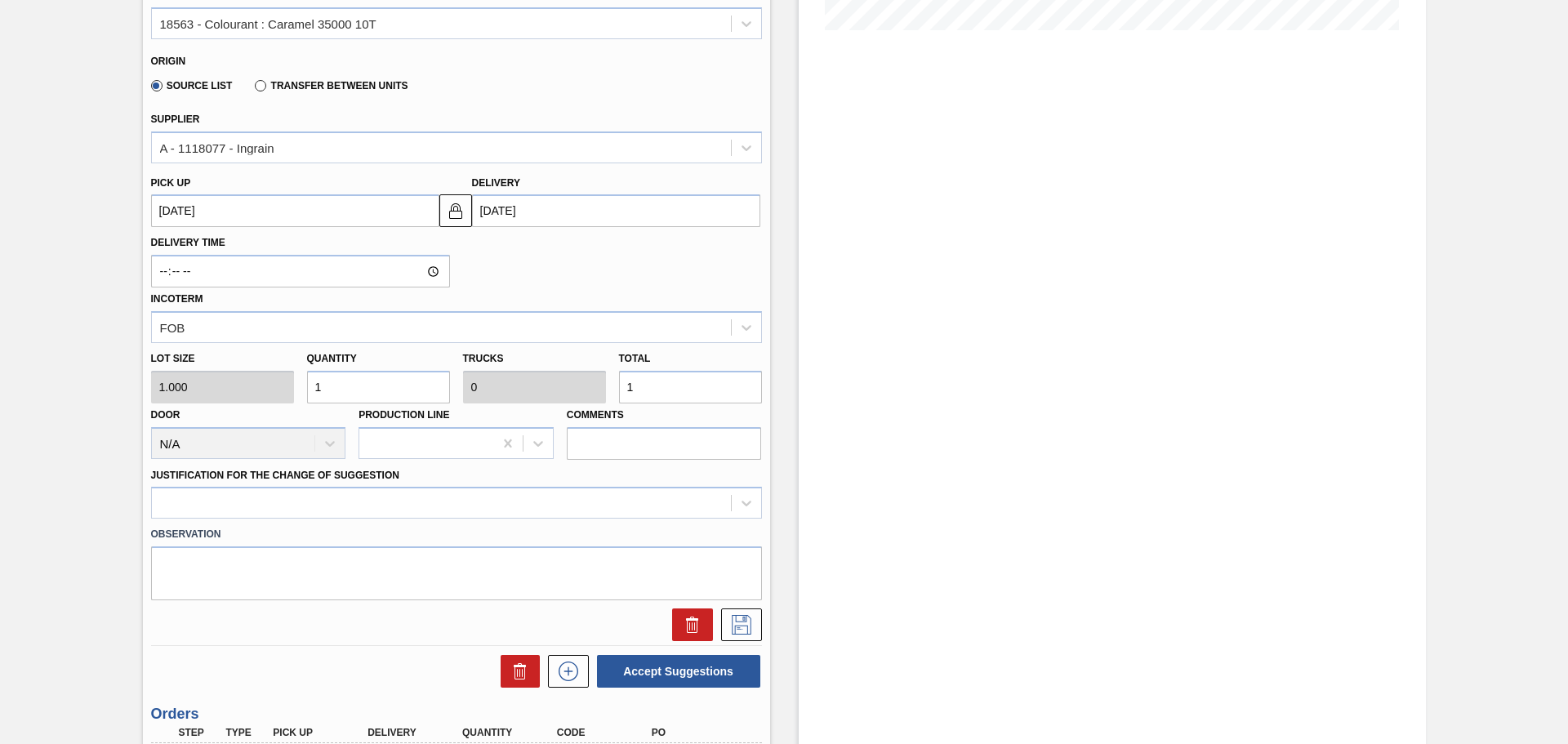
click at [649, 389] on input "1" at bounding box center [691, 387] width 143 height 33
type input "10,000"
type input "1"
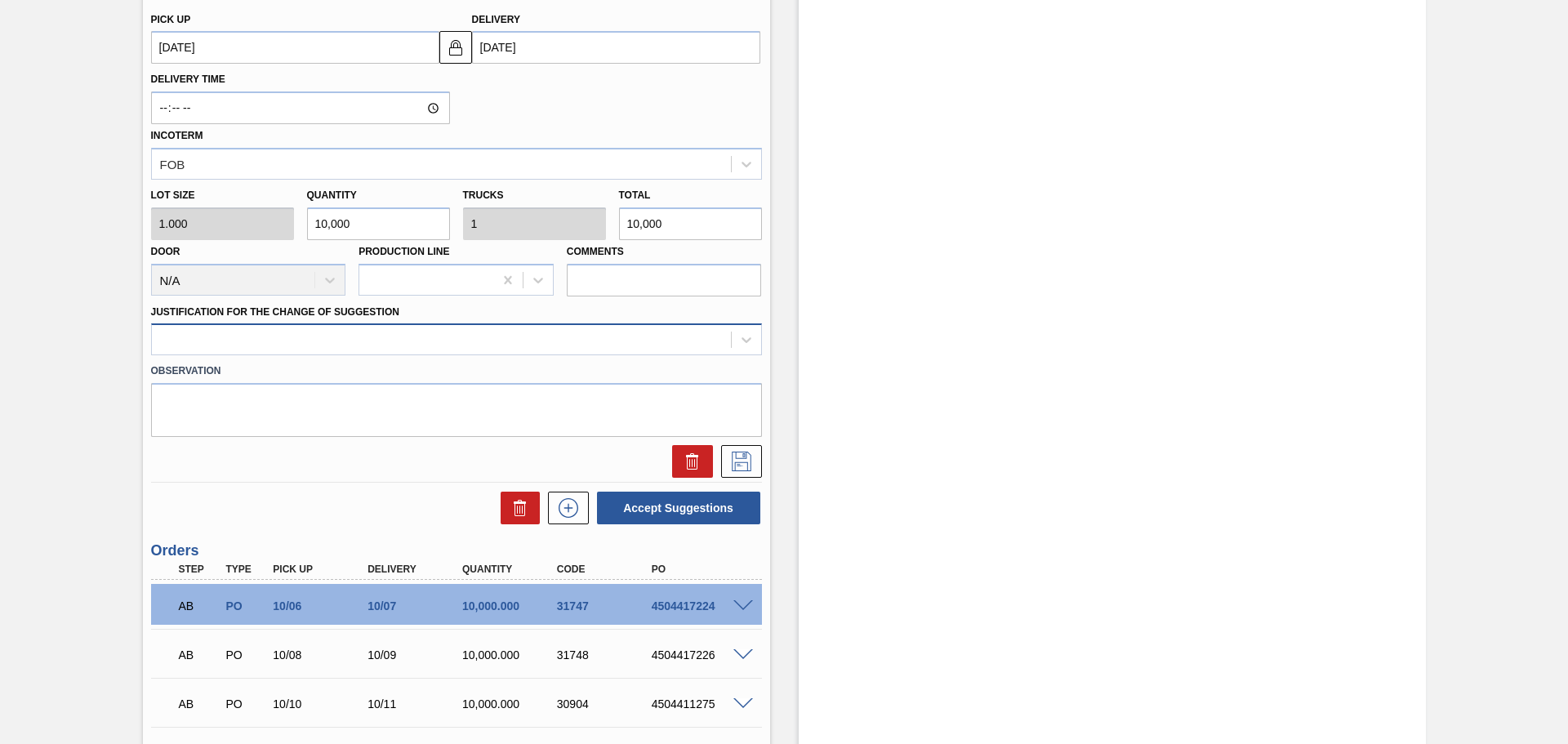
scroll to position [692, 0]
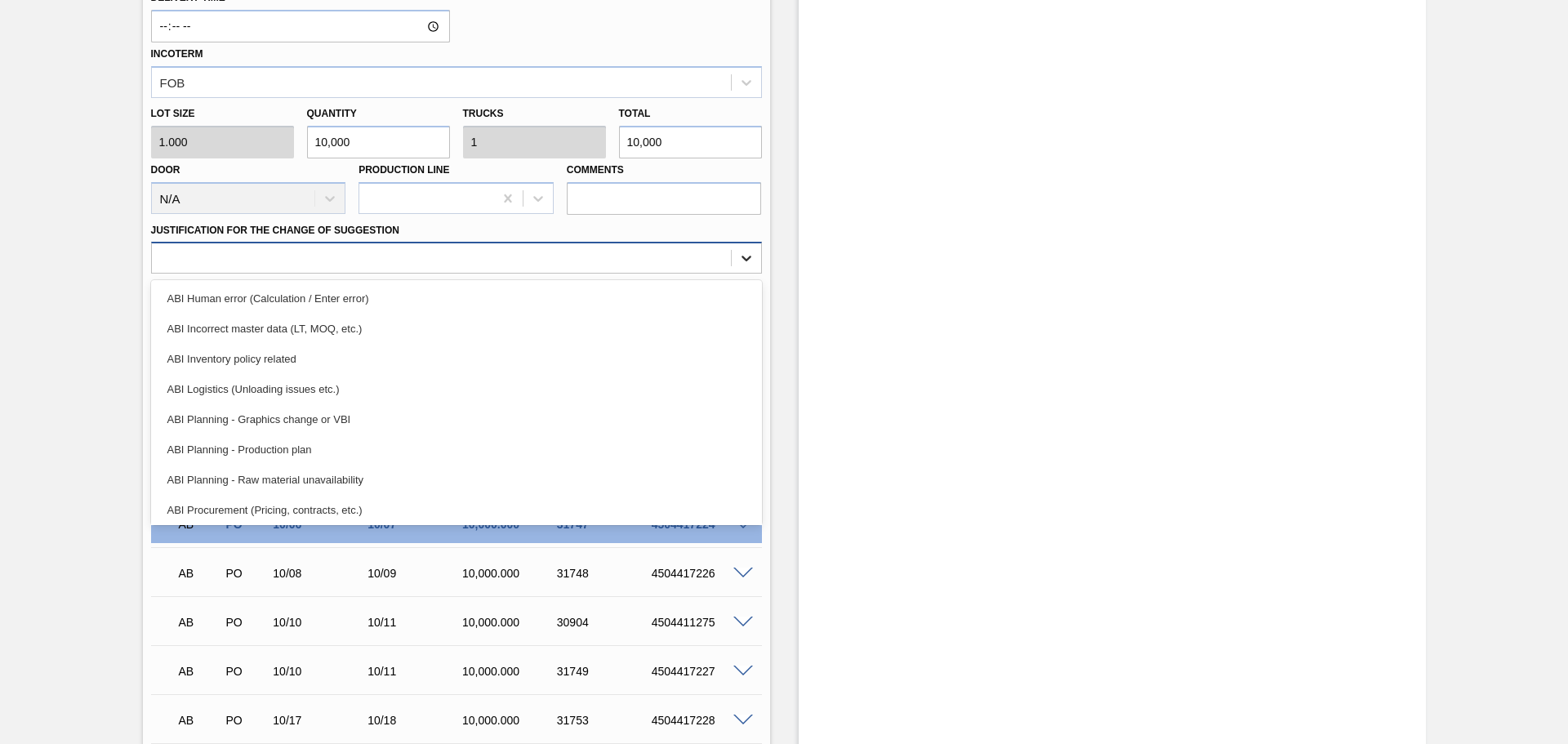
click at [746, 261] on icon at bounding box center [746, 259] width 9 height 6
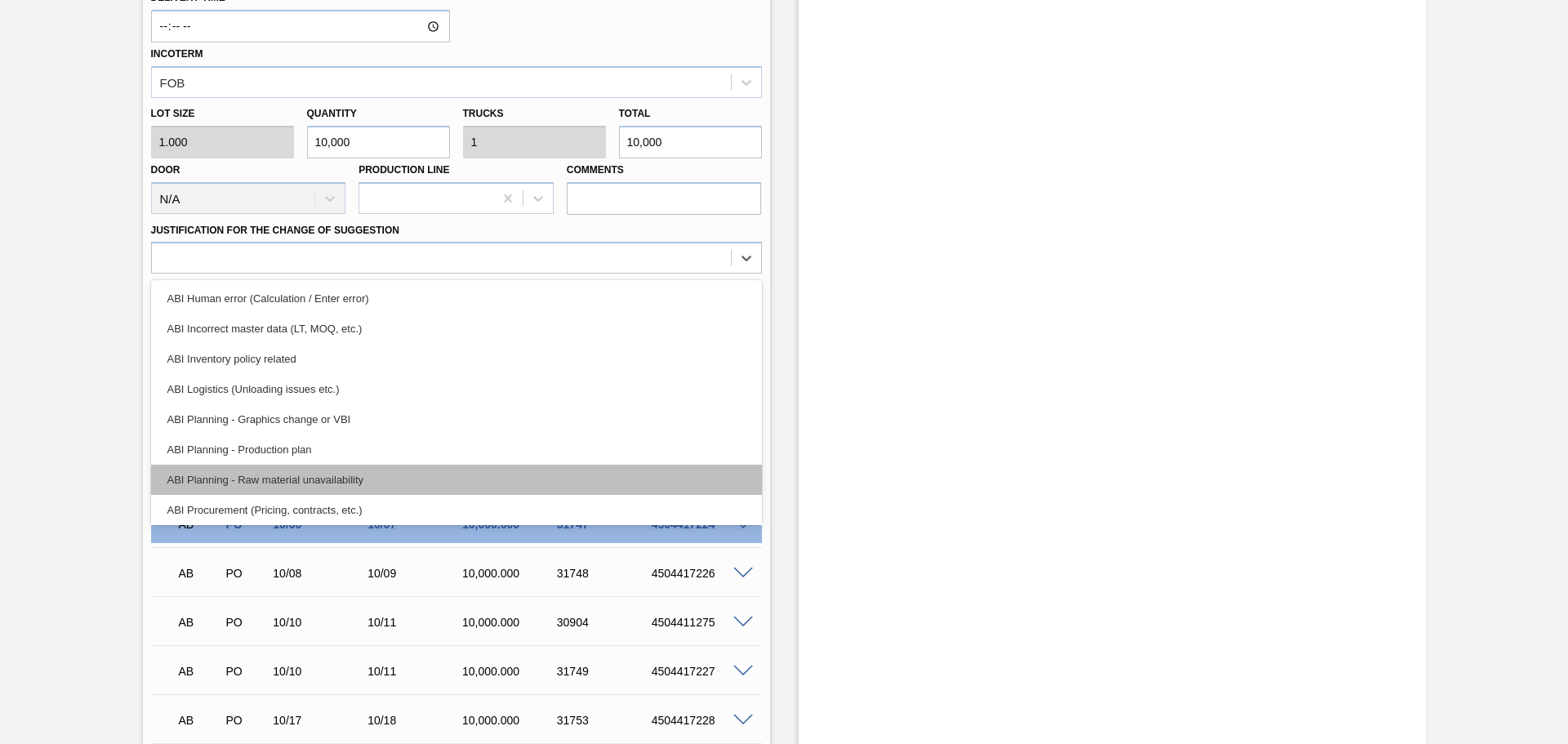
click at [317, 478] on div "ABI Planning - Raw material unavailability" at bounding box center [456, 479] width 611 height 30
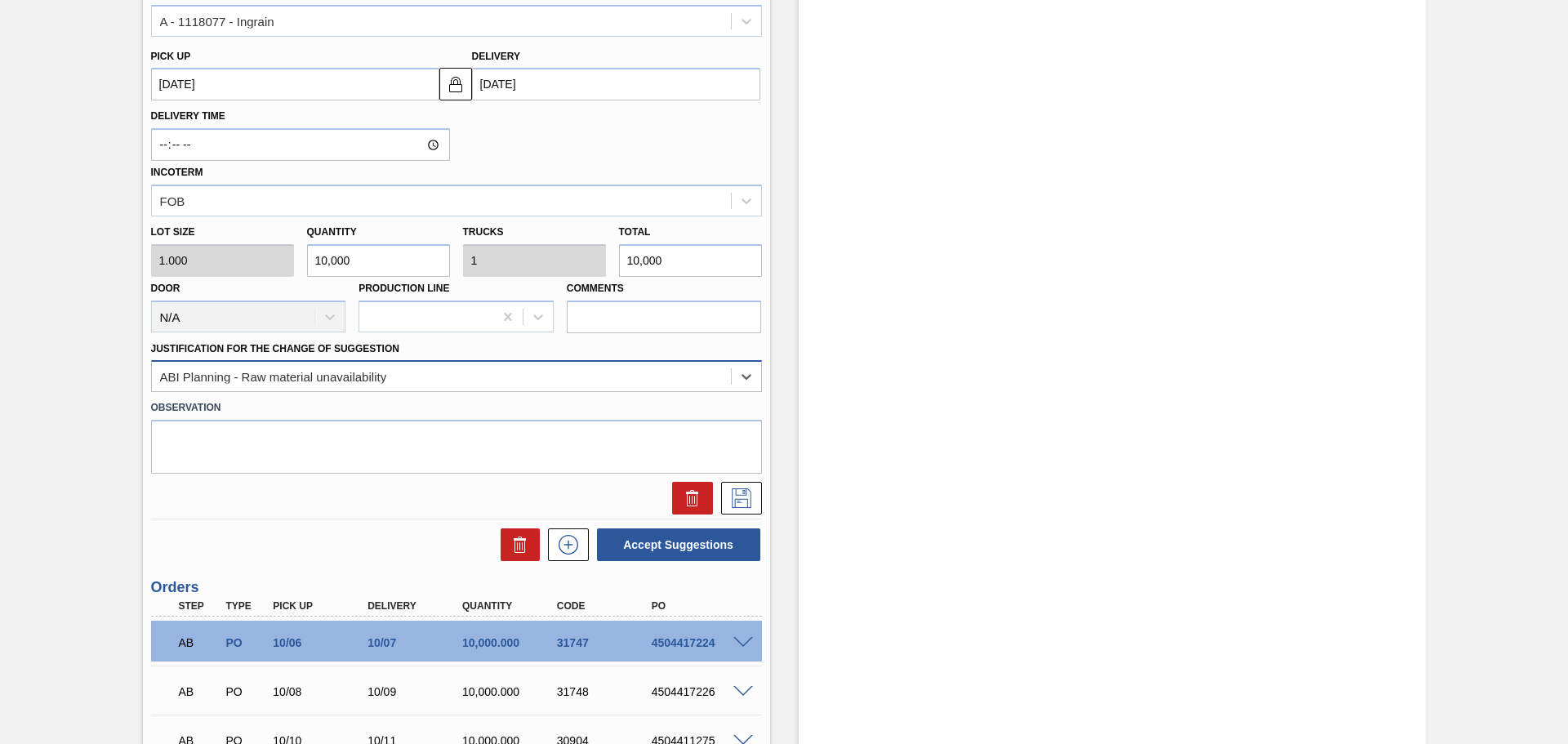
scroll to position [611, 0]
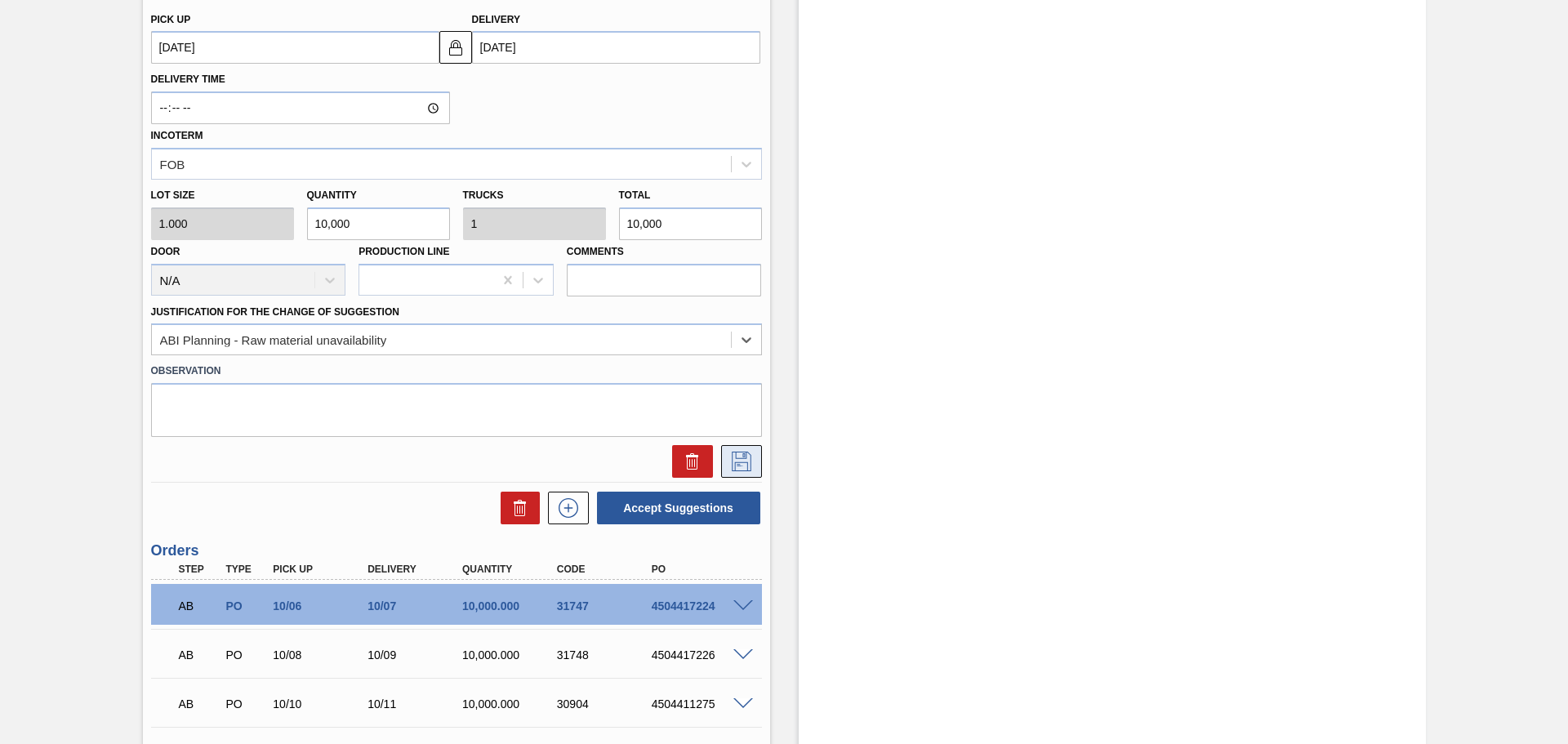
click at [740, 467] on icon at bounding box center [741, 461] width 26 height 20
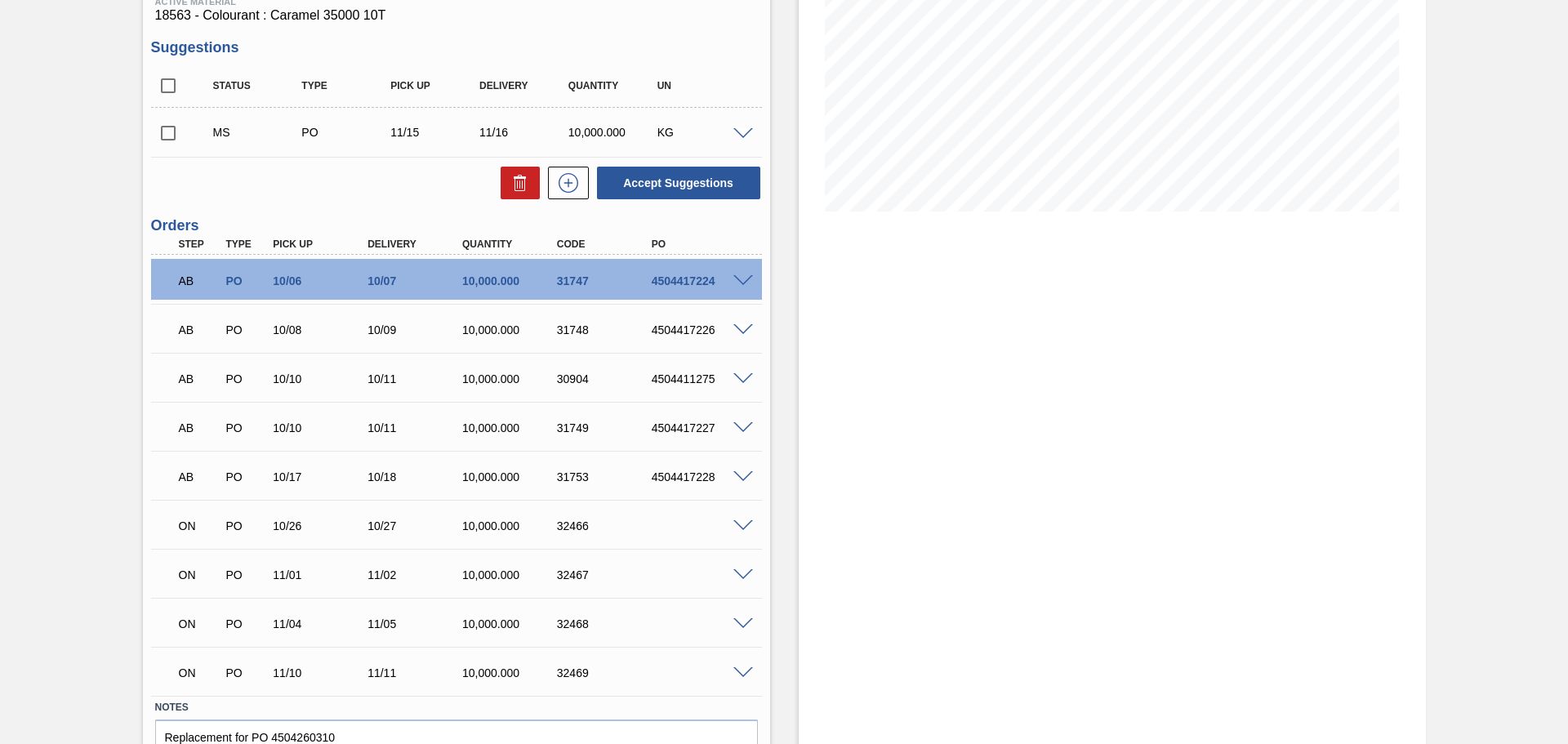
scroll to position [189, 0]
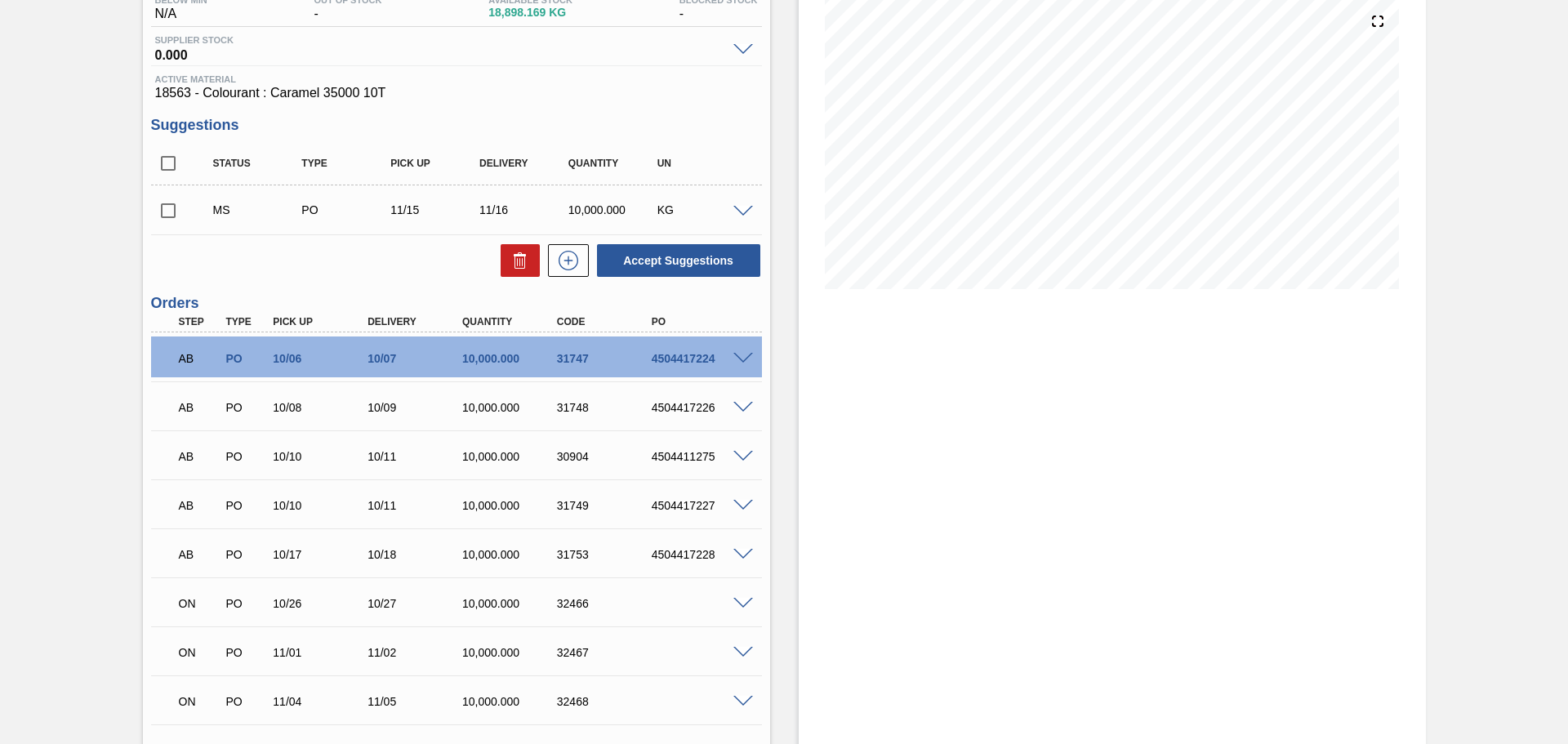
click at [167, 211] on input "checkbox" at bounding box center [168, 210] width 35 height 35
click at [676, 258] on button "Accept Suggestions" at bounding box center [678, 260] width 163 height 33
checkbox input "false"
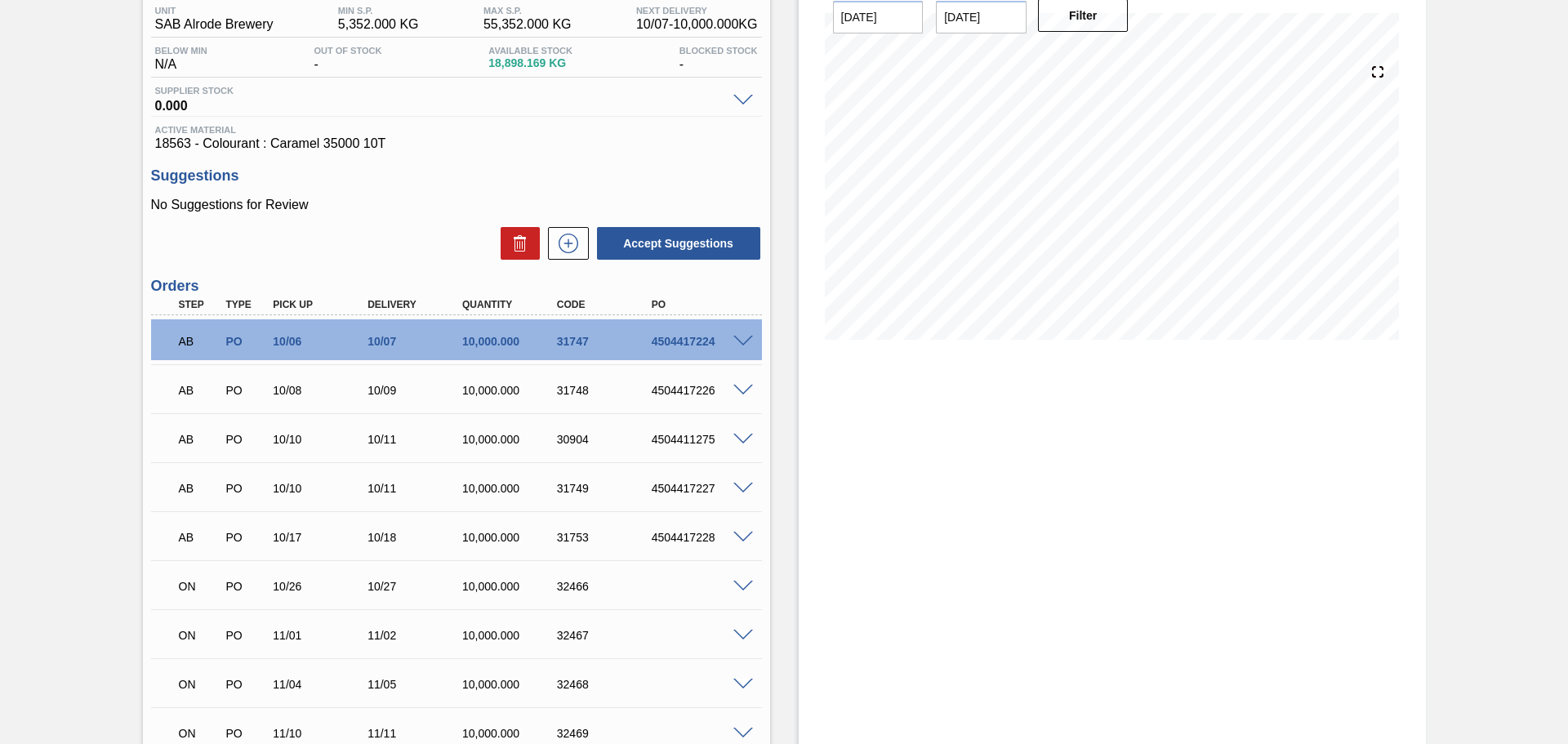
scroll to position [107, 0]
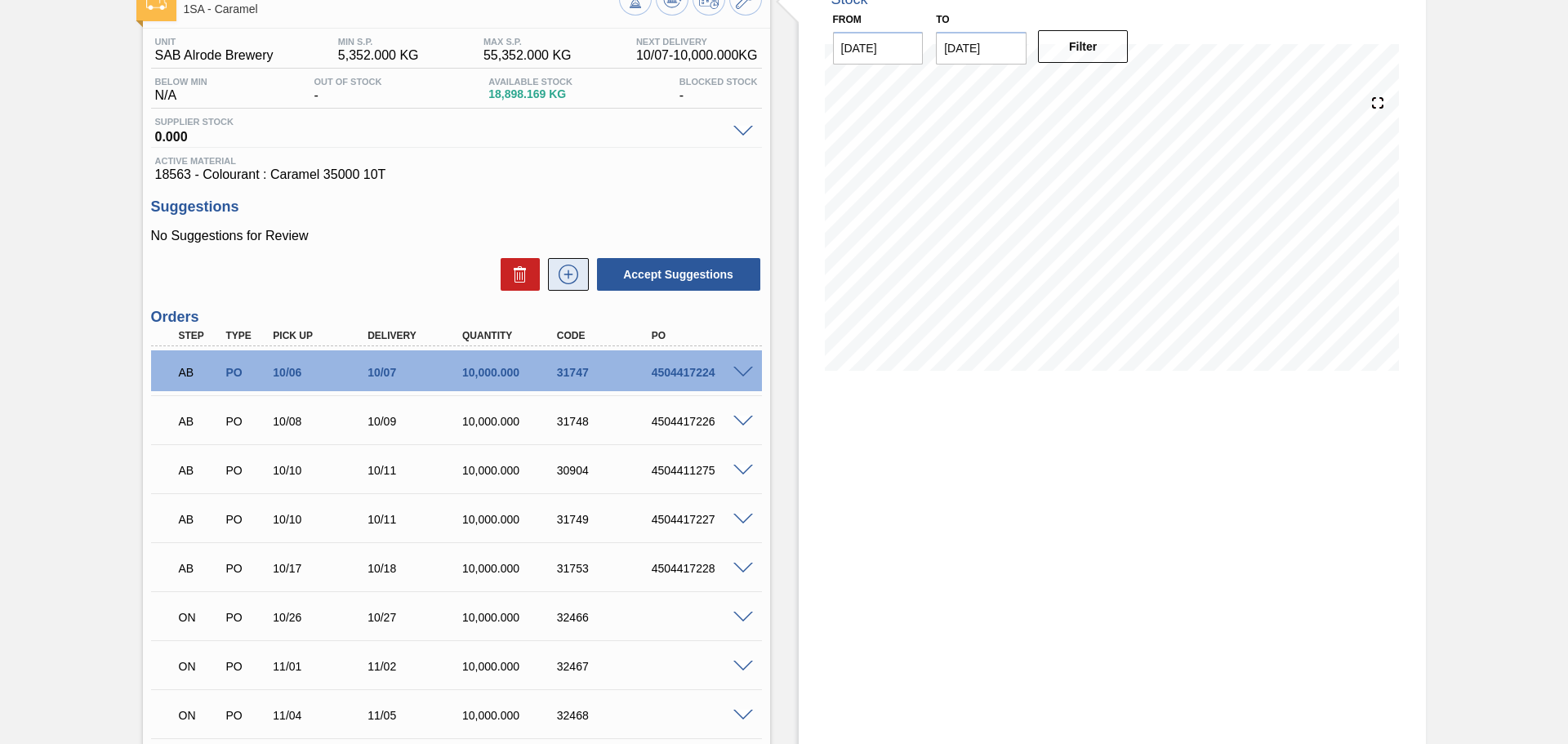
click at [564, 272] on icon at bounding box center [569, 274] width 26 height 20
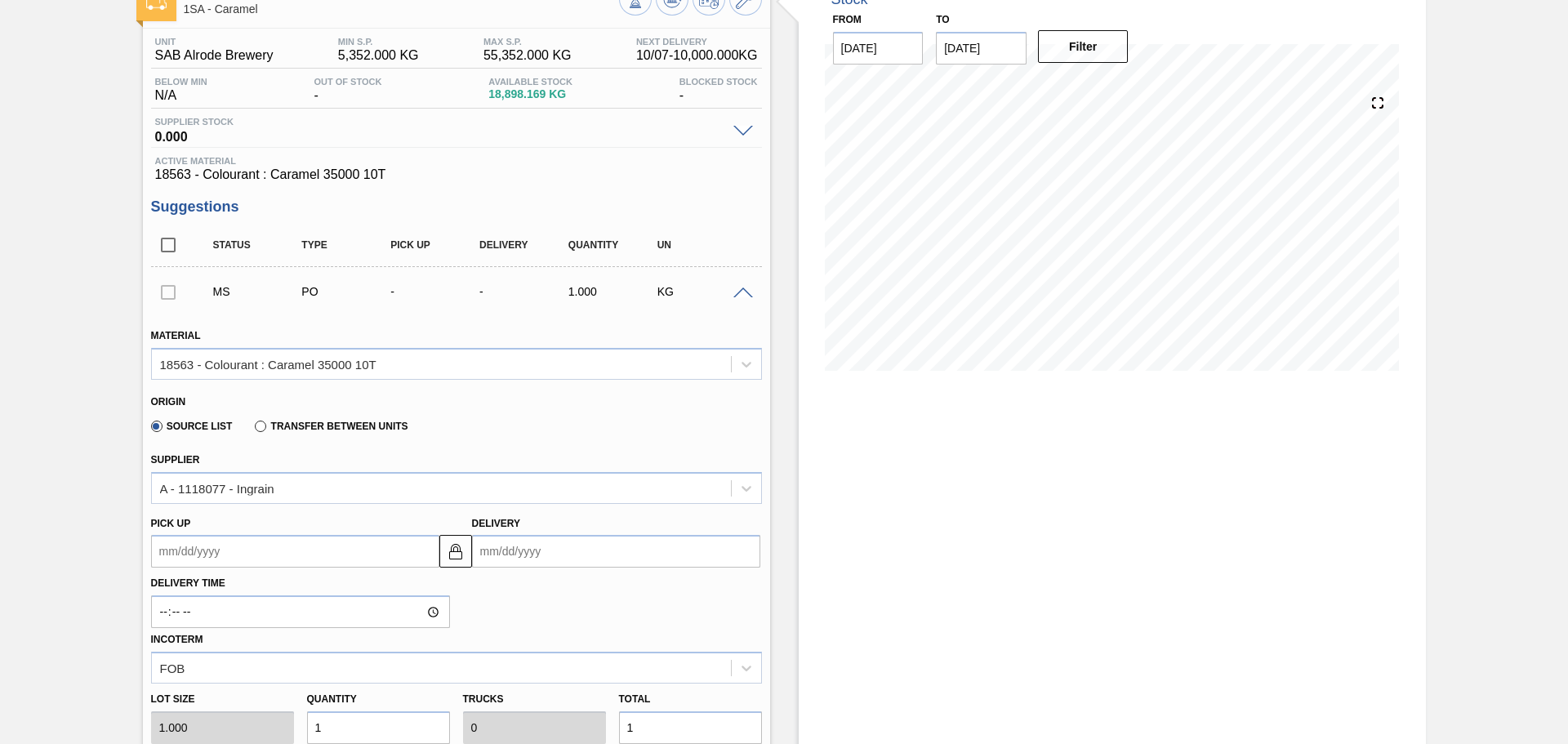
click at [525, 556] on input "Delivery" at bounding box center [616, 551] width 288 height 33
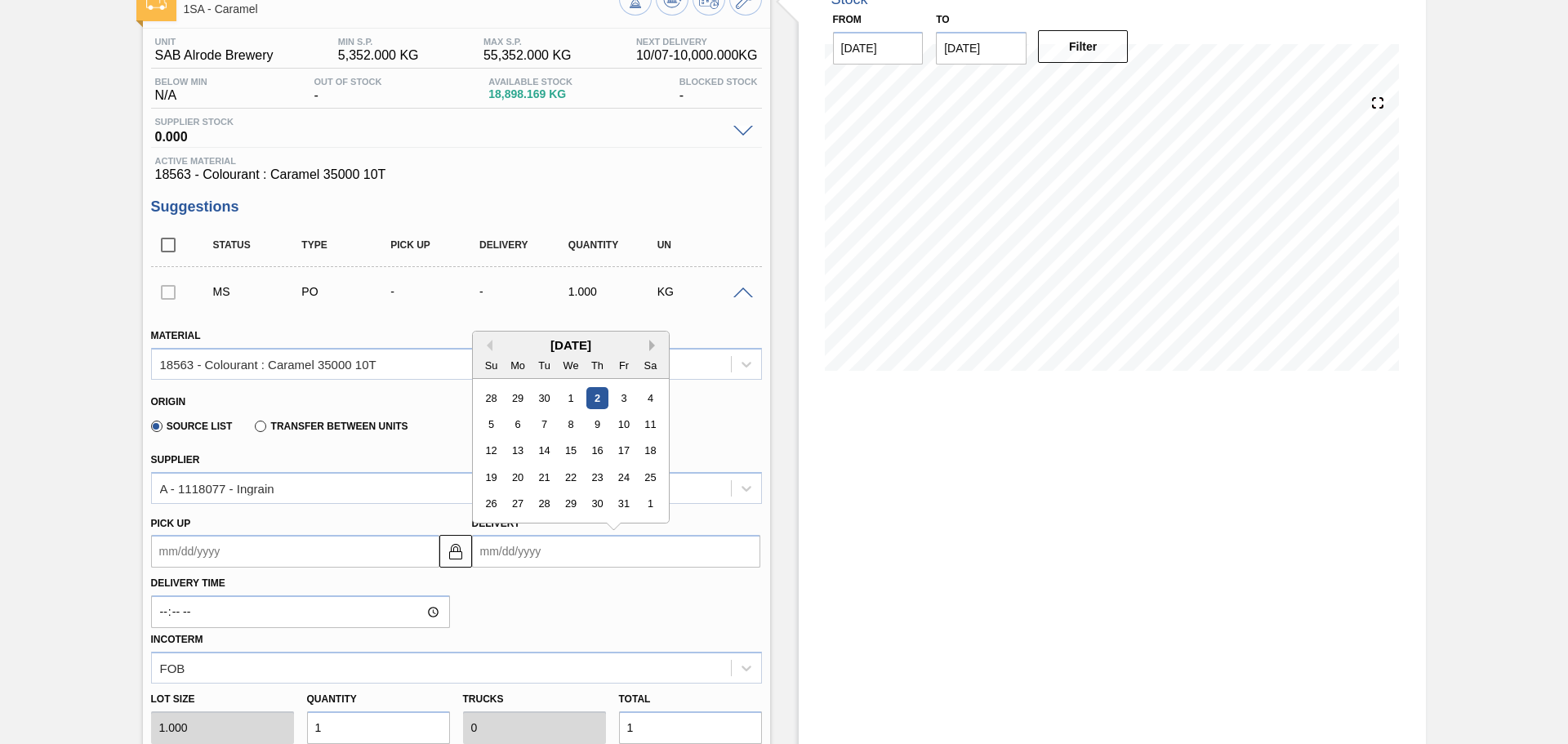
click at [651, 349] on button "Next Month" at bounding box center [655, 345] width 11 height 11
click at [617, 479] on div "21" at bounding box center [623, 477] width 22 height 22
type up3256247065 "[DATE]"
type input "[DATE]"
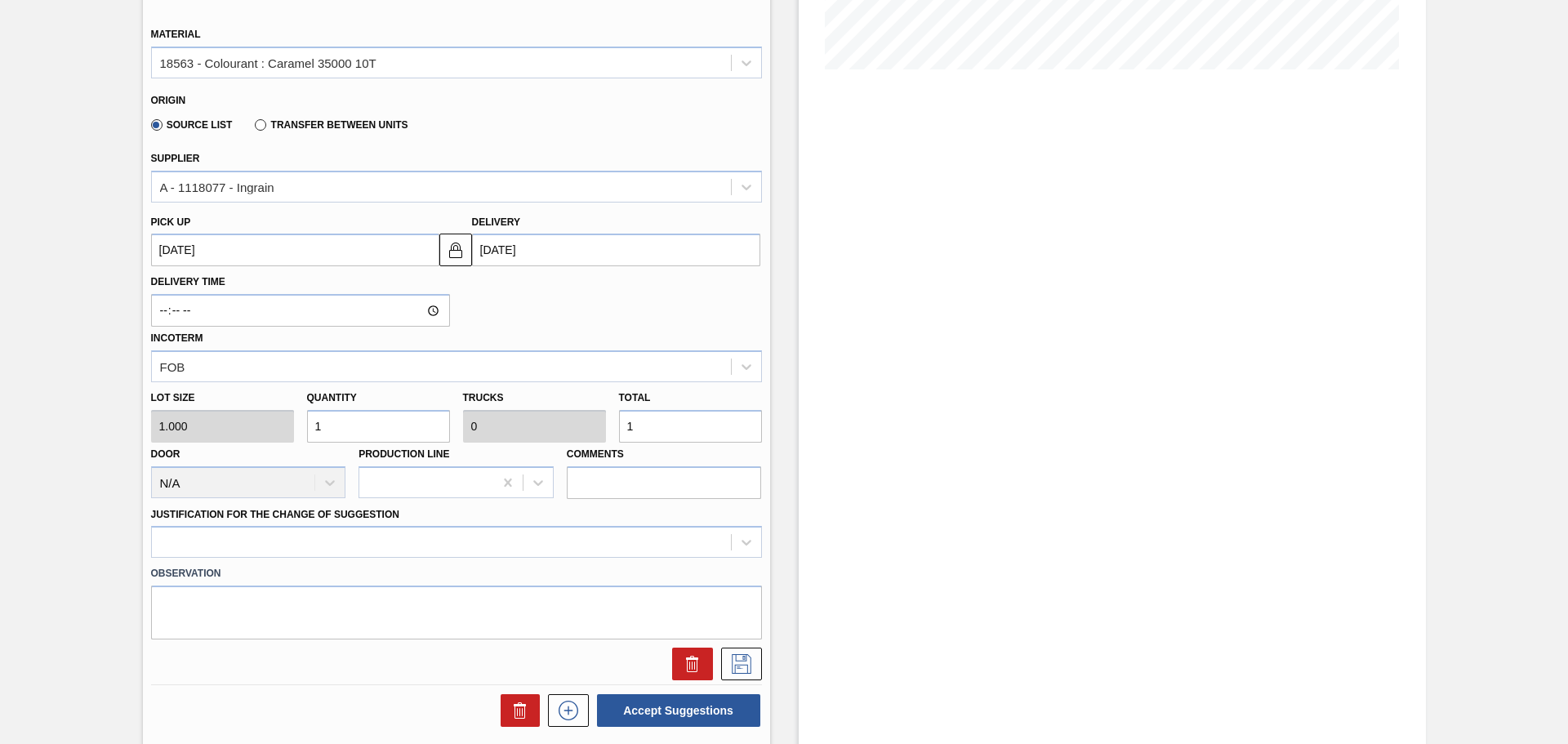
scroll to position [433, 0]
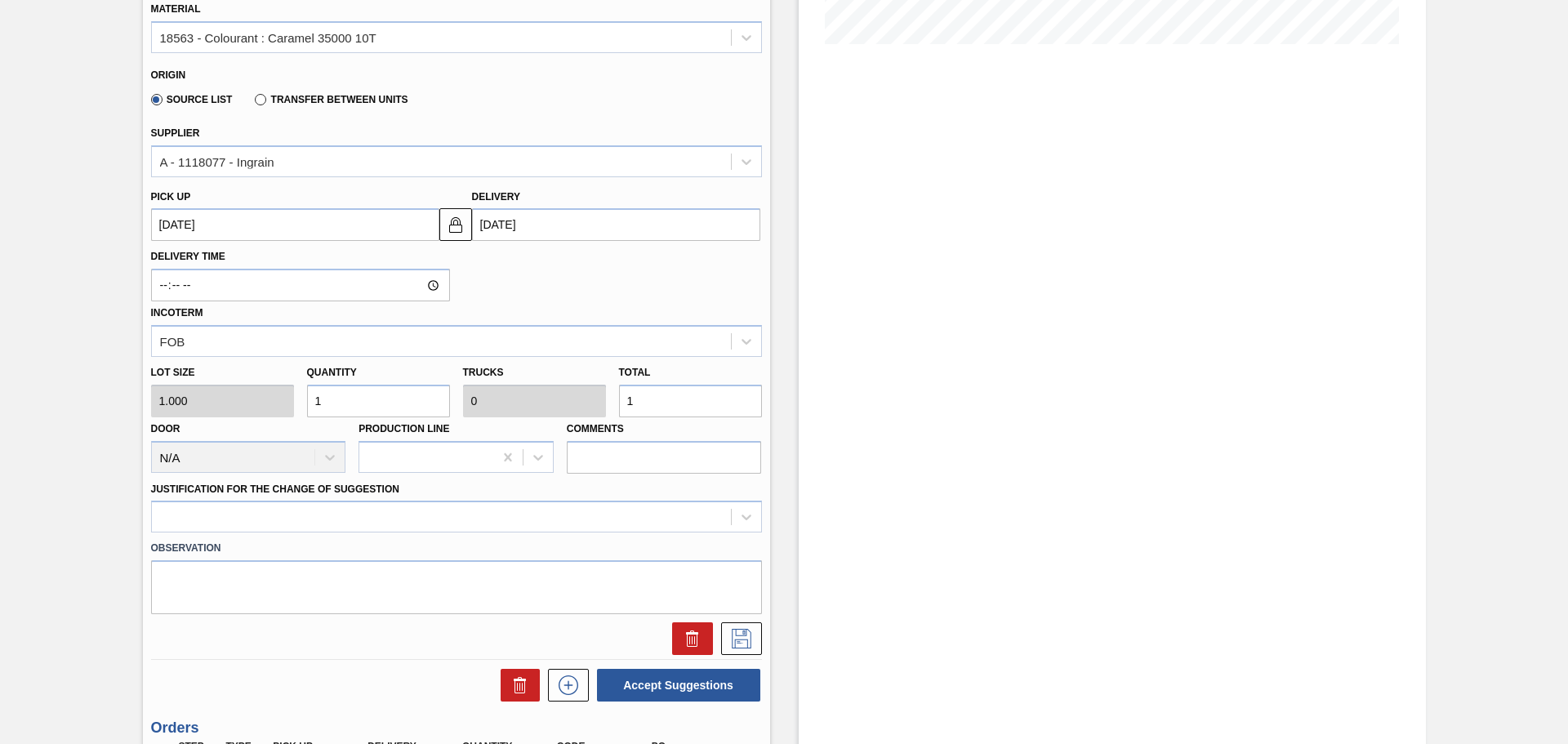
click at [667, 404] on input "1" at bounding box center [691, 401] width 143 height 33
type input "10,000"
type input "1"
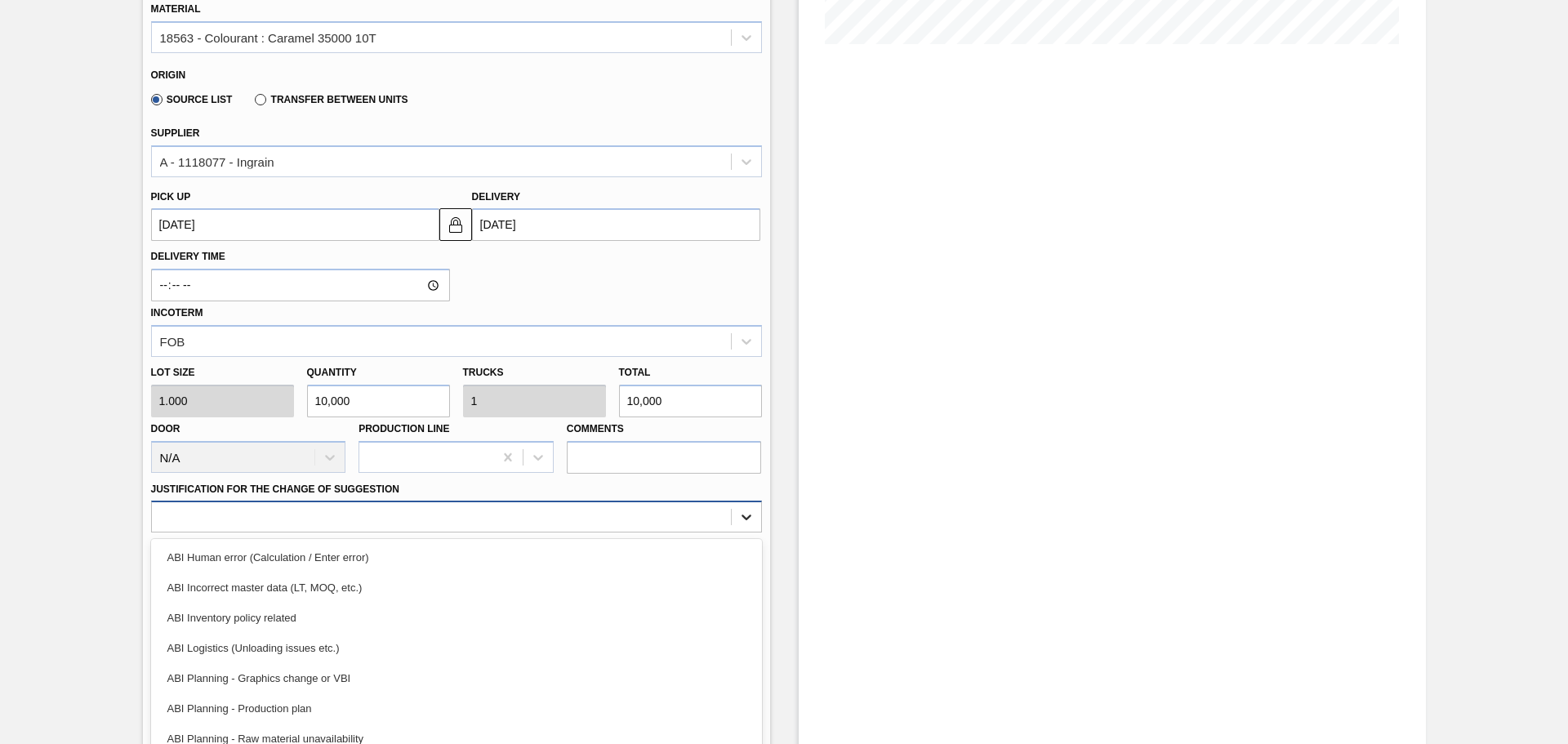
click at [739, 520] on div "option ABI Human error (Calculation / Enter error) focused, 1 of 18. 18 results…" at bounding box center [456, 517] width 611 height 32
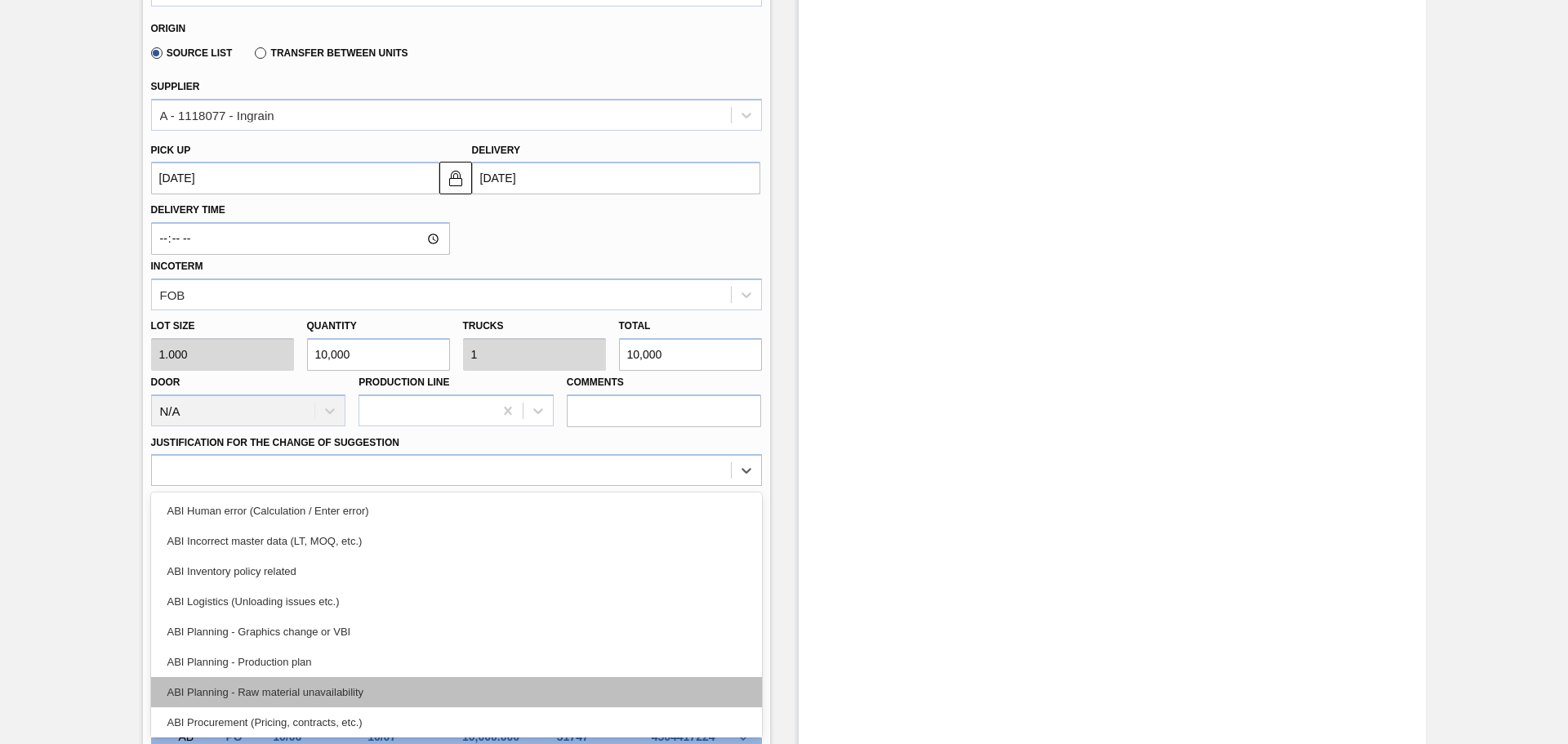
click at [296, 696] on div "ABI Planning - Raw material unavailability" at bounding box center [456, 692] width 611 height 30
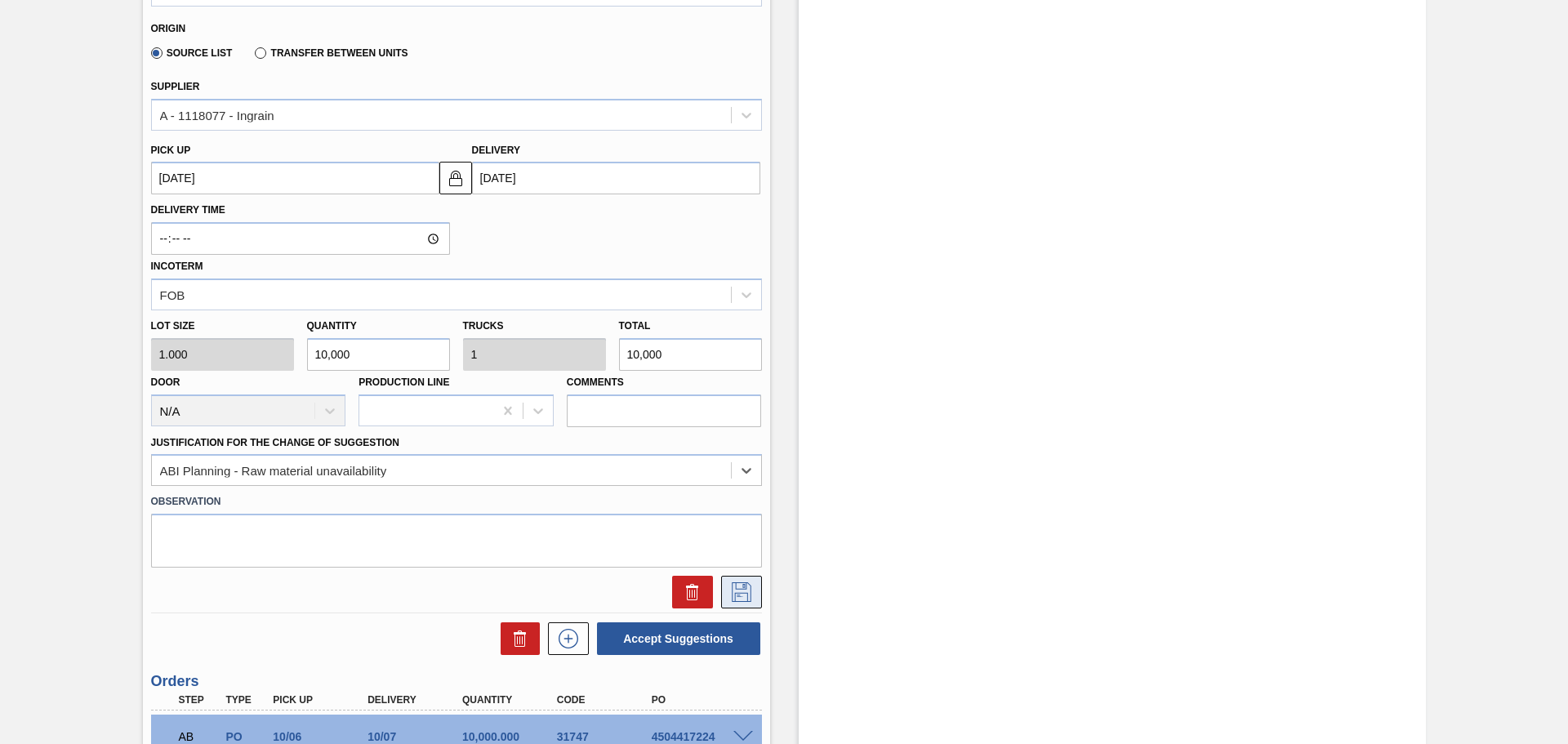
click at [734, 594] on icon at bounding box center [741, 592] width 20 height 20
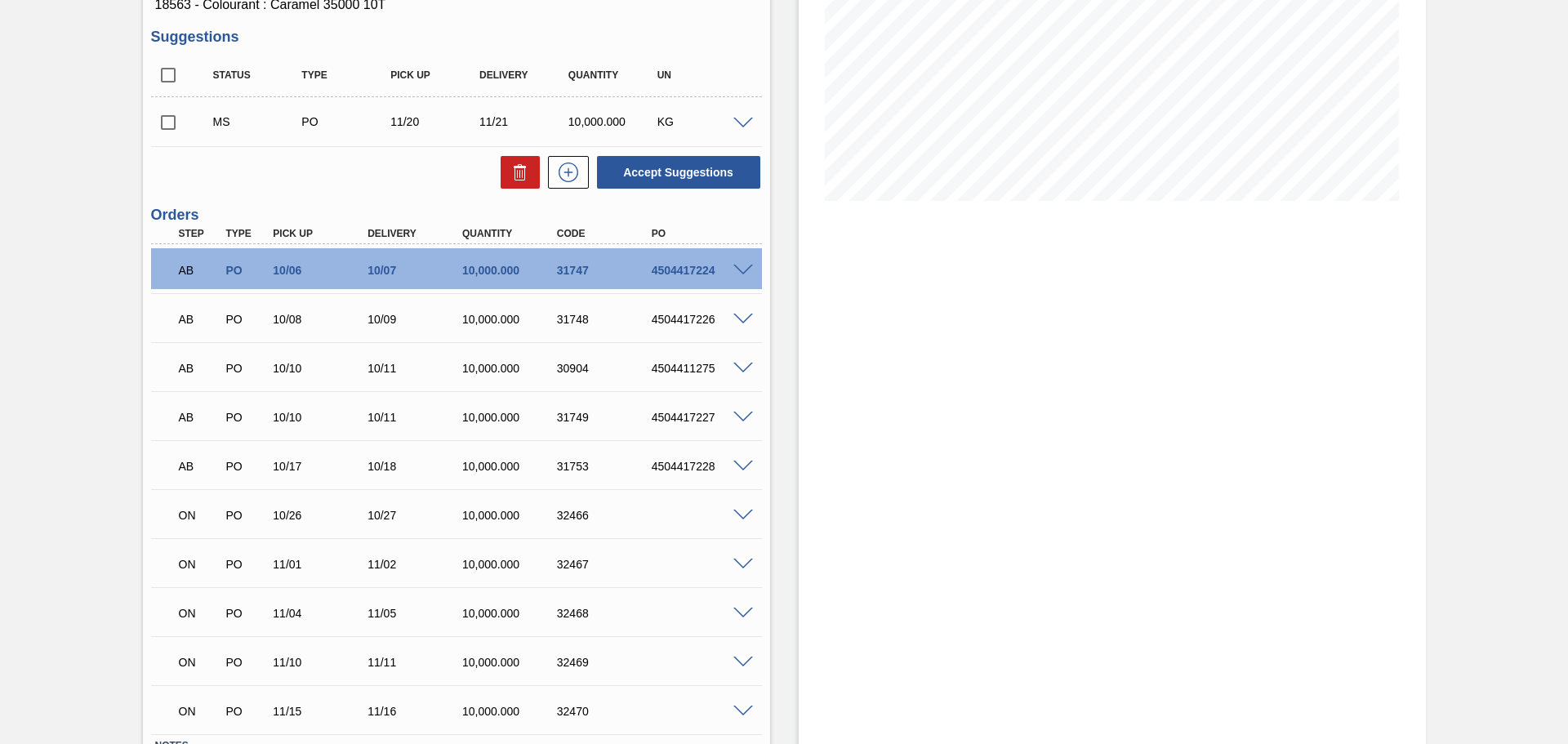
scroll to position [237, 0]
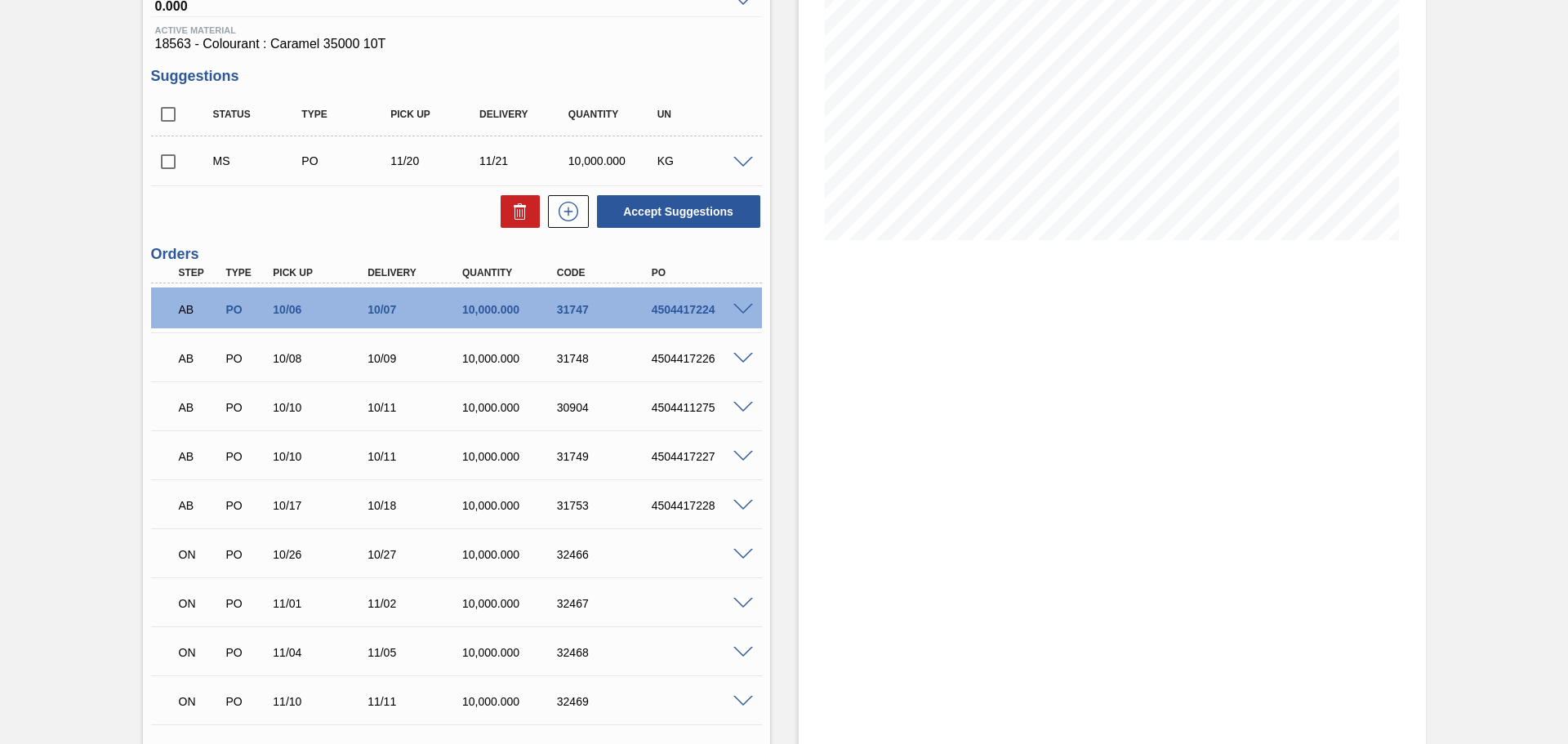
click at [167, 161] on input "checkbox" at bounding box center [168, 161] width 35 height 35
click at [673, 214] on button "Accept Suggestions" at bounding box center [678, 211] width 163 height 33
checkbox input "false"
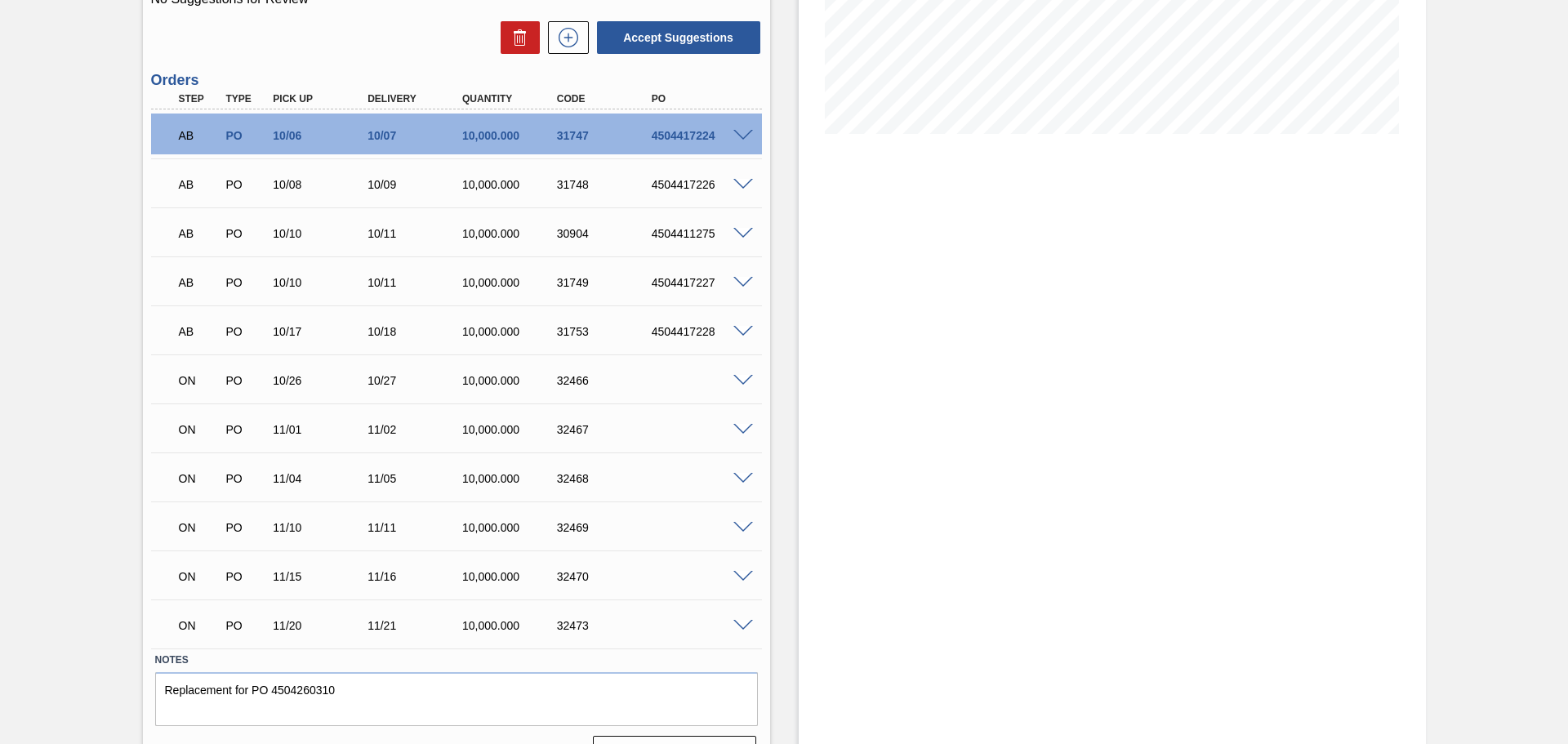
scroll to position [382, 0]
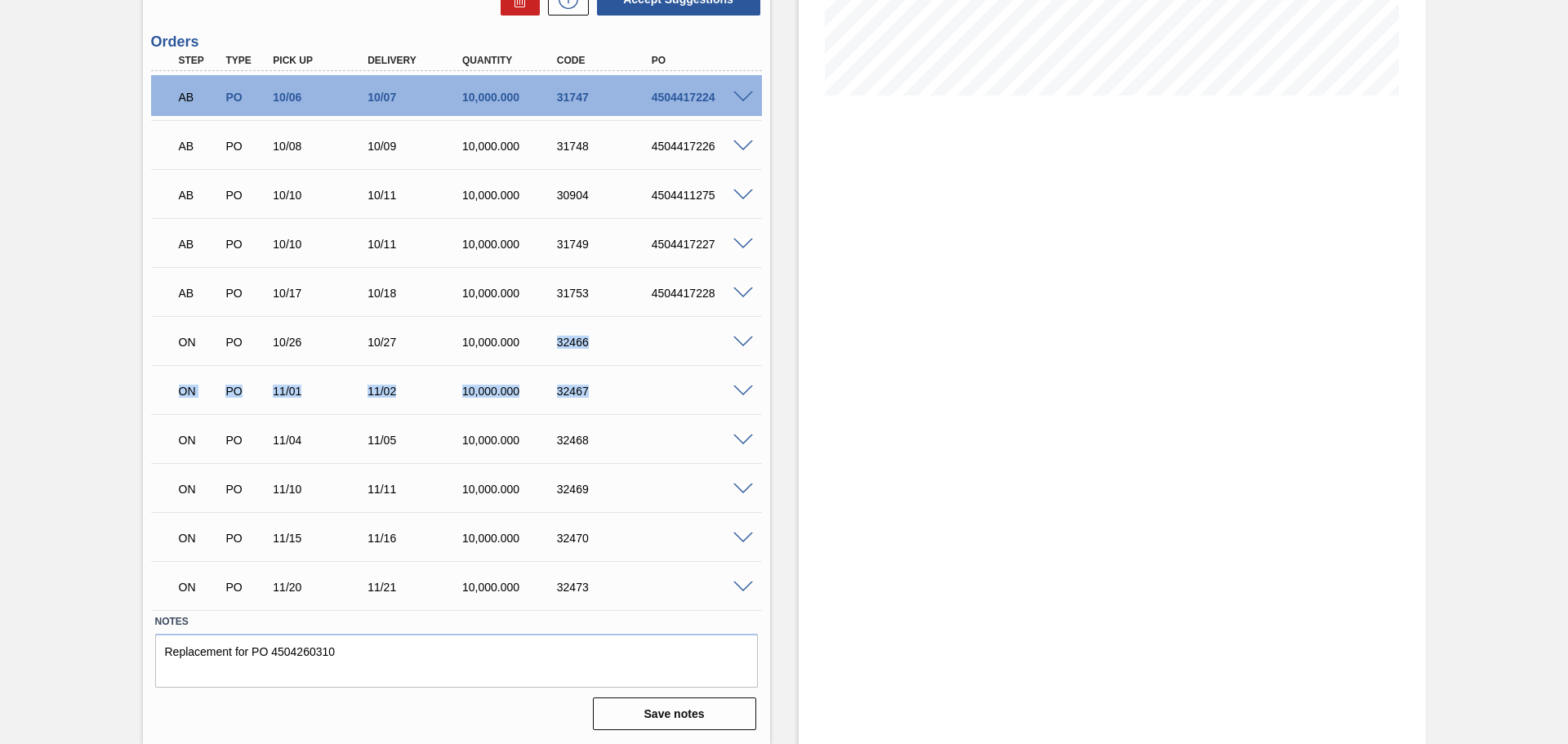
drag, startPoint x: 557, startPoint y: 342, endPoint x: 605, endPoint y: 365, distance: 53.2
click at [605, 365] on div "AB PO 10/06 10/07 10,000.000 31747 4504417224 Material 18563 - Colourant : Cara…" at bounding box center [456, 341] width 611 height 539
click at [606, 365] on div "ON PO 11/01 11/02 10,000.000 32467 Material 18563 - Colourant : Caramel 35000 1…" at bounding box center [456, 389] width 611 height 49
drag, startPoint x: 556, startPoint y: 339, endPoint x: 592, endPoint y: 337, distance: 36.1
click at [592, 337] on div "32466" at bounding box center [605, 342] width 106 height 13
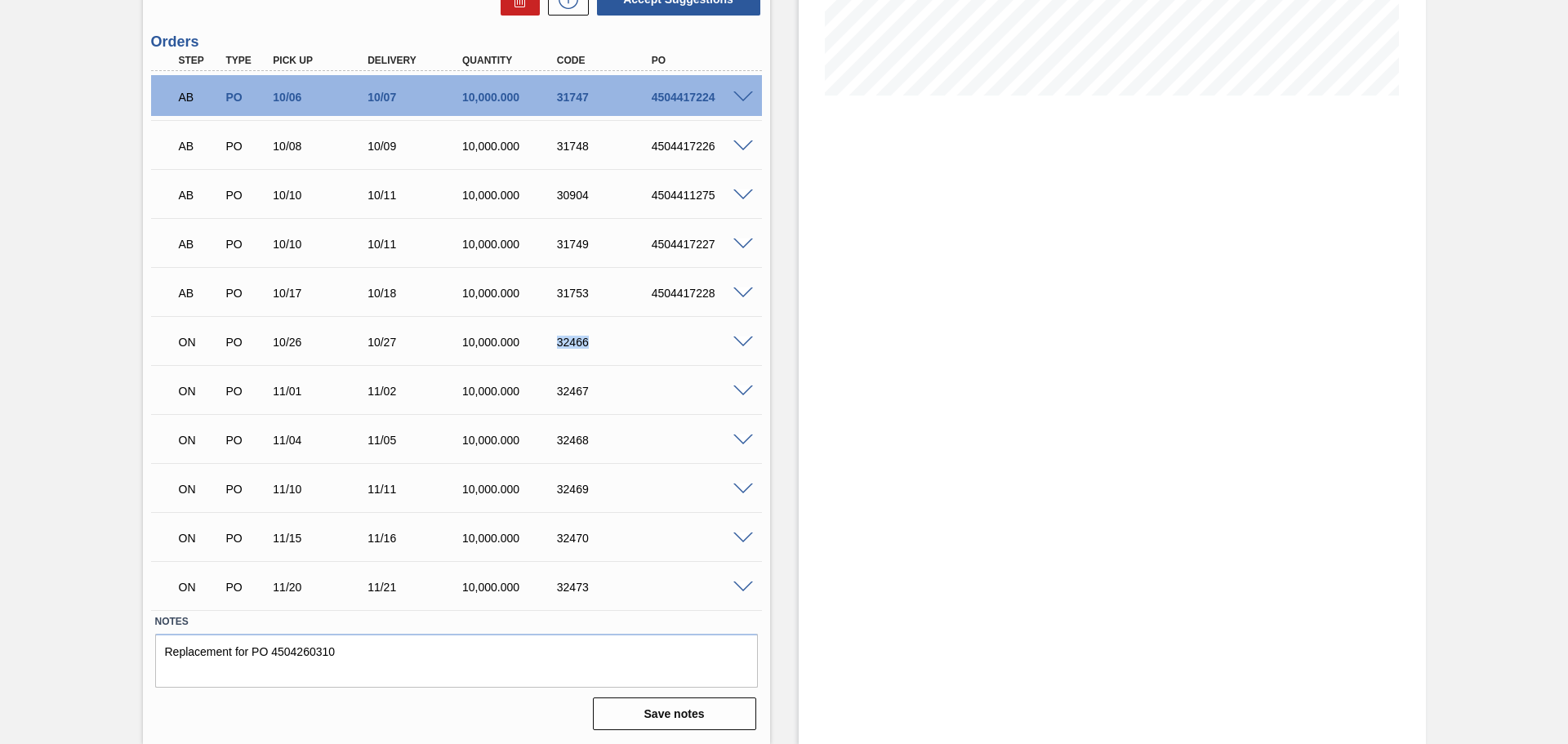
copy div "32466"
drag, startPoint x: 557, startPoint y: 391, endPoint x: 589, endPoint y: 392, distance: 32.0
click at [589, 392] on div "32467" at bounding box center [605, 391] width 106 height 13
copy div "32467"
drag, startPoint x: 556, startPoint y: 444, endPoint x: 594, endPoint y: 440, distance: 38.2
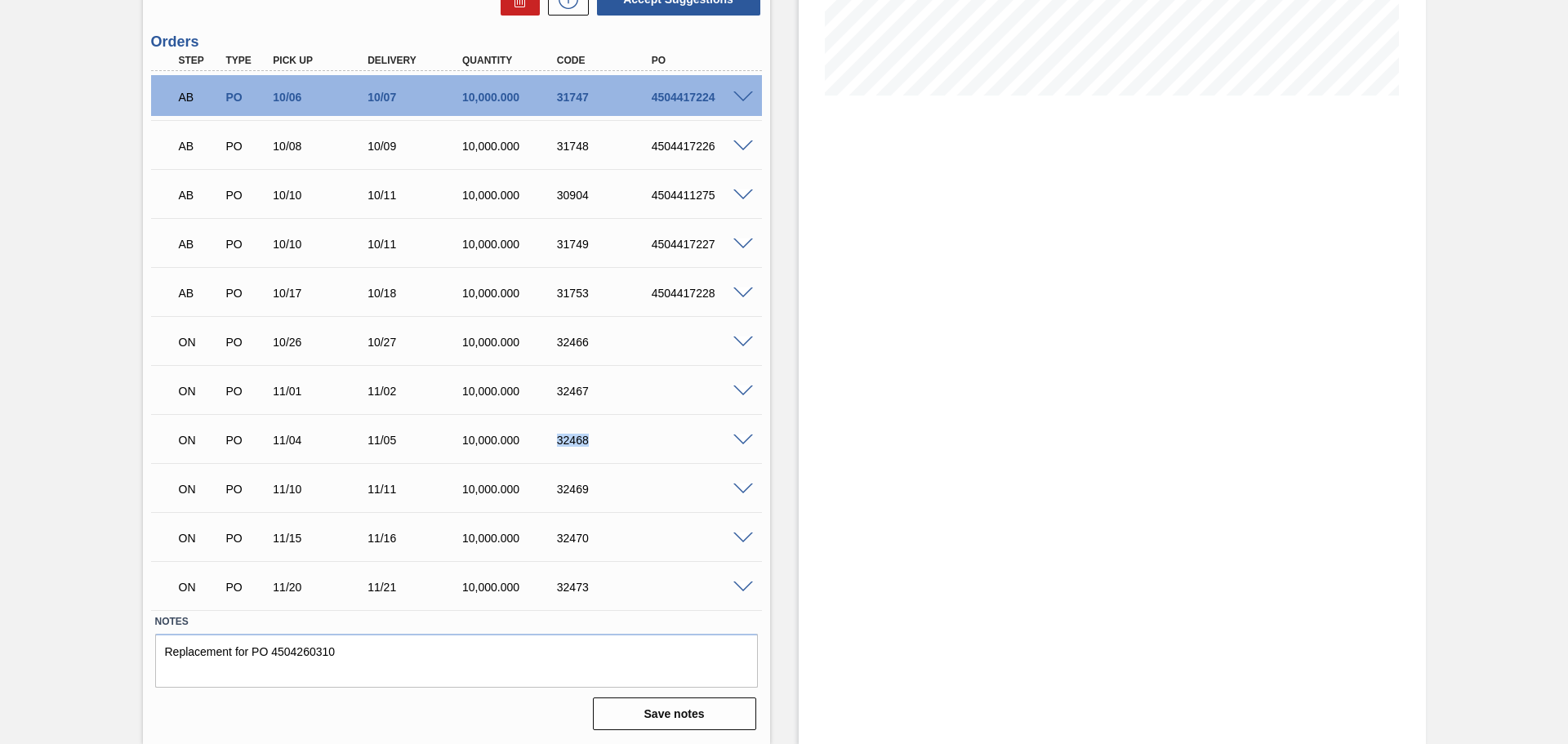
click at [594, 440] on div "32468" at bounding box center [605, 440] width 106 height 13
copy div "32468"
drag, startPoint x: 558, startPoint y: 489, endPoint x: 603, endPoint y: 485, distance: 45.2
click at [603, 485] on div "32469" at bounding box center [605, 489] width 106 height 13
copy div "32469"
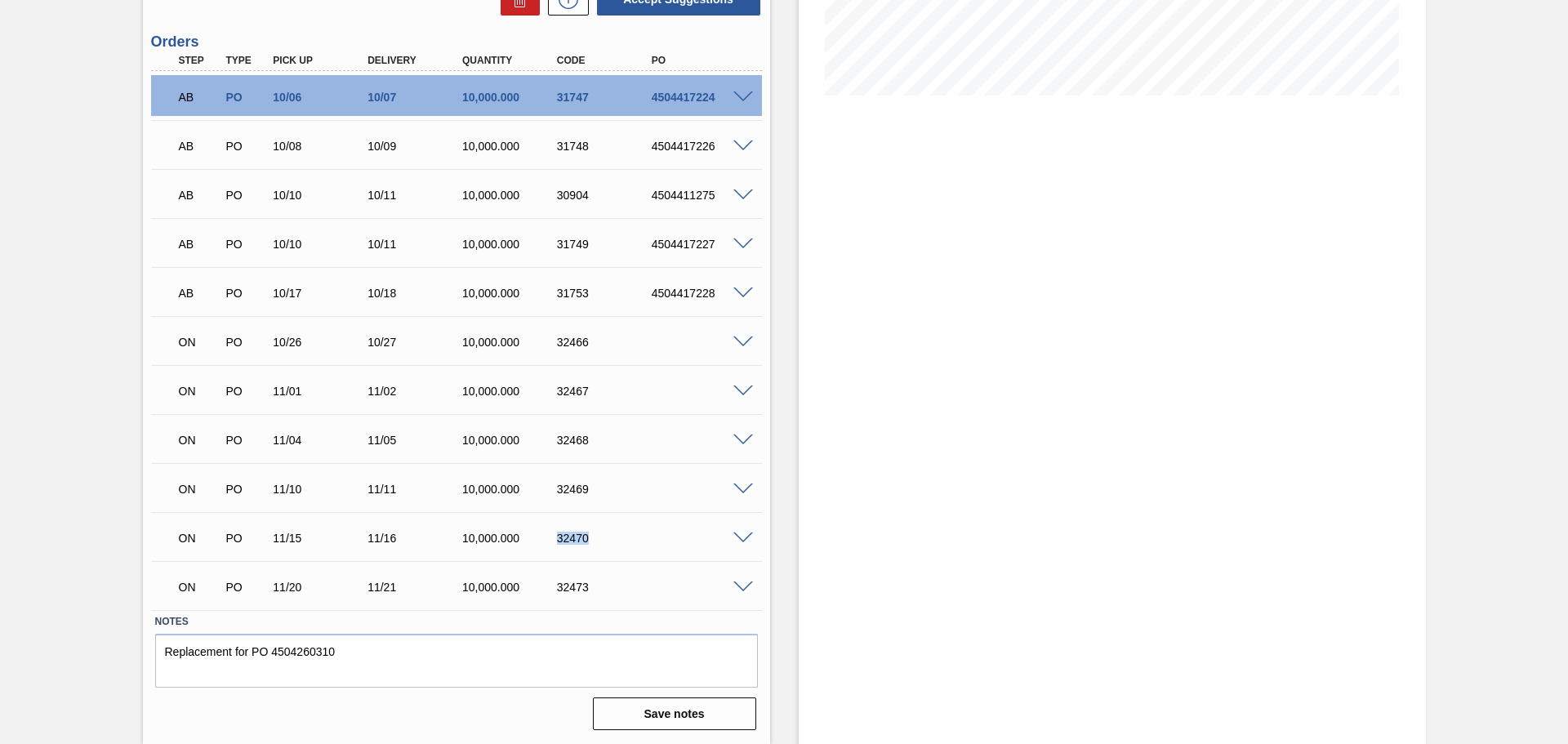
drag, startPoint x: 558, startPoint y: 535, endPoint x: 597, endPoint y: 539, distance: 39.2
click at [597, 539] on div "32470" at bounding box center [605, 539] width 106 height 13
copy div "32470"
drag, startPoint x: 557, startPoint y: 588, endPoint x: 591, endPoint y: 585, distance: 34.1
click at [591, 585] on div "32473" at bounding box center [605, 587] width 106 height 13
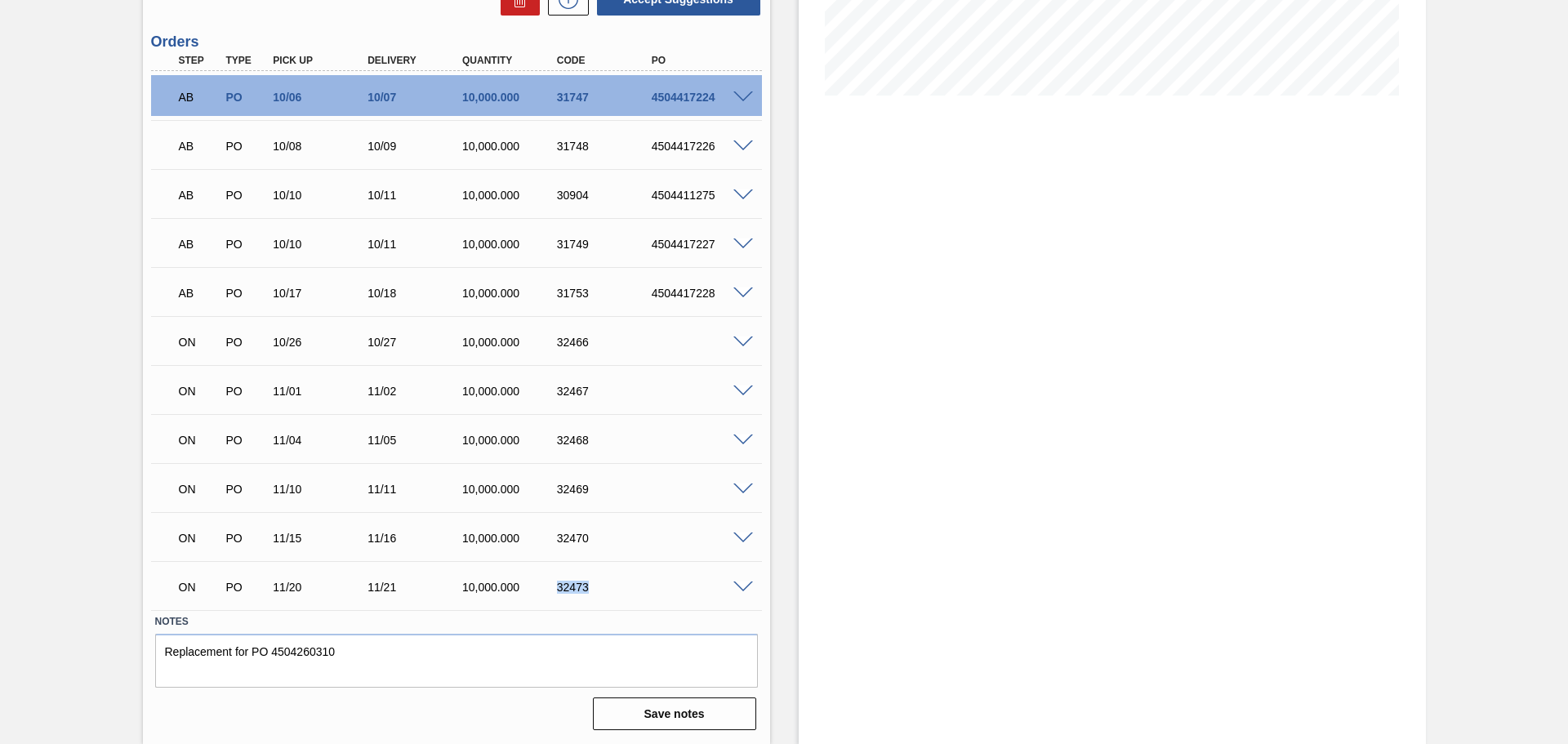
copy div "32473"
